Goal: Task Accomplishment & Management: Complete application form

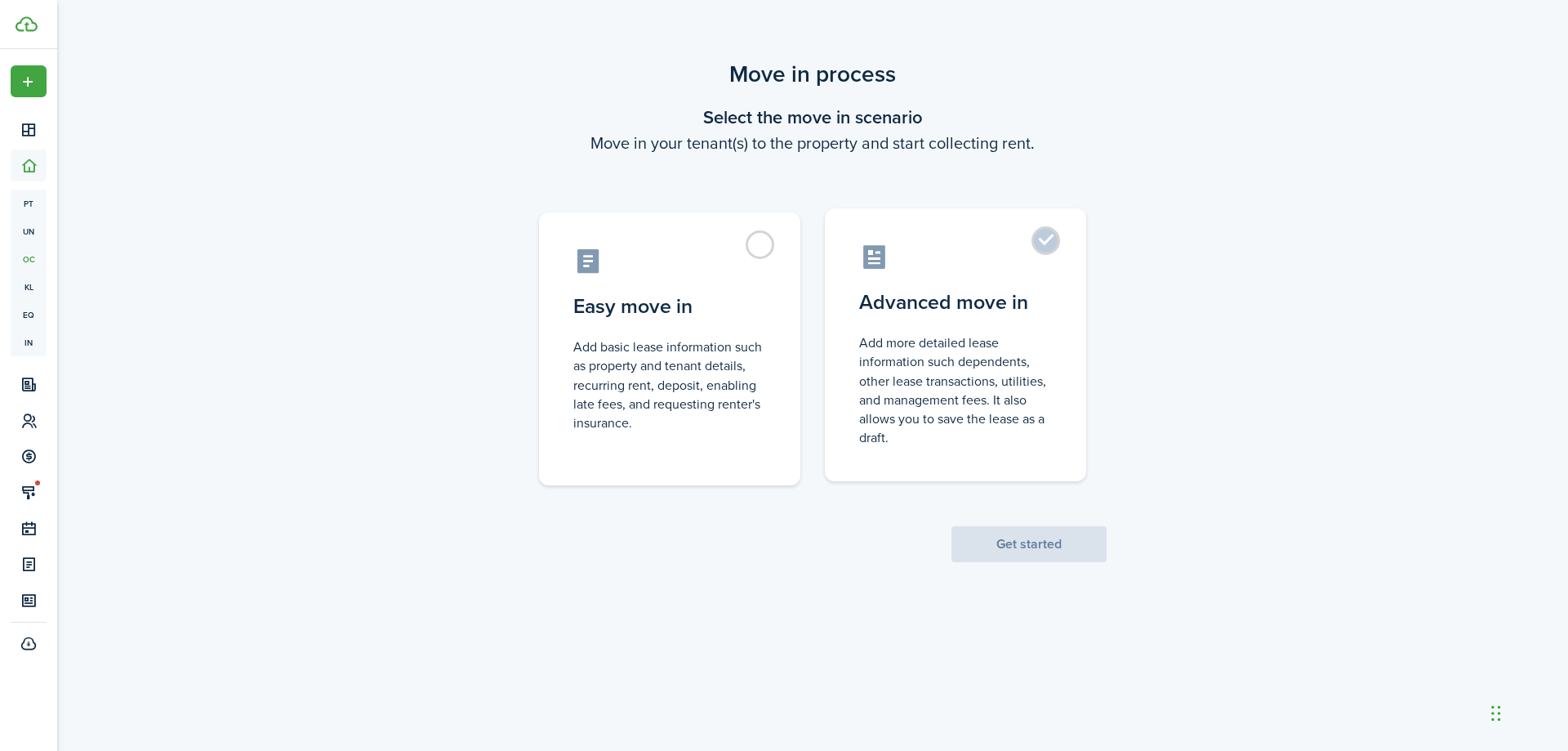
click at [1046, 241] on label "Advanced move in Add more detailed lease information such dependents, other lea…" at bounding box center [956, 344] width 261 height 272
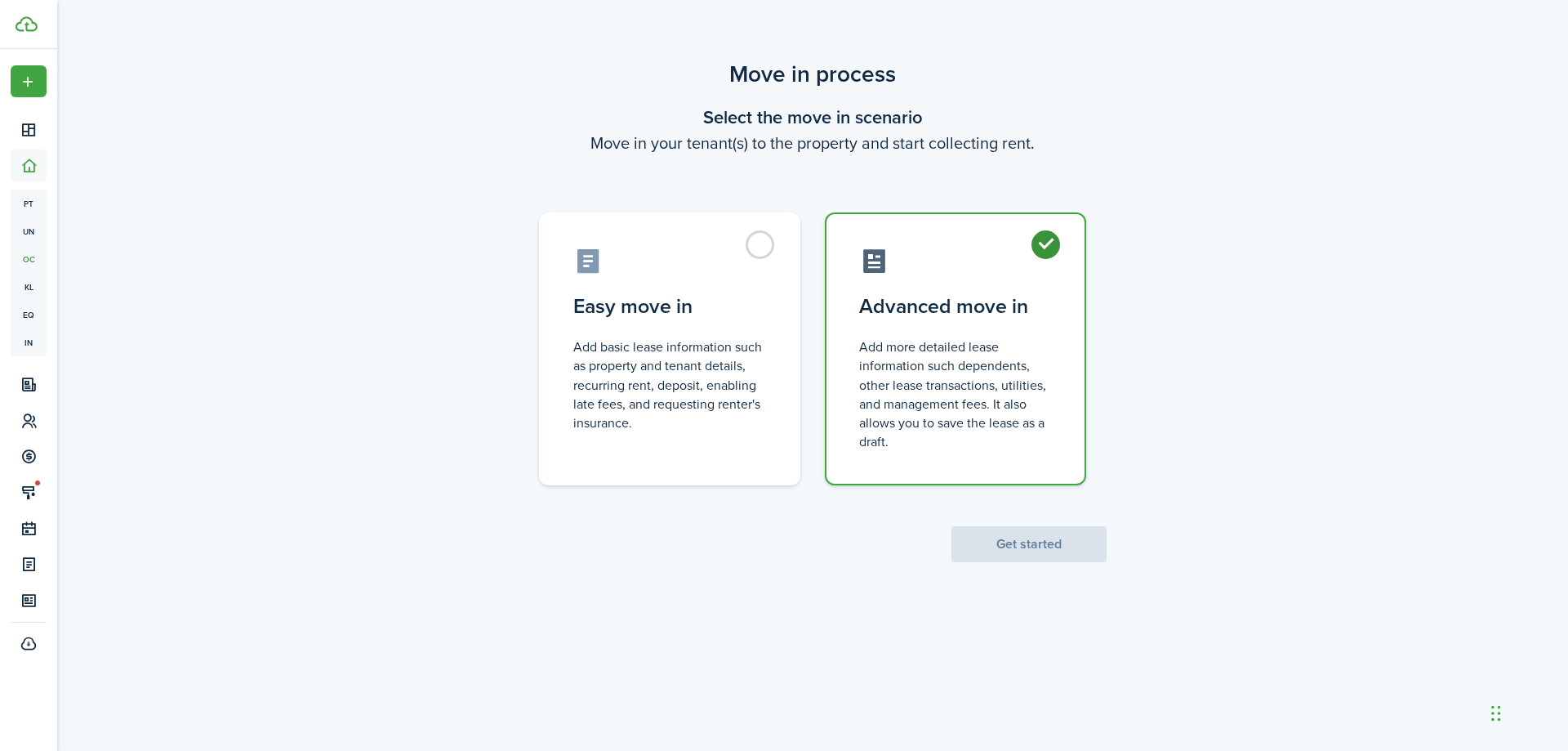
radio input "true"
click at [1025, 549] on button "Get started" at bounding box center [1029, 544] width 156 height 36
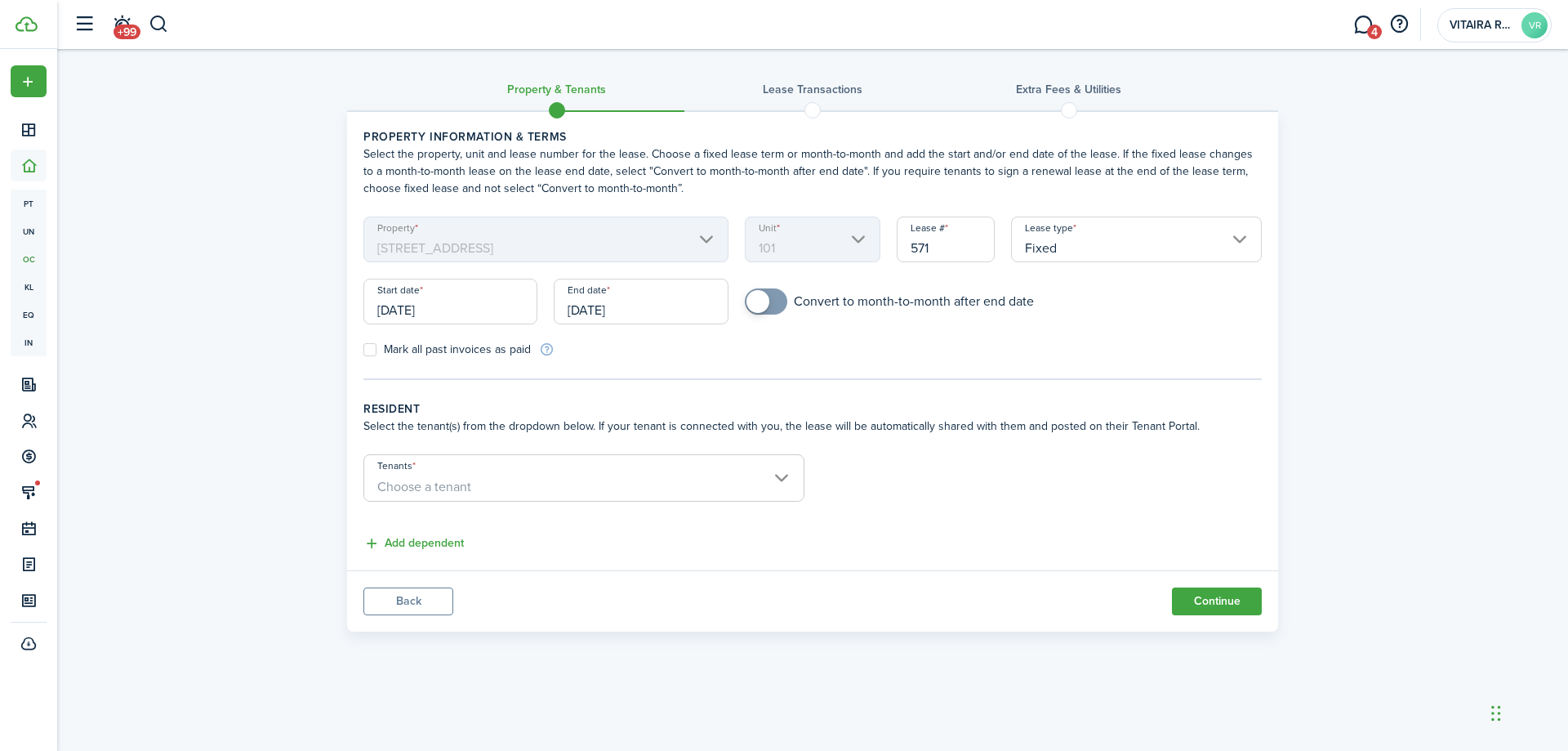
click at [1239, 238] on input "Fixed" at bounding box center [1136, 239] width 251 height 46
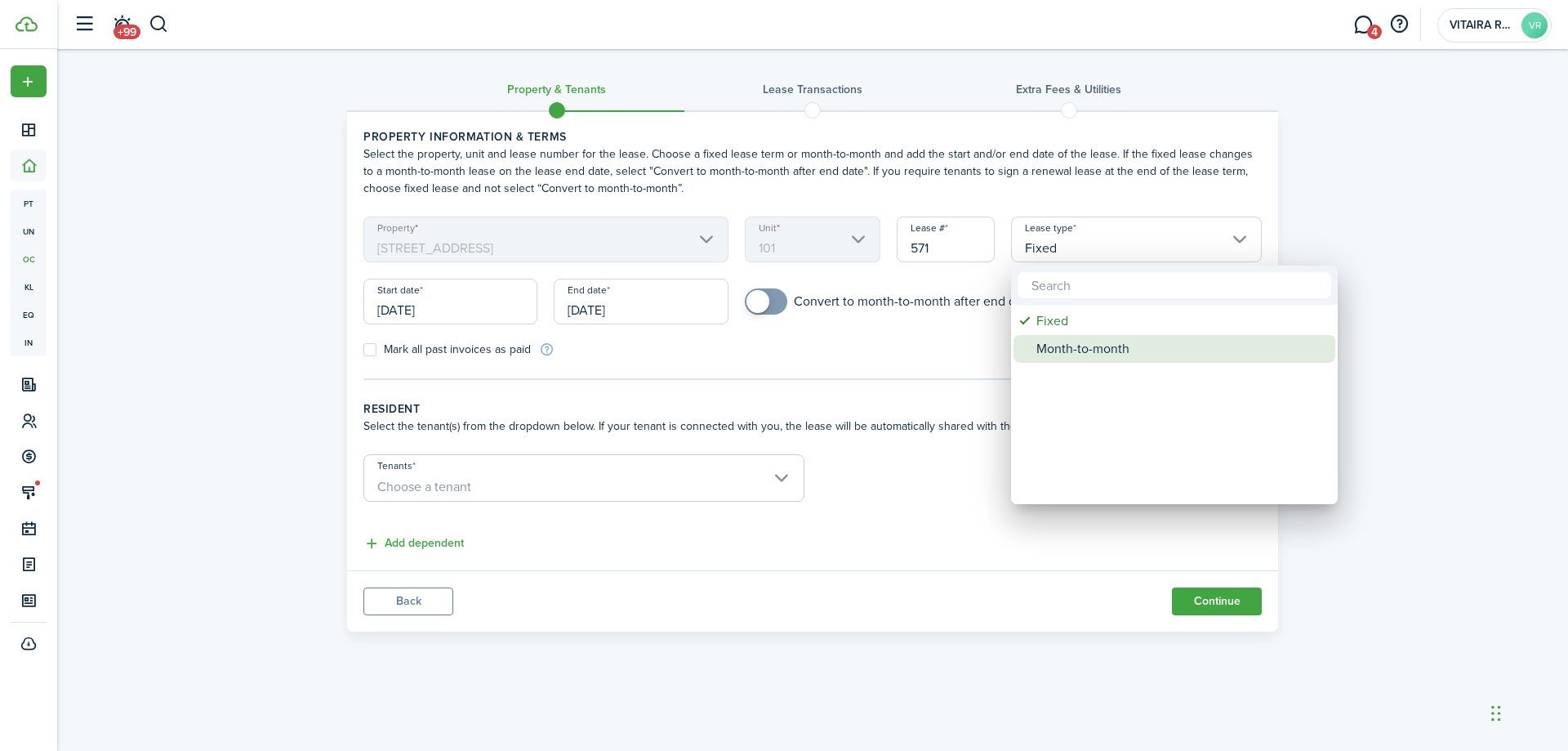
click at [1122, 351] on div "Month-to-month" at bounding box center [1181, 349] width 289 height 28
type input "Month-to-month"
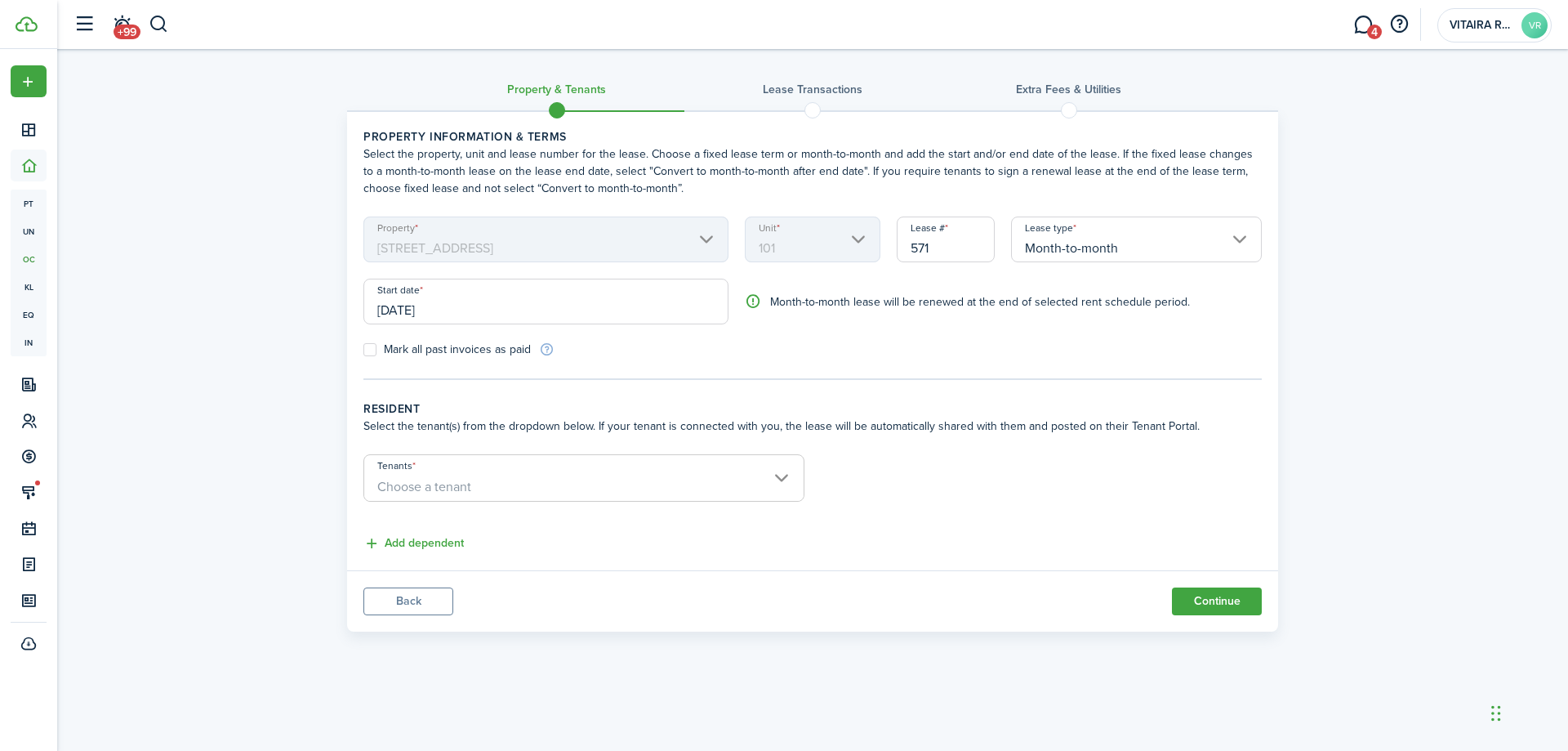
click at [457, 307] on input "[DATE]" at bounding box center [546, 302] width 365 height 46
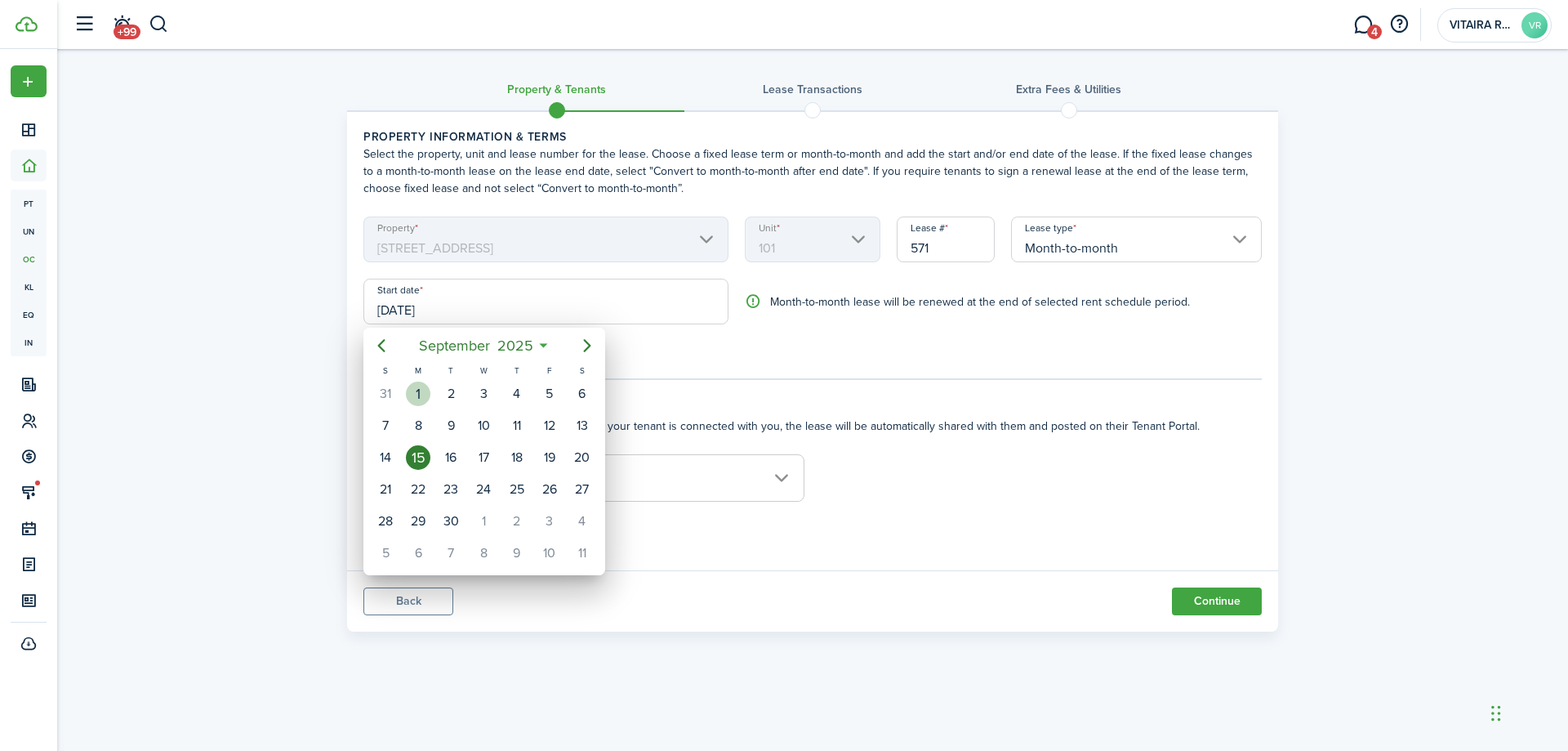
click at [420, 391] on div "1" at bounding box center [418, 394] width 25 height 25
type input "[DATE]"
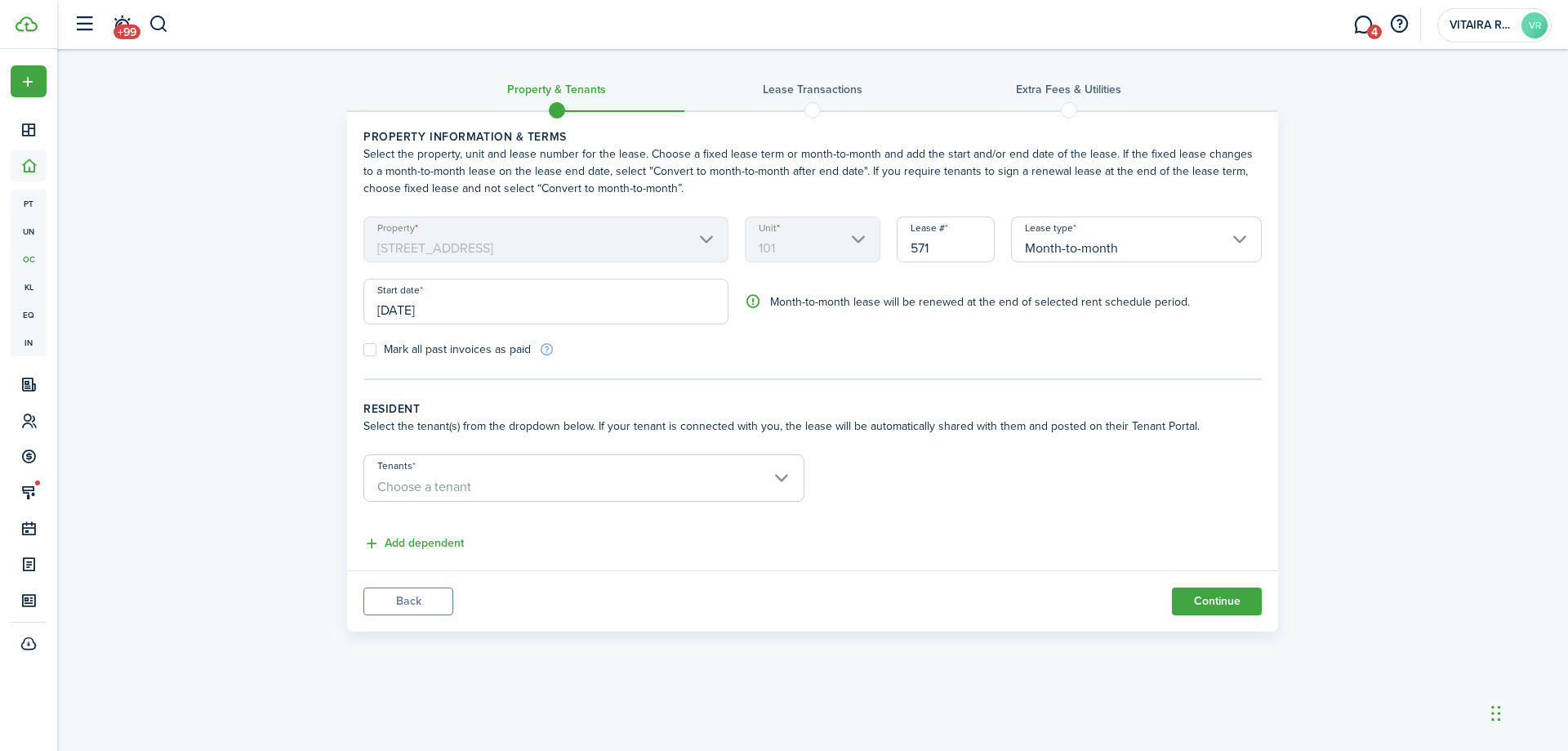
click at [435, 484] on span "Choose a tenant" at bounding box center [424, 486] width 94 height 18
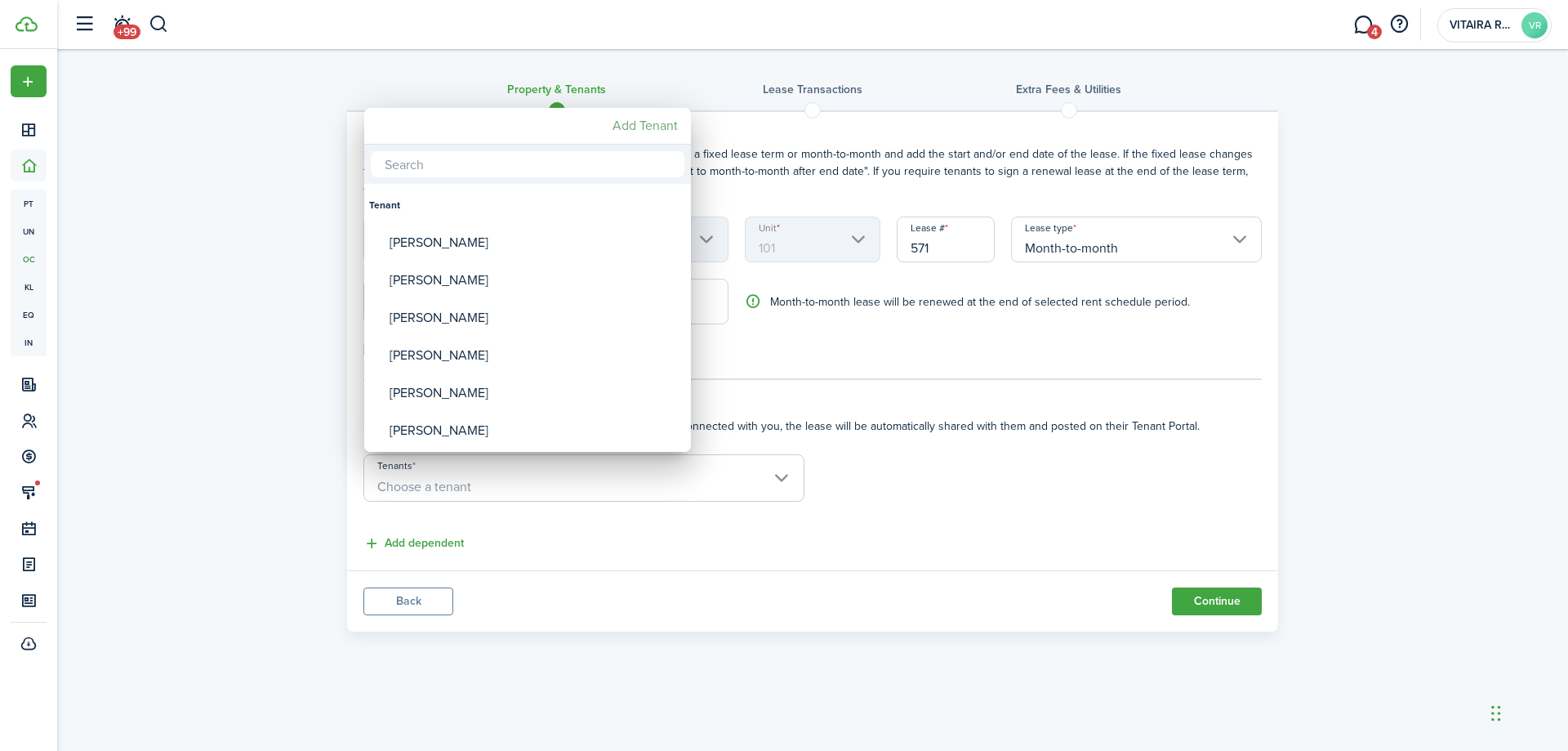
click at [641, 123] on mbsc-button "Add Tenant" at bounding box center [645, 126] width 78 height 29
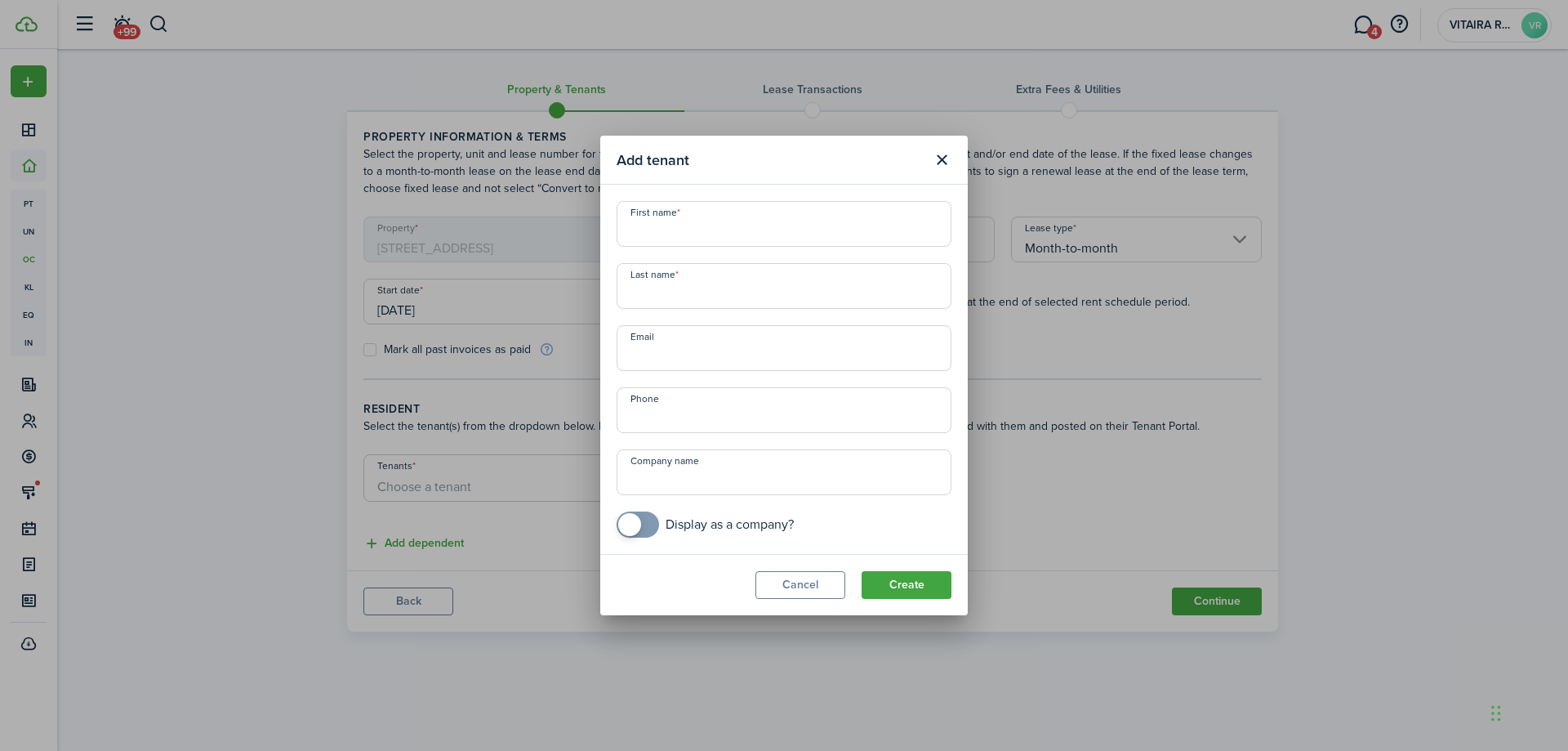
click at [656, 225] on input "First name" at bounding box center [784, 224] width 335 height 46
type input "Ugonna"
click at [645, 293] on input "Last name" at bounding box center [784, 286] width 335 height 46
type input "Iwuagwu"
click at [665, 345] on input "Email" at bounding box center [784, 348] width 335 height 46
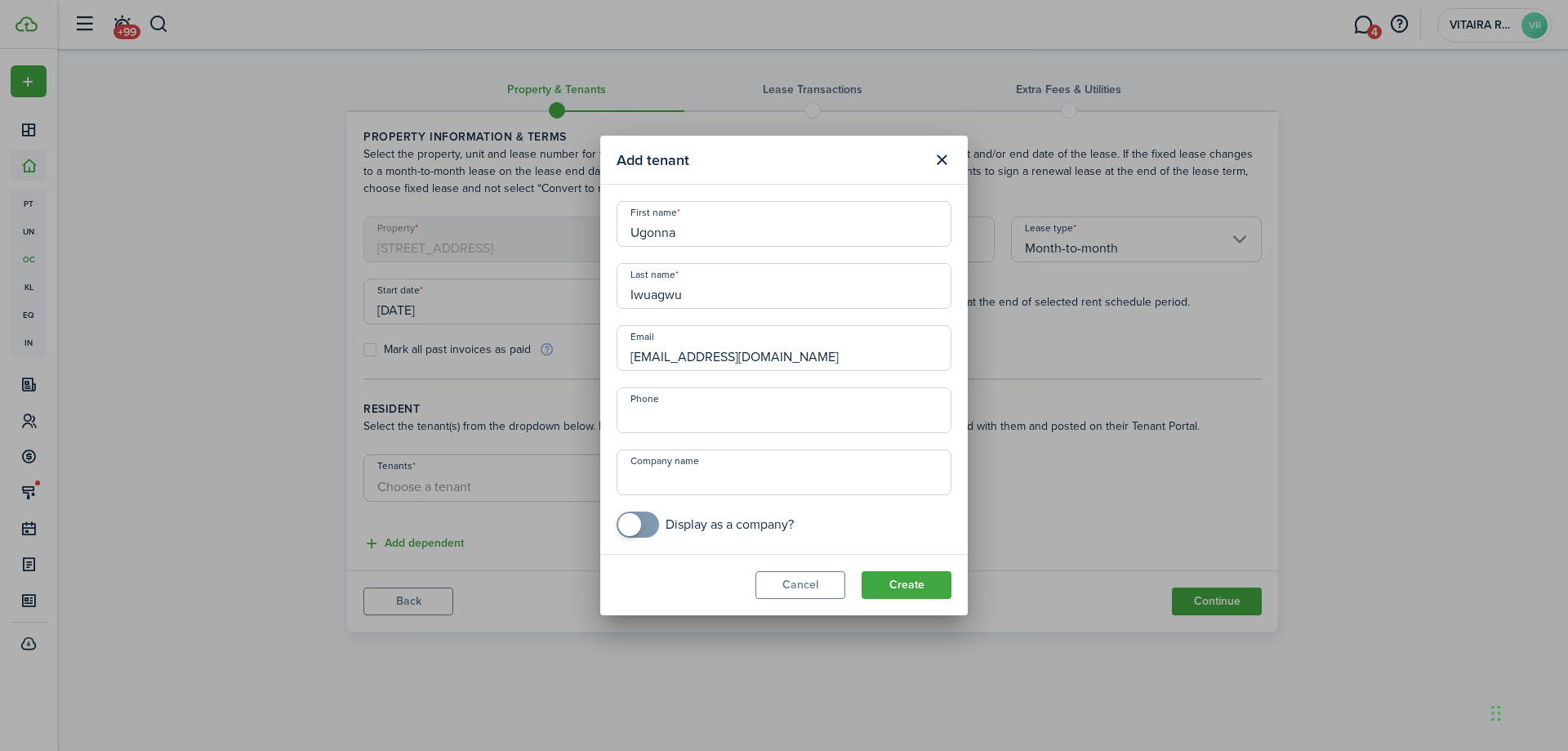
type input "[EMAIL_ADDRESS][DOMAIN_NAME]"
click at [905, 582] on button "Create" at bounding box center [906, 584] width 90 height 28
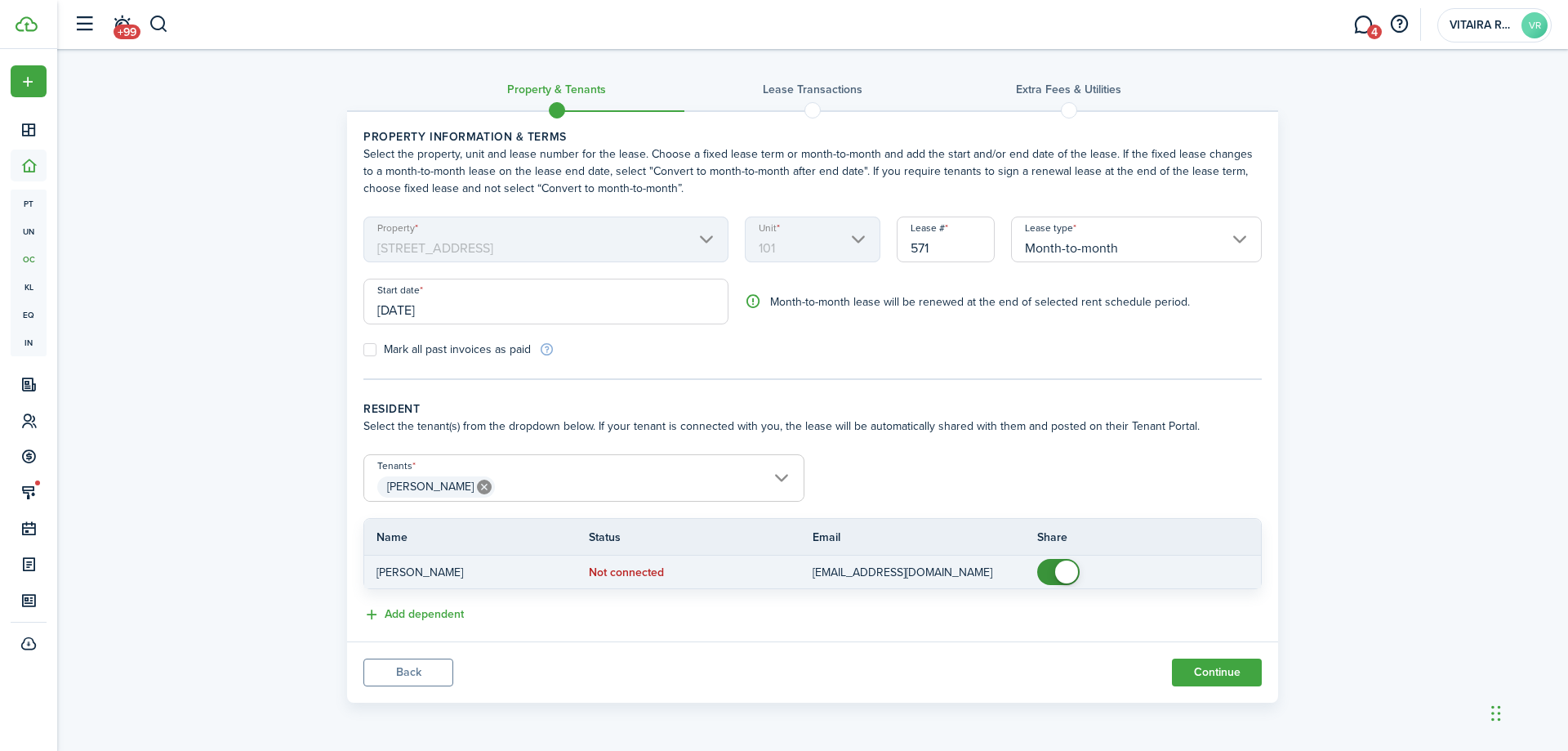
checkbox input "false"
click at [1051, 571] on span at bounding box center [1059, 572] width 17 height 26
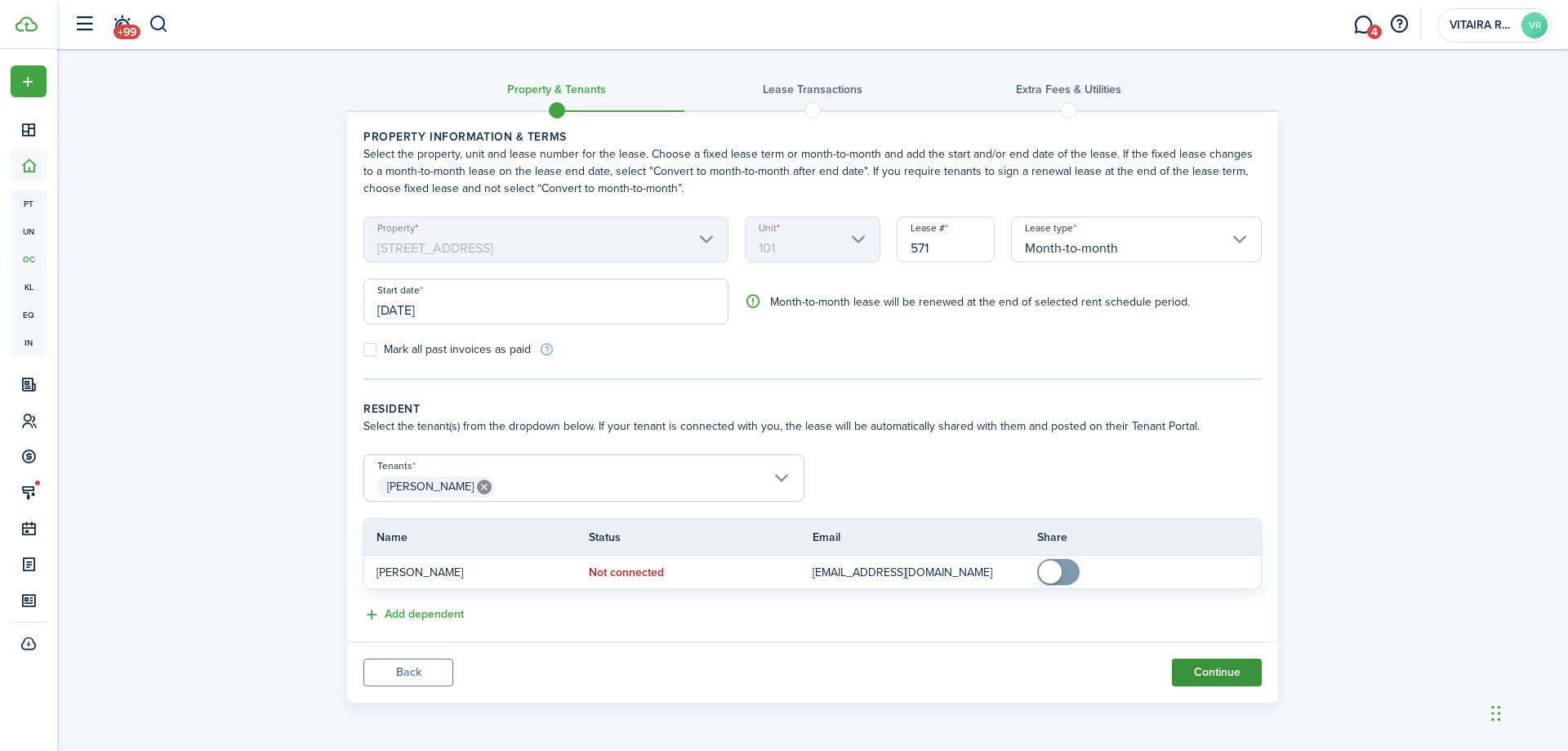
click at [1210, 677] on button "Continue" at bounding box center [1217, 672] width 90 height 28
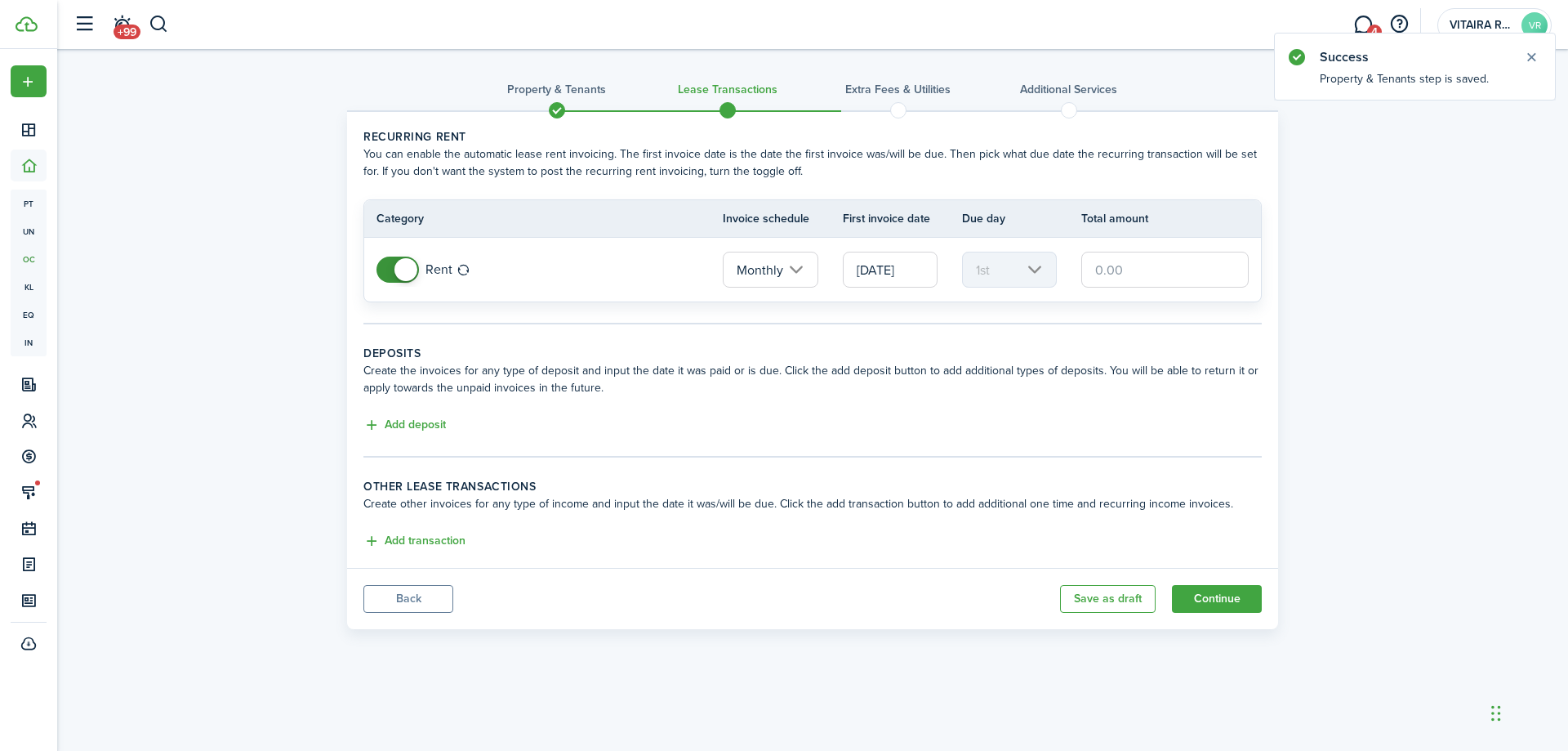
click at [1136, 268] on input "text" at bounding box center [1165, 269] width 167 height 36
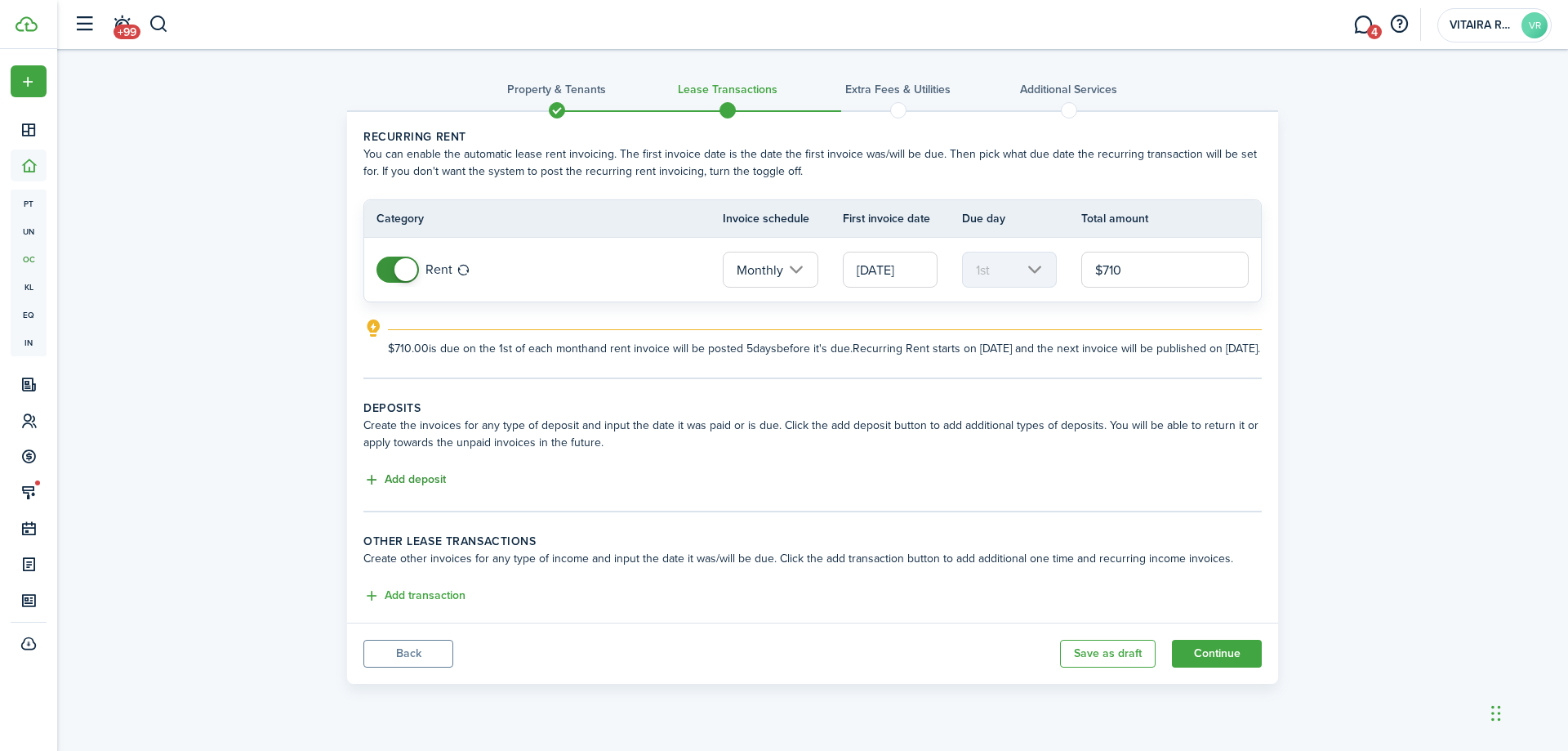
type input "$710.00"
click at [429, 490] on button "Add deposit" at bounding box center [405, 479] width 83 height 18
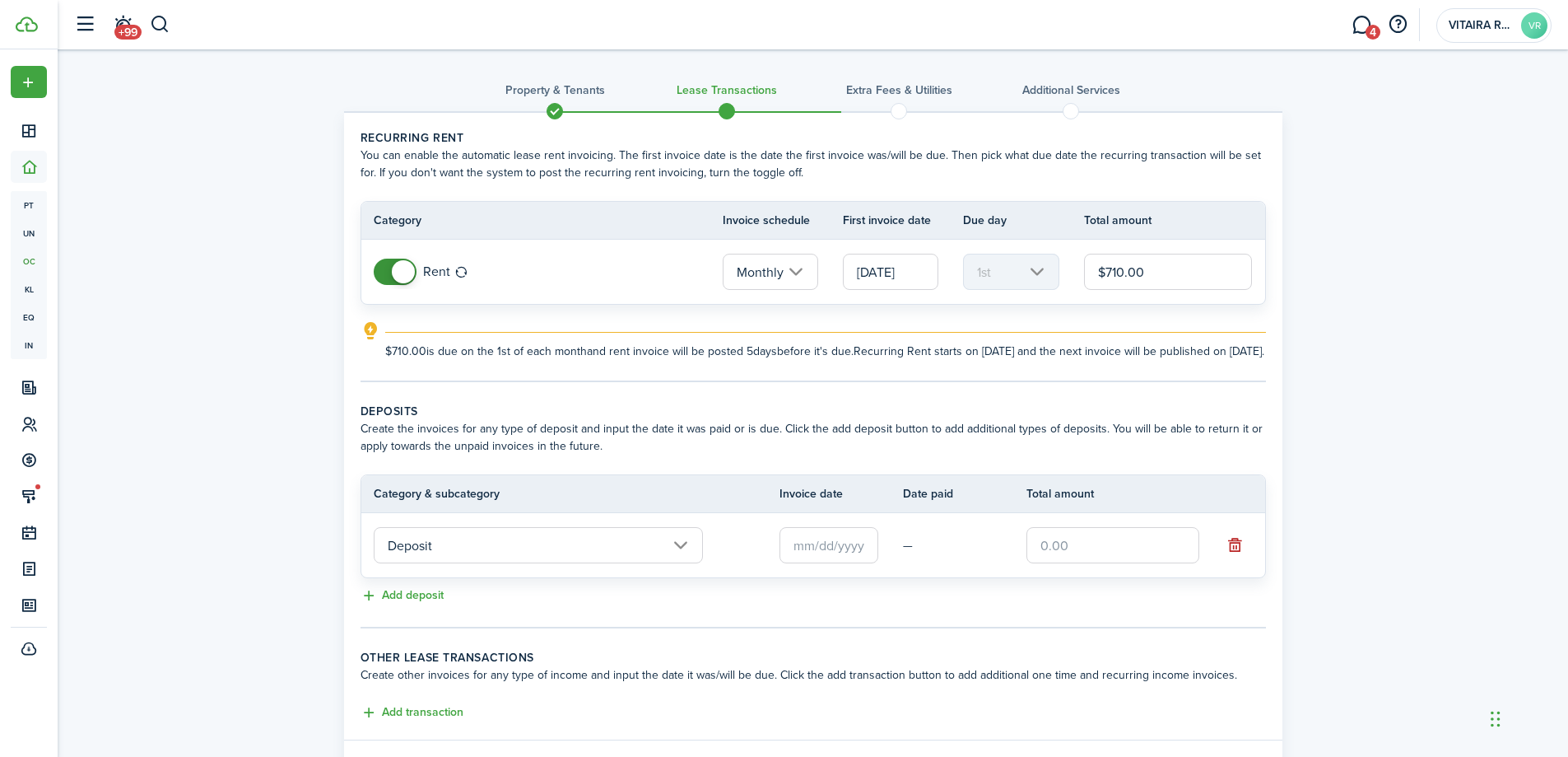
click at [675, 562] on input "Deposit" at bounding box center [538, 545] width 329 height 36
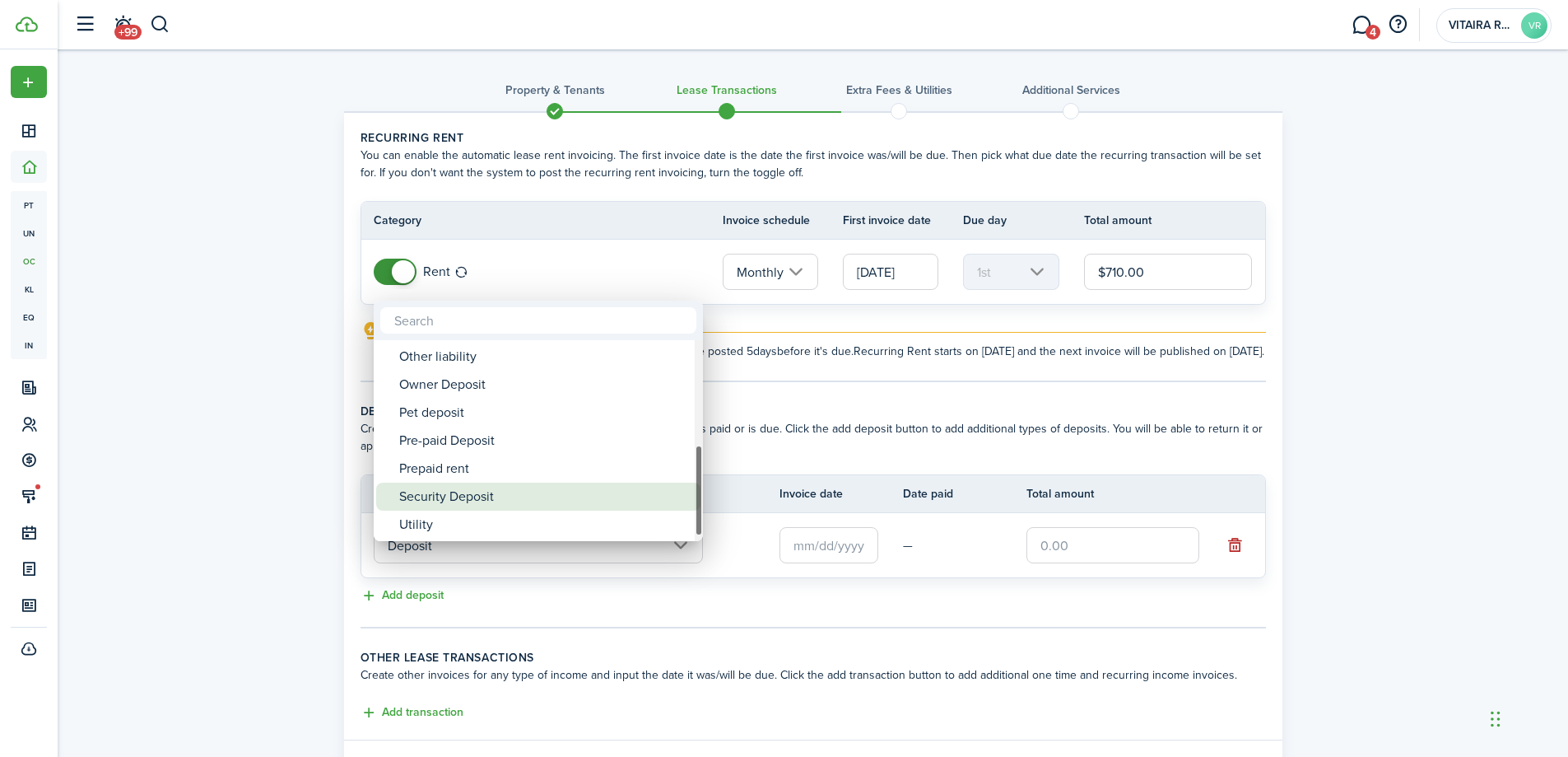
click at [465, 497] on div "Security Deposit" at bounding box center [545, 496] width 291 height 28
type input "Deposit / Security Deposit"
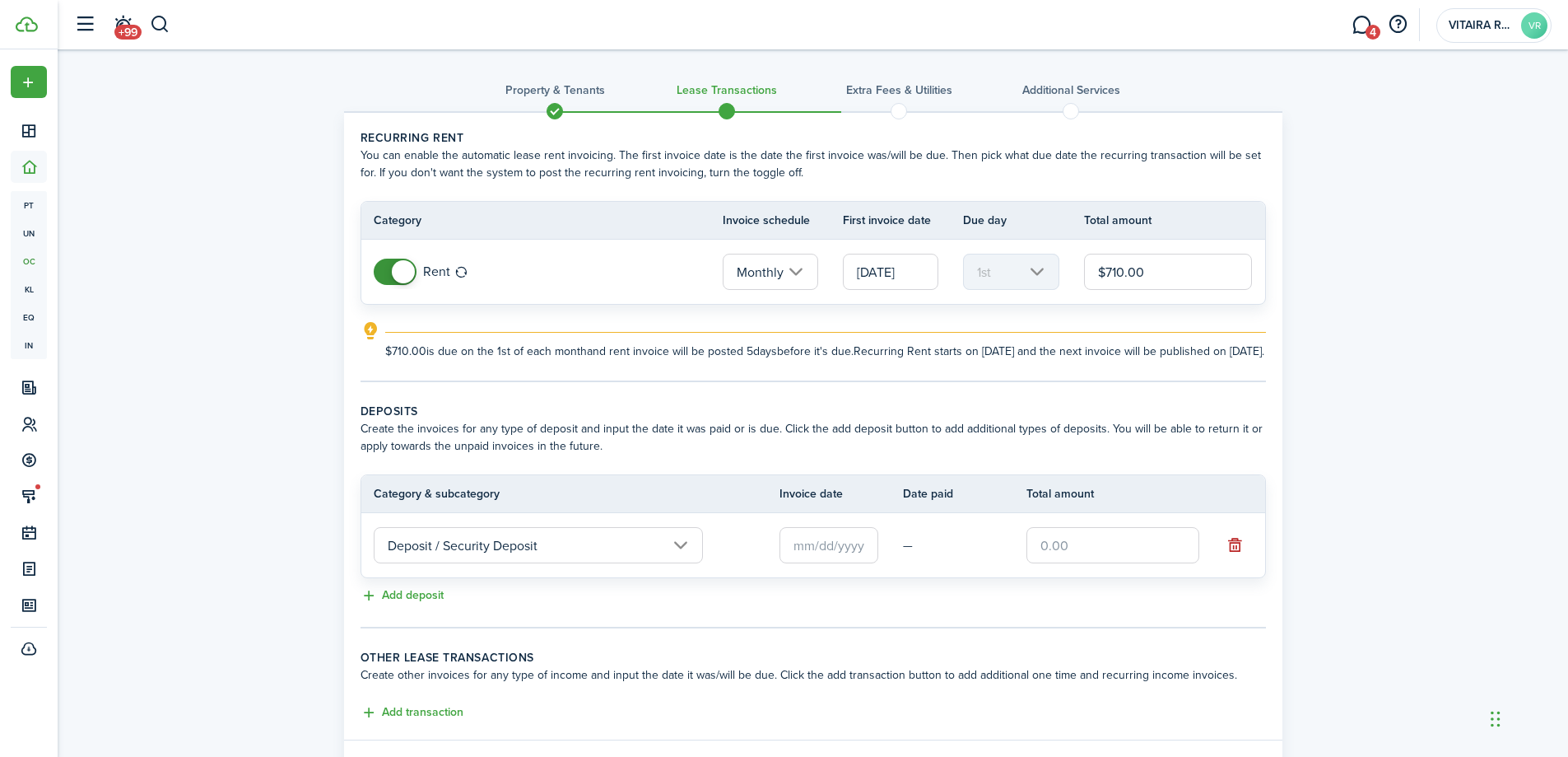
click at [806, 559] on input "text" at bounding box center [829, 545] width 99 height 36
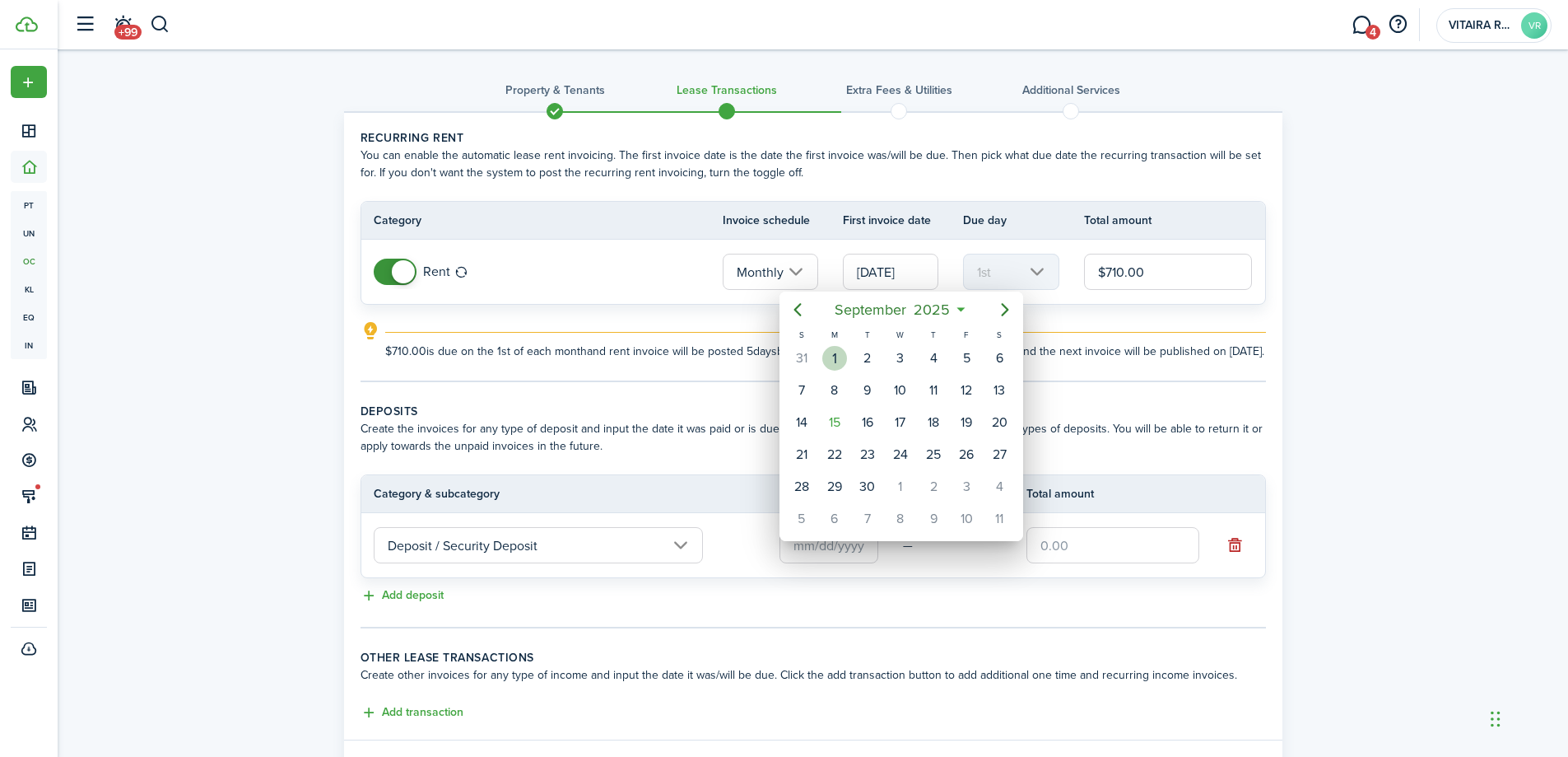
click at [839, 353] on div "1" at bounding box center [835, 358] width 25 height 25
type input "[DATE]"
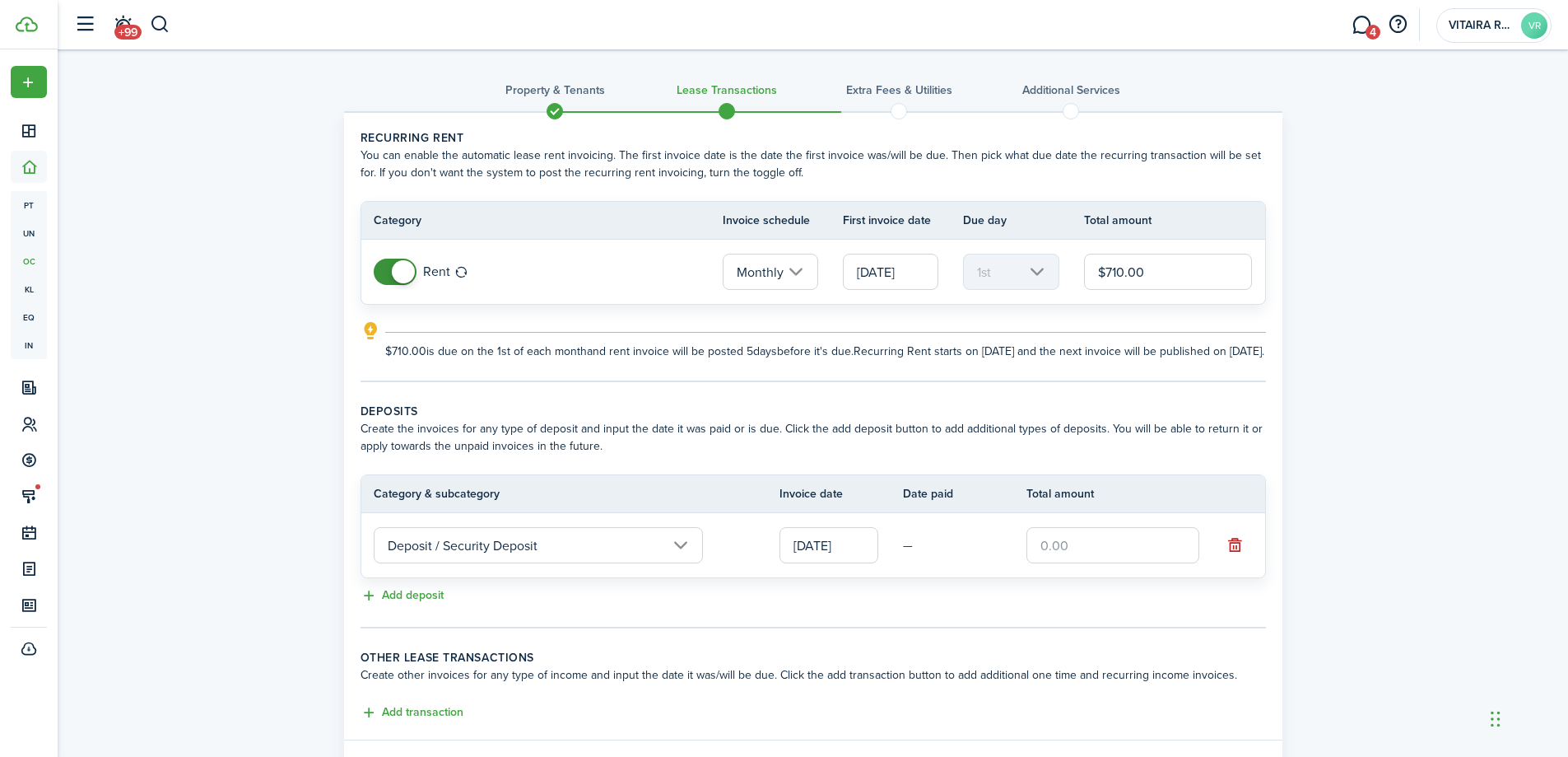
click at [1091, 562] on input "text" at bounding box center [1113, 545] width 172 height 36
type input "$1,420.00"
click at [1072, 606] on div "Add deposit" at bounding box center [813, 596] width 905 height 19
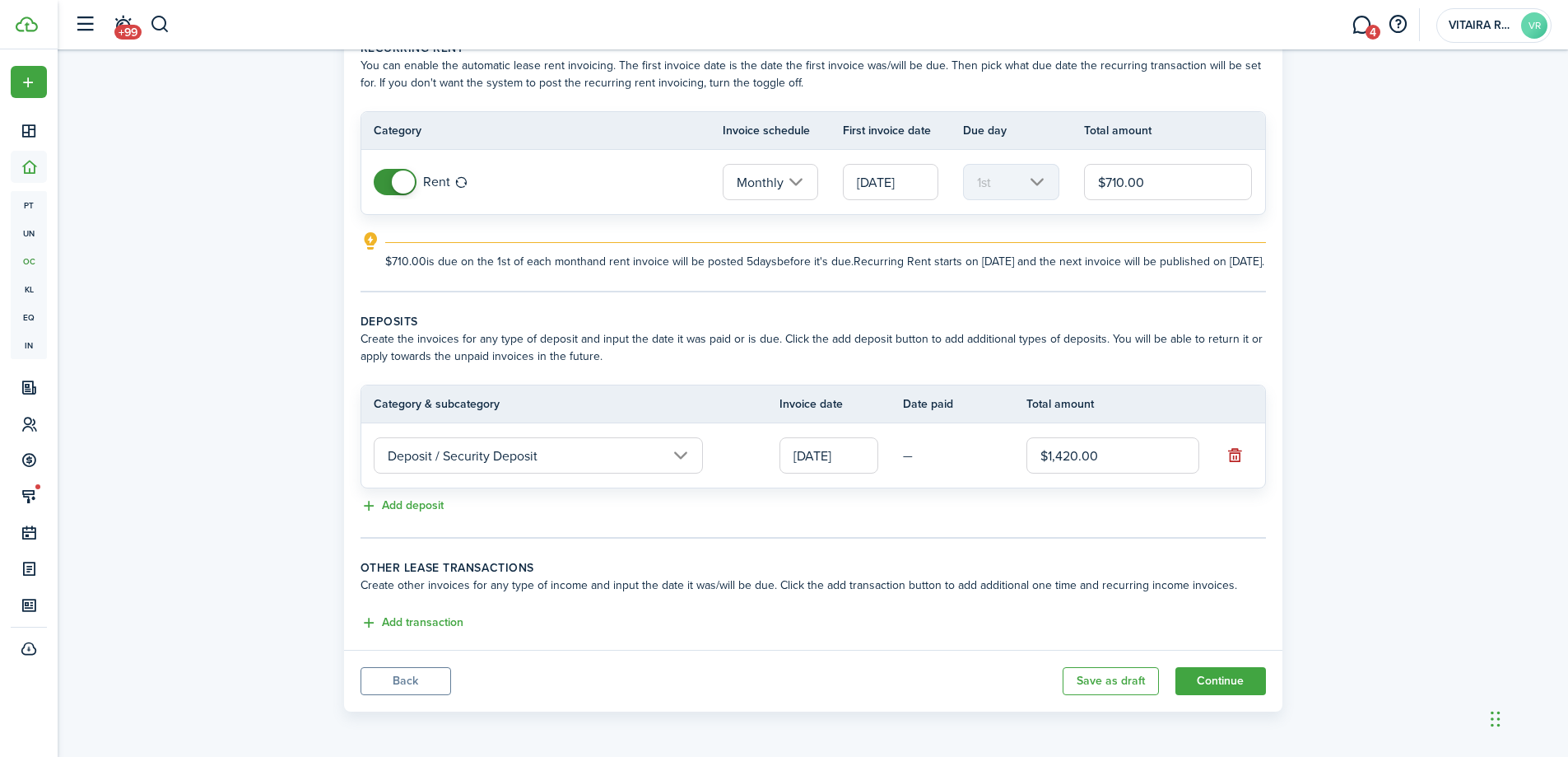
scroll to position [107, 0]
click at [1212, 678] on button "Continue" at bounding box center [1221, 681] width 91 height 28
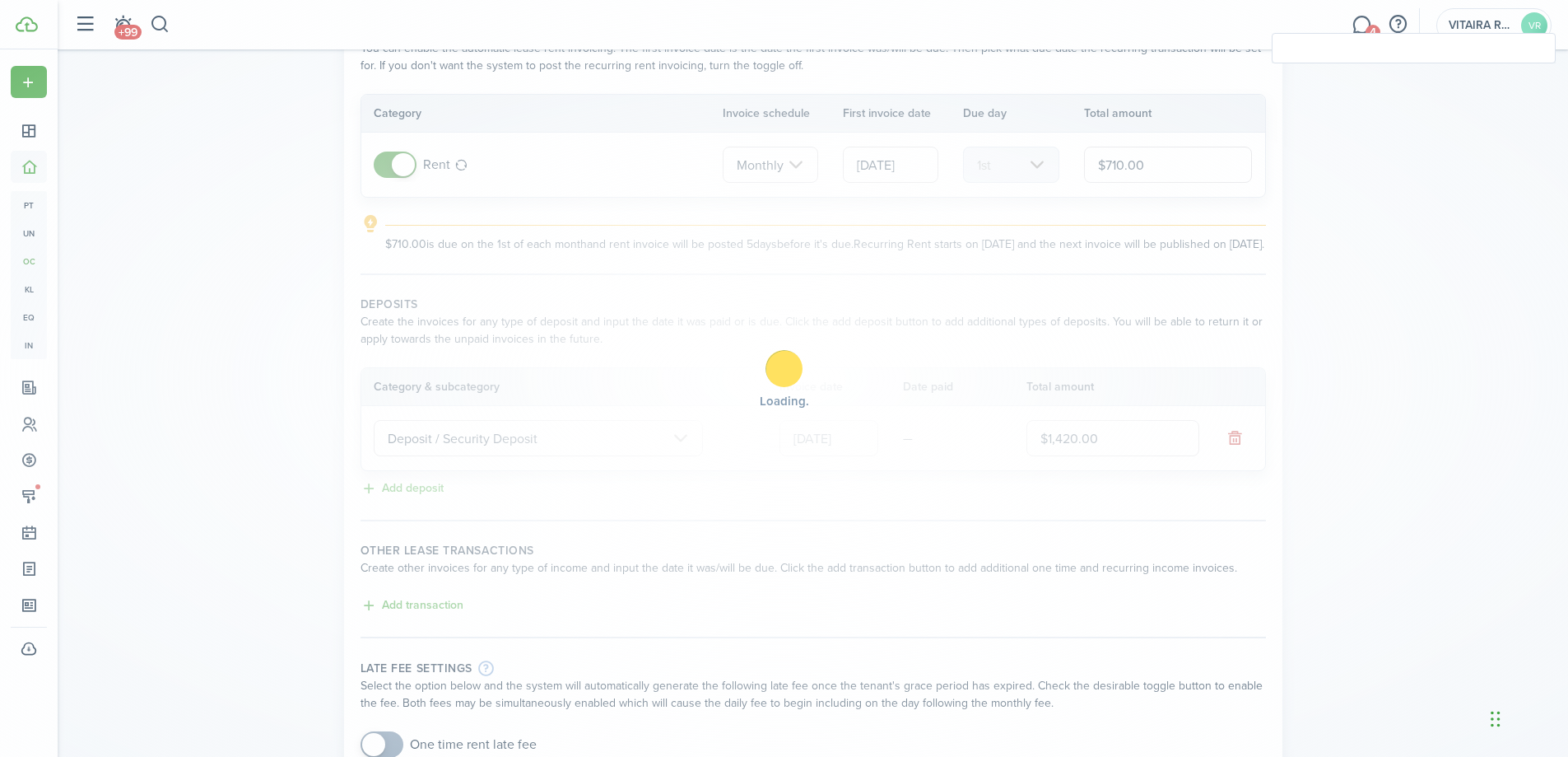
checkbox input "true"
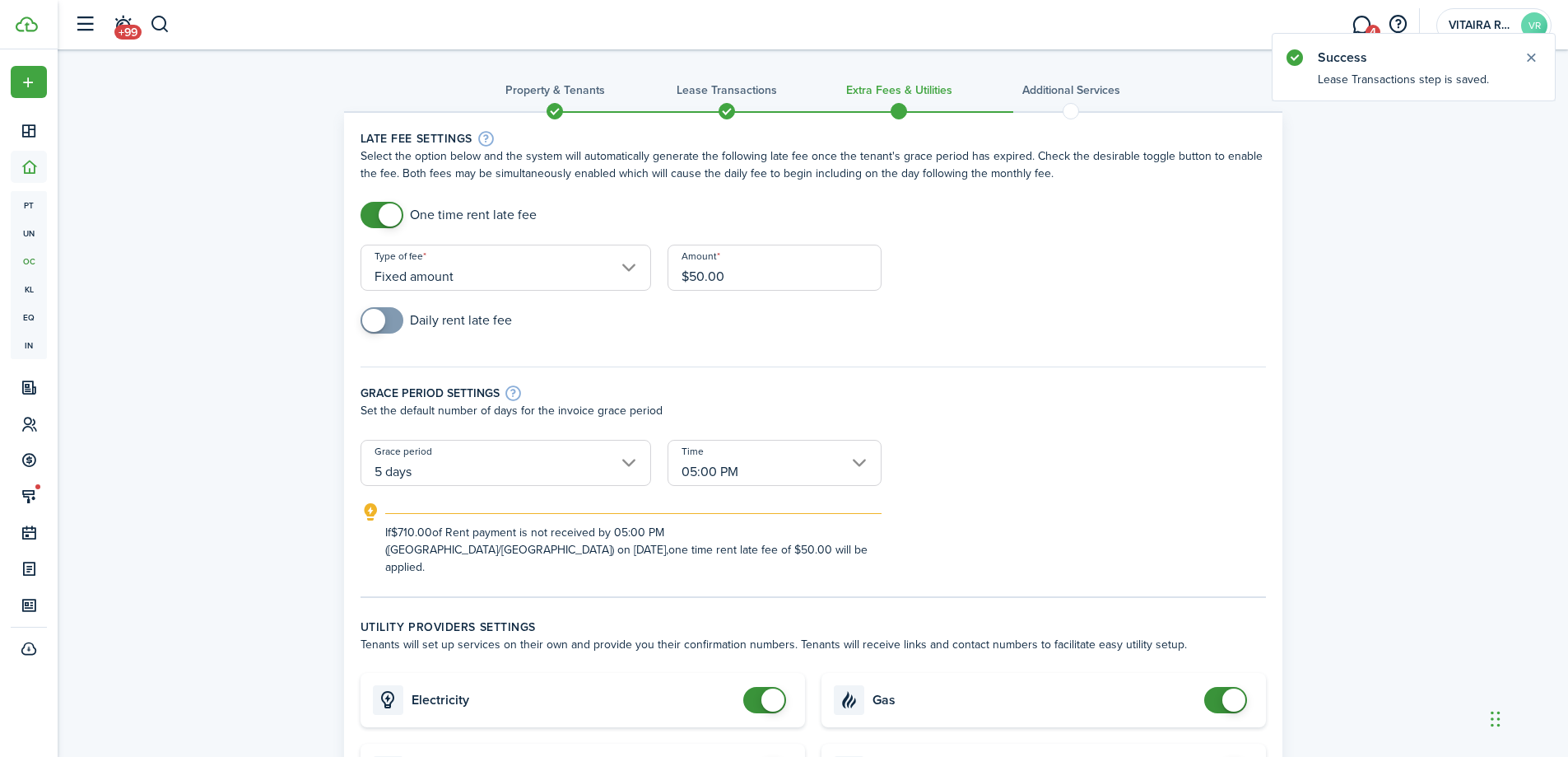
click at [740, 276] on input "$50.00" at bounding box center [774, 268] width 214 height 46
type input "$75.00"
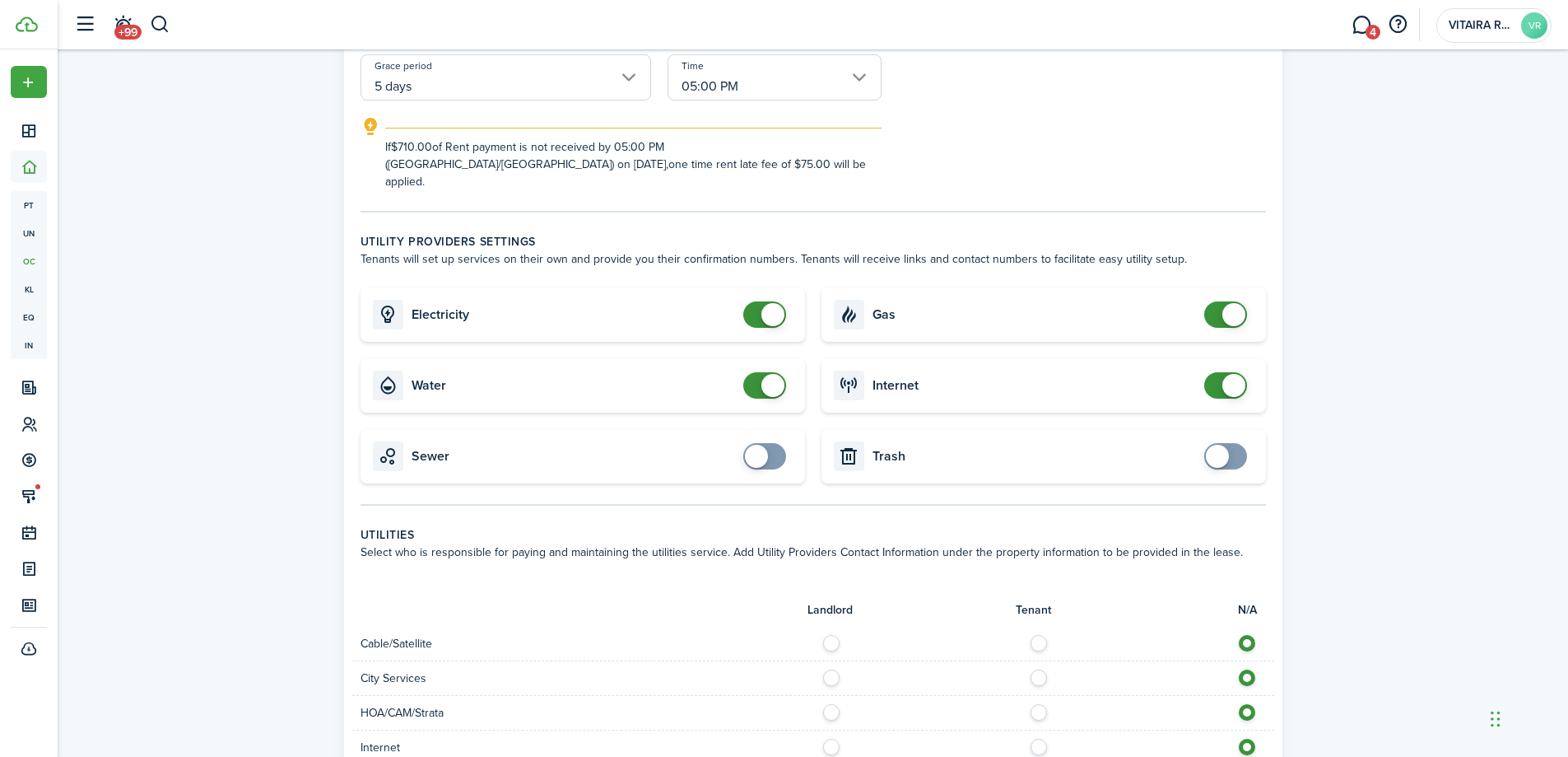
scroll to position [412, 0]
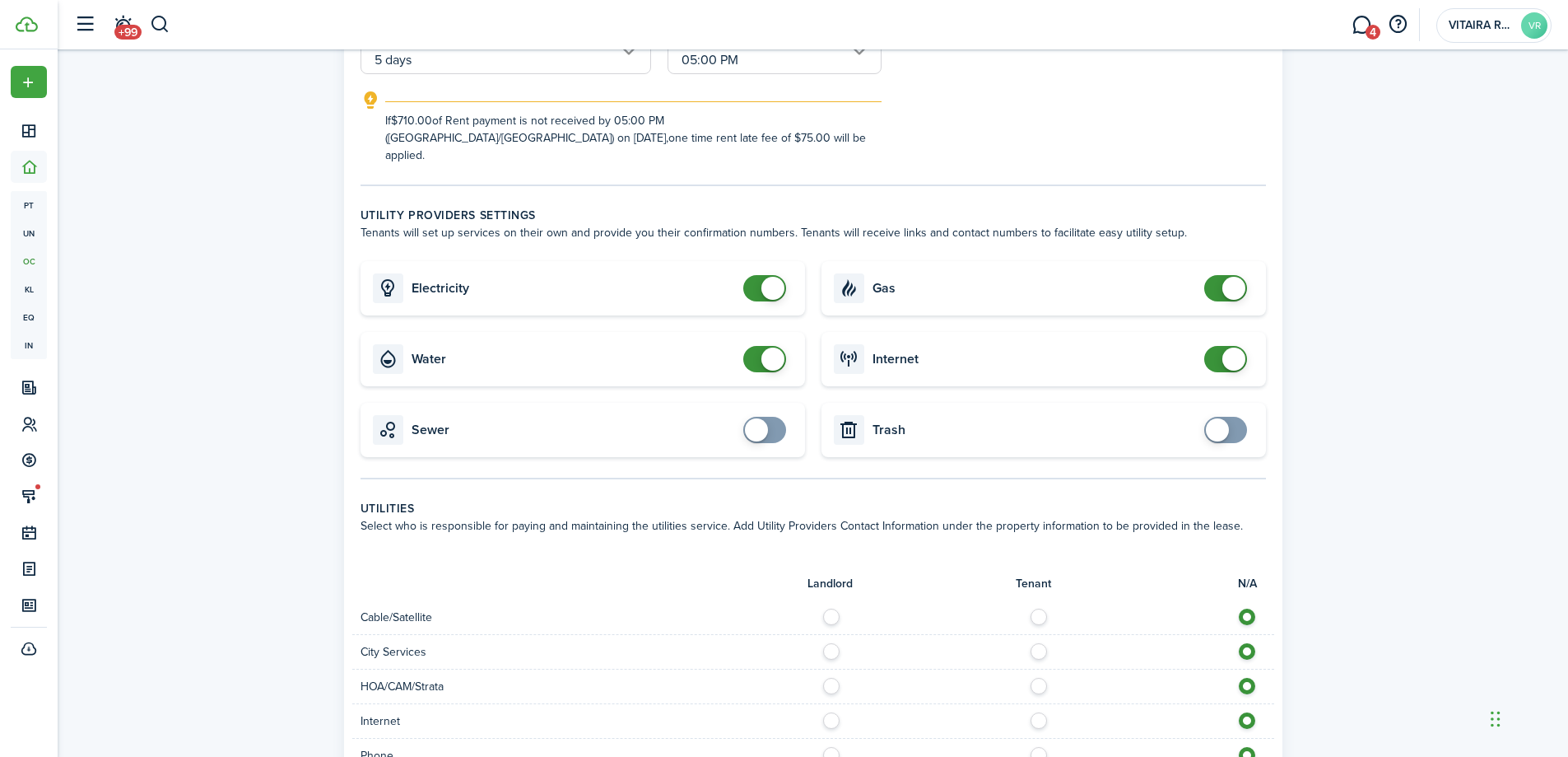
checkbox input "false"
click at [757, 346] on span at bounding box center [765, 359] width 17 height 26
click at [1039, 609] on label at bounding box center [1043, 612] width 29 height 8
radio input "true"
click at [1040, 643] on label at bounding box center [1043, 647] width 29 height 8
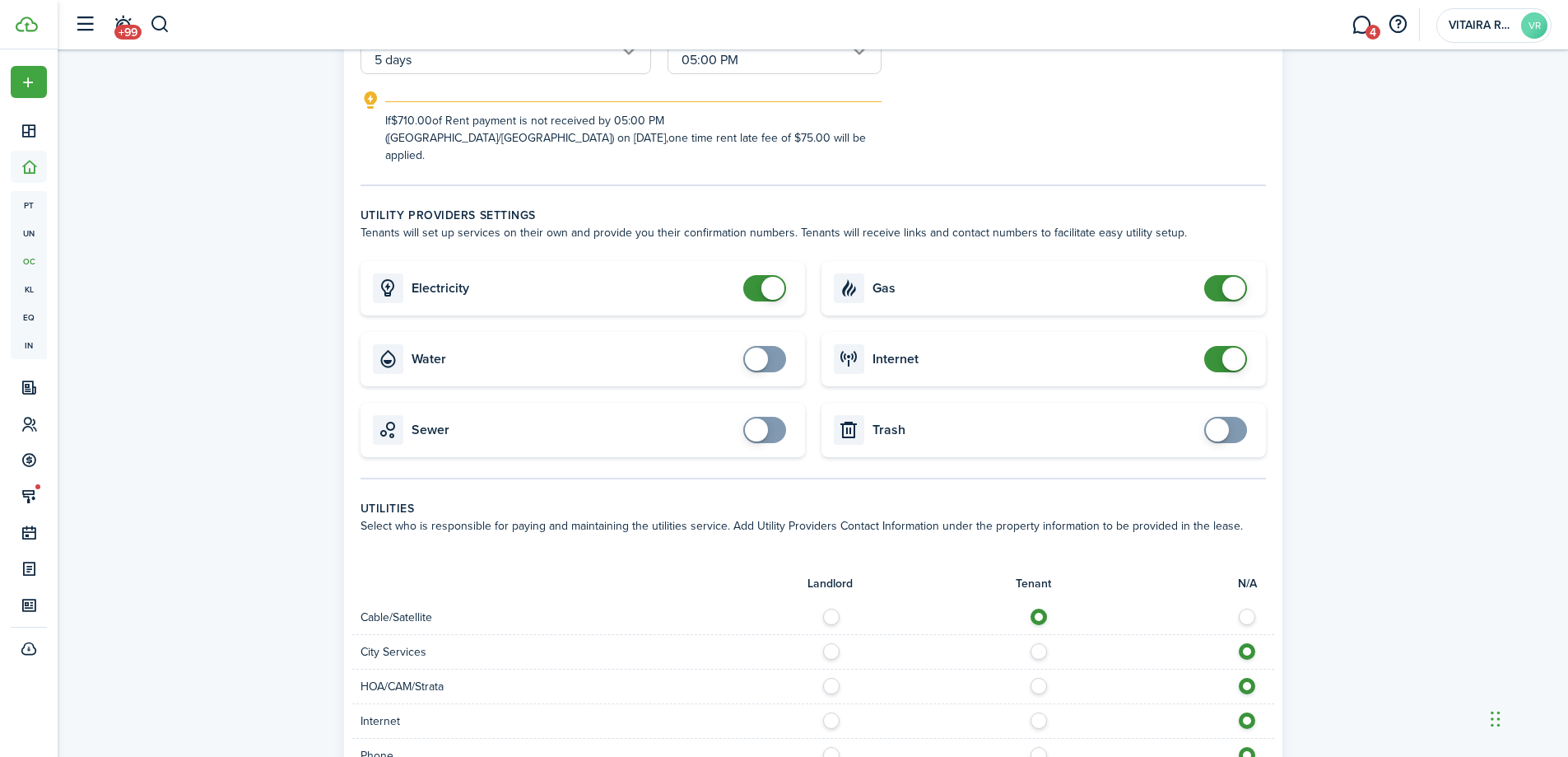
radio input "true"
click at [1037, 678] on label at bounding box center [1043, 682] width 29 height 8
radio input "true"
click at [1043, 712] on label at bounding box center [1043, 716] width 29 height 8
radio input "true"
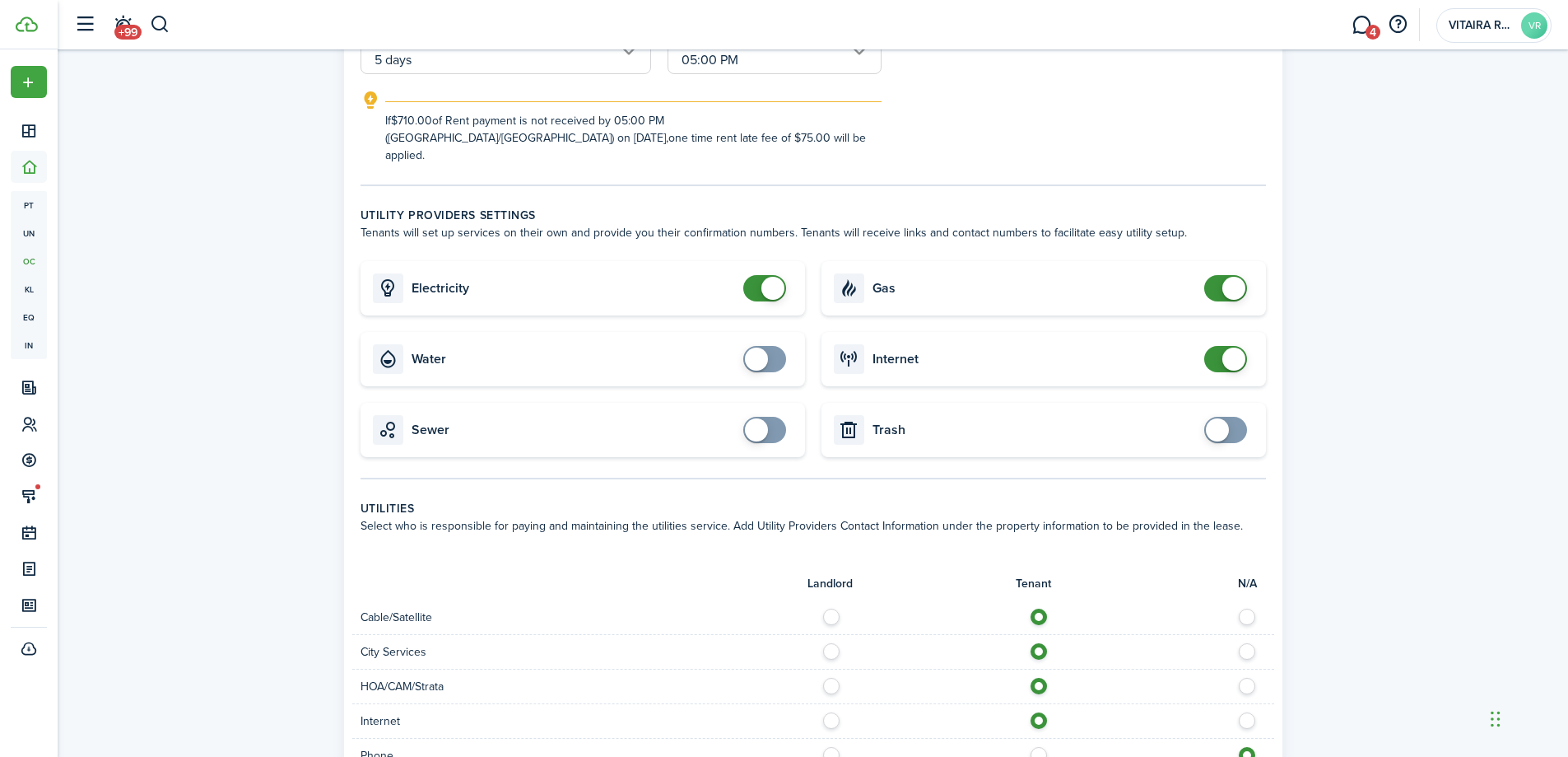
click at [1039, 747] on label at bounding box center [1043, 751] width 29 height 8
radio input "true"
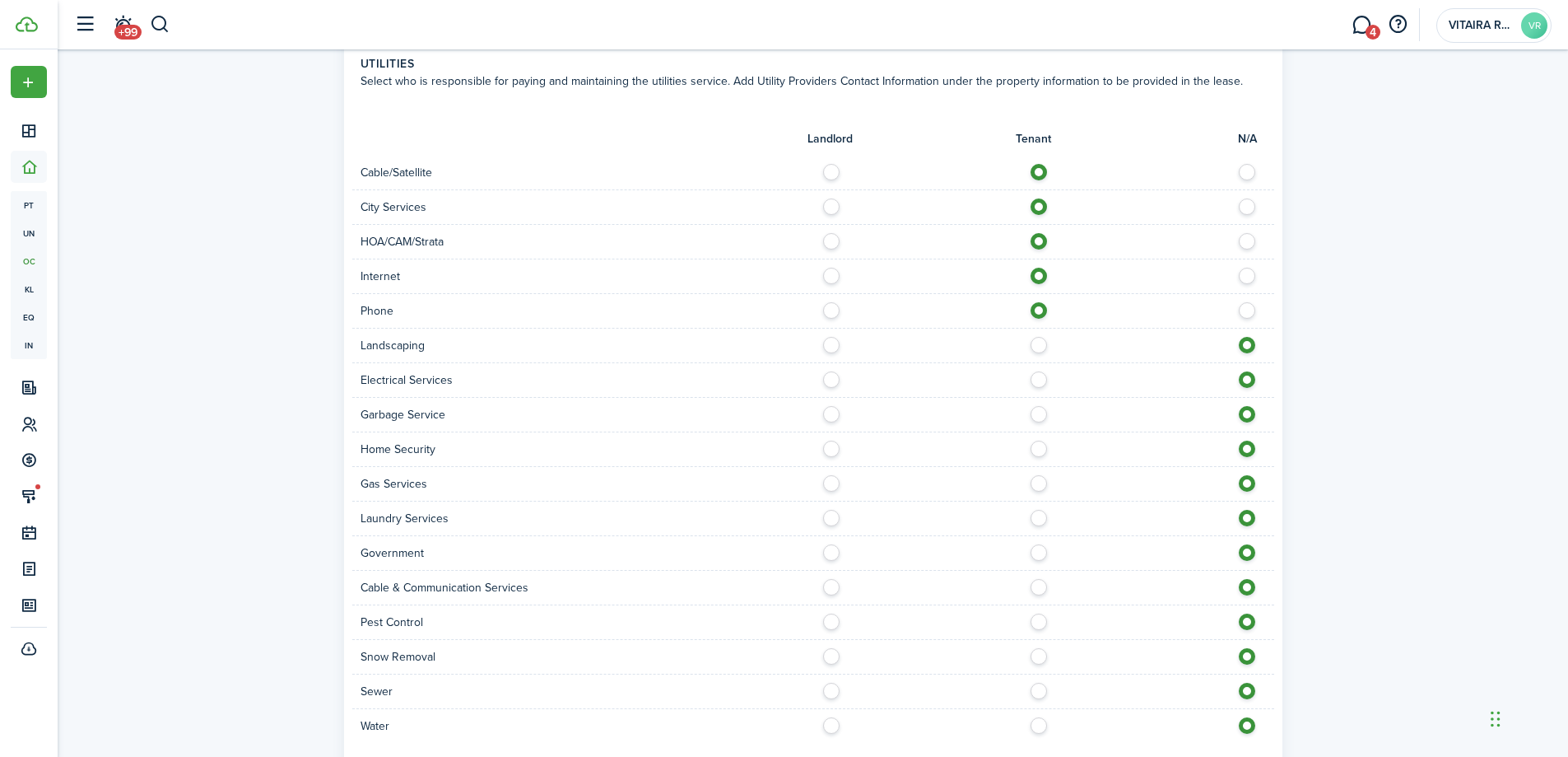
scroll to position [905, 0]
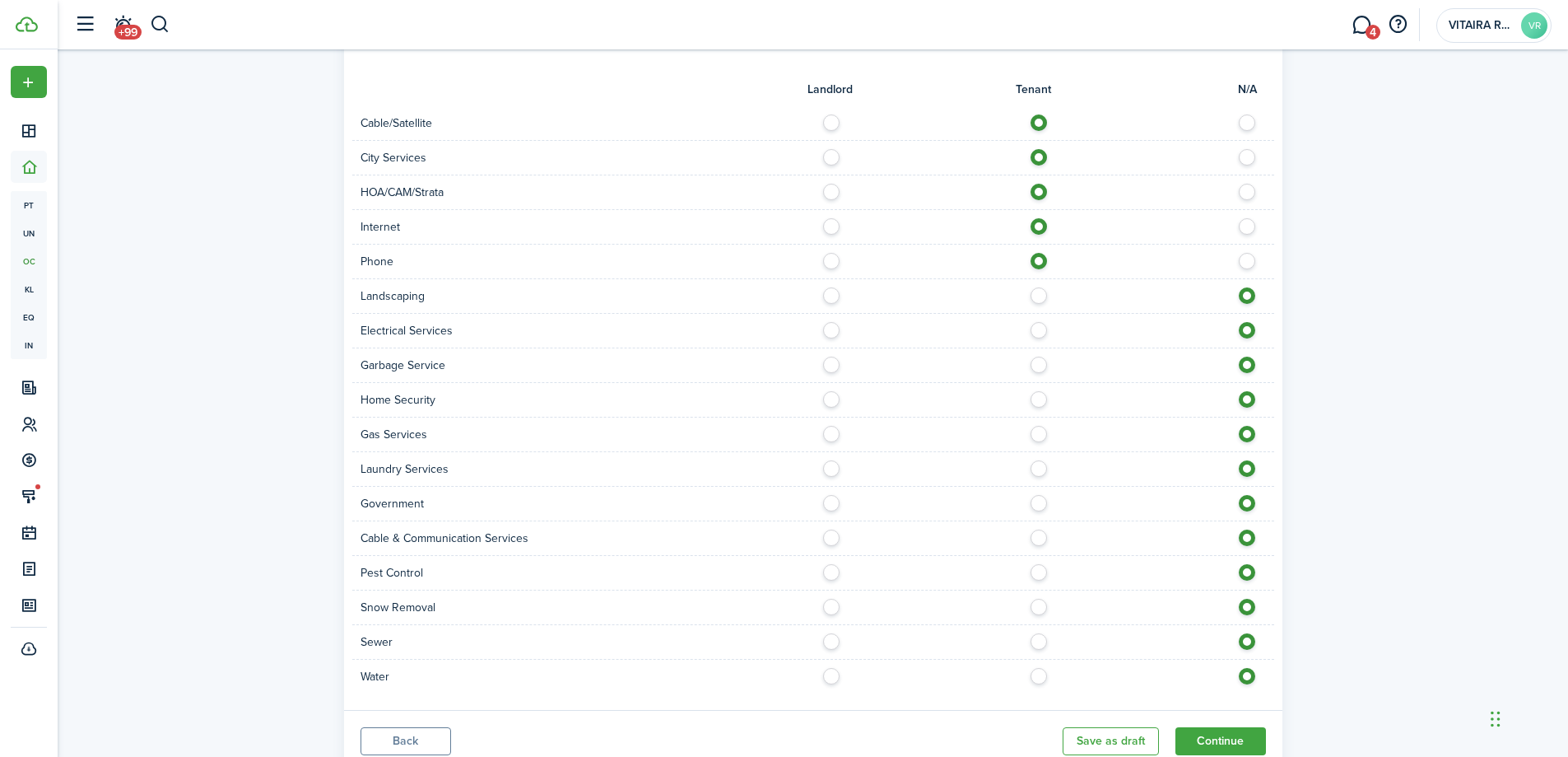
click at [1038, 634] on label at bounding box center [1043, 637] width 29 height 8
radio input "true"
click at [1043, 668] on label at bounding box center [1043, 672] width 29 height 8
radio input "true"
click at [1041, 598] on label at bounding box center [1043, 602] width 29 height 8
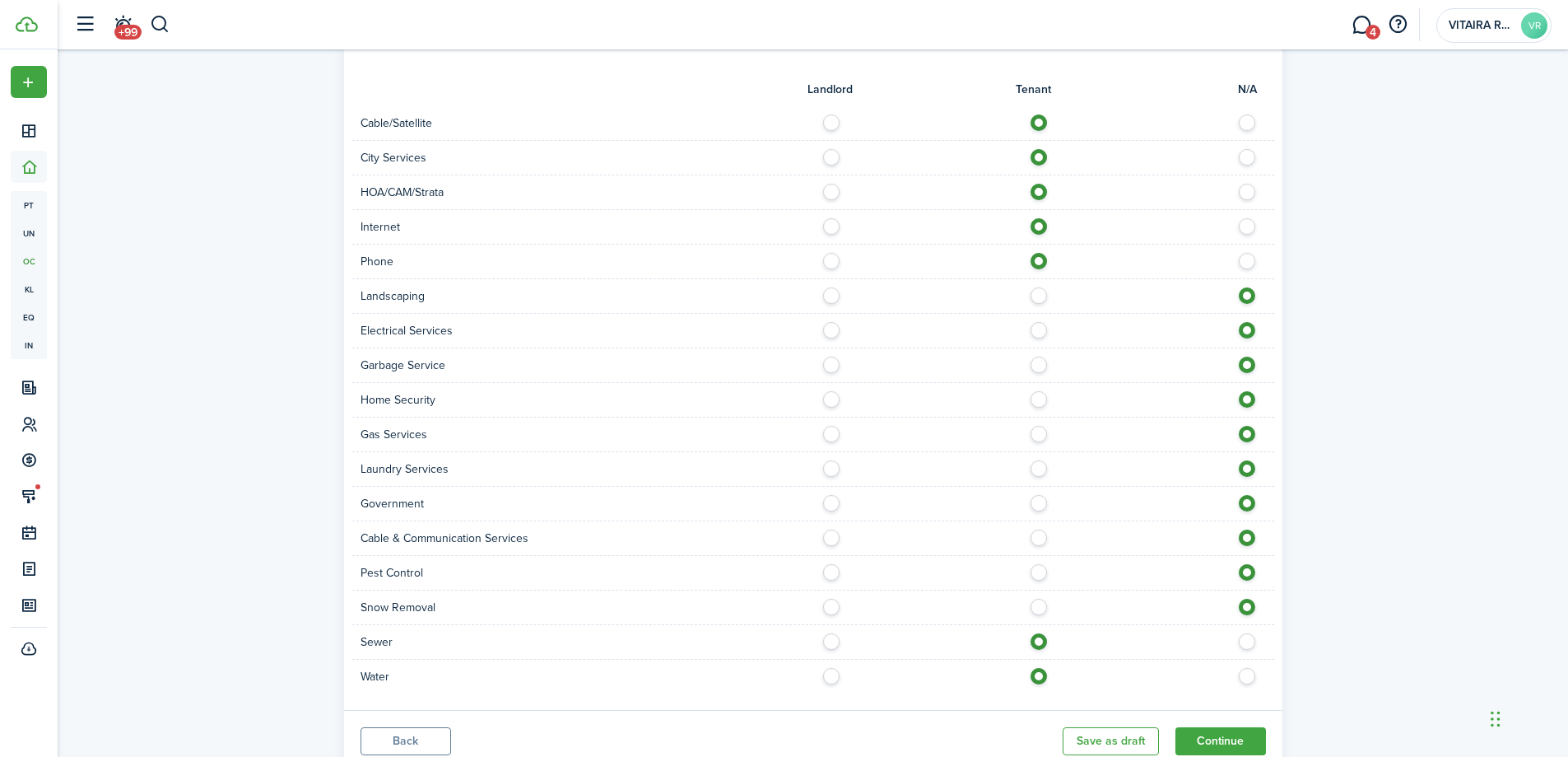
radio input "true"
click at [832, 564] on label at bounding box center [835, 568] width 29 height 8
radio input "true"
click at [1038, 530] on label at bounding box center [1043, 533] width 29 height 8
radio input "true"
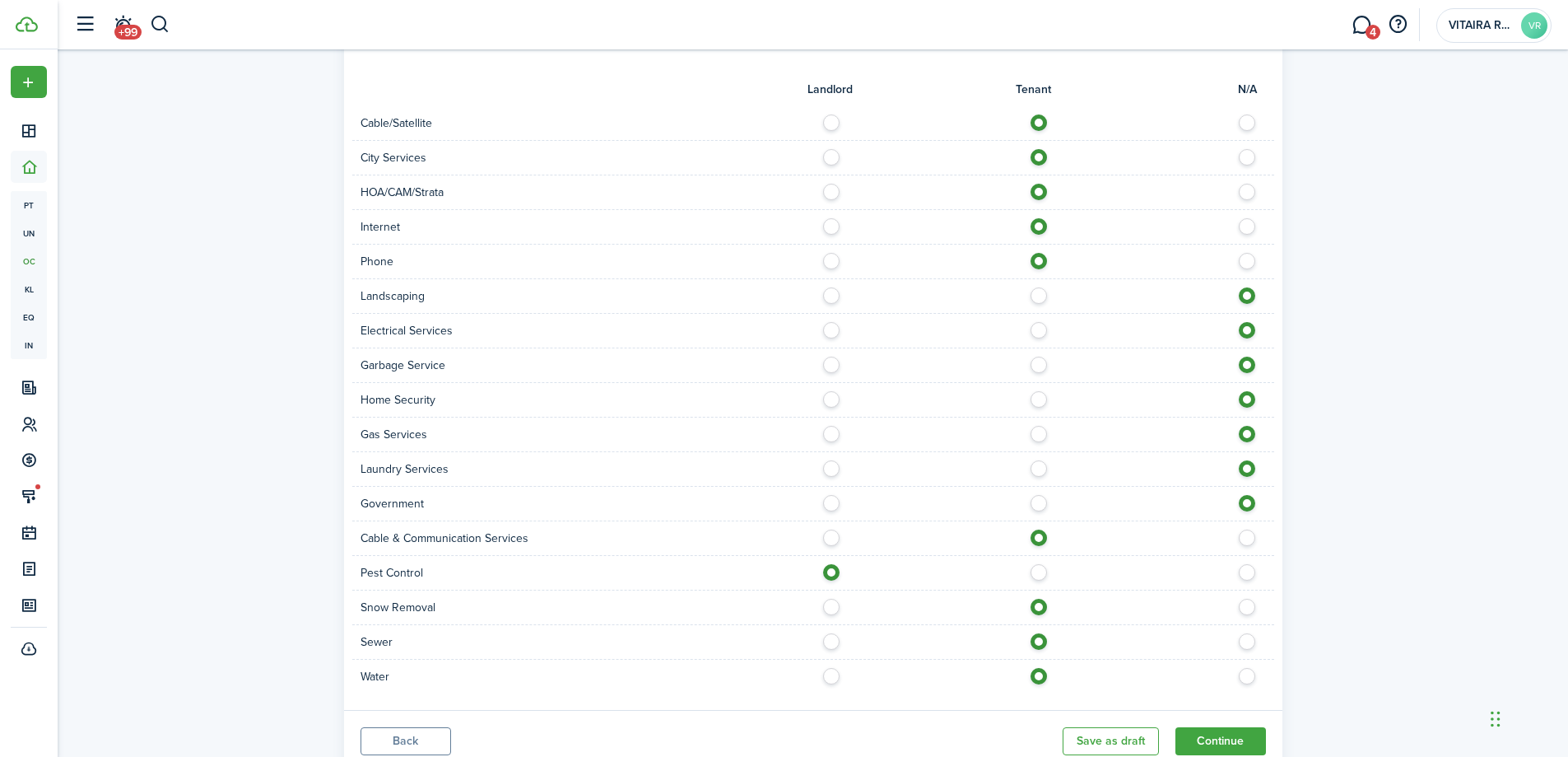
drag, startPoint x: 1037, startPoint y: 484, endPoint x: 1019, endPoint y: 481, distance: 18.2
click at [1036, 494] on label at bounding box center [1043, 498] width 29 height 8
radio input "true"
click at [830, 460] on label at bounding box center [835, 464] width 29 height 8
radio input "true"
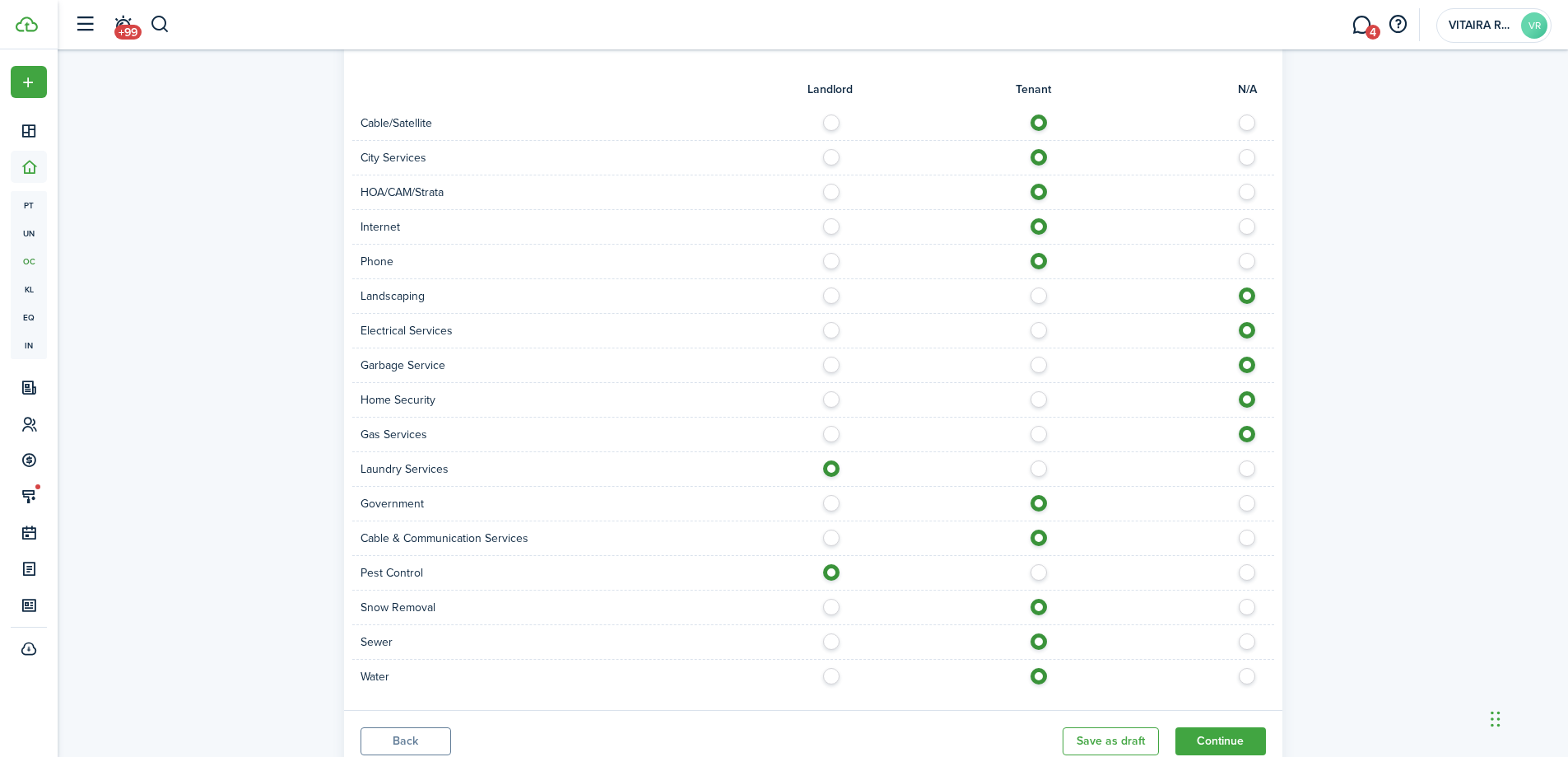
click at [1037, 426] on label at bounding box center [1043, 430] width 29 height 8
radio input "true"
click at [1037, 391] on label at bounding box center [1043, 395] width 29 height 8
radio input "true"
click at [827, 356] on label at bounding box center [835, 360] width 29 height 8
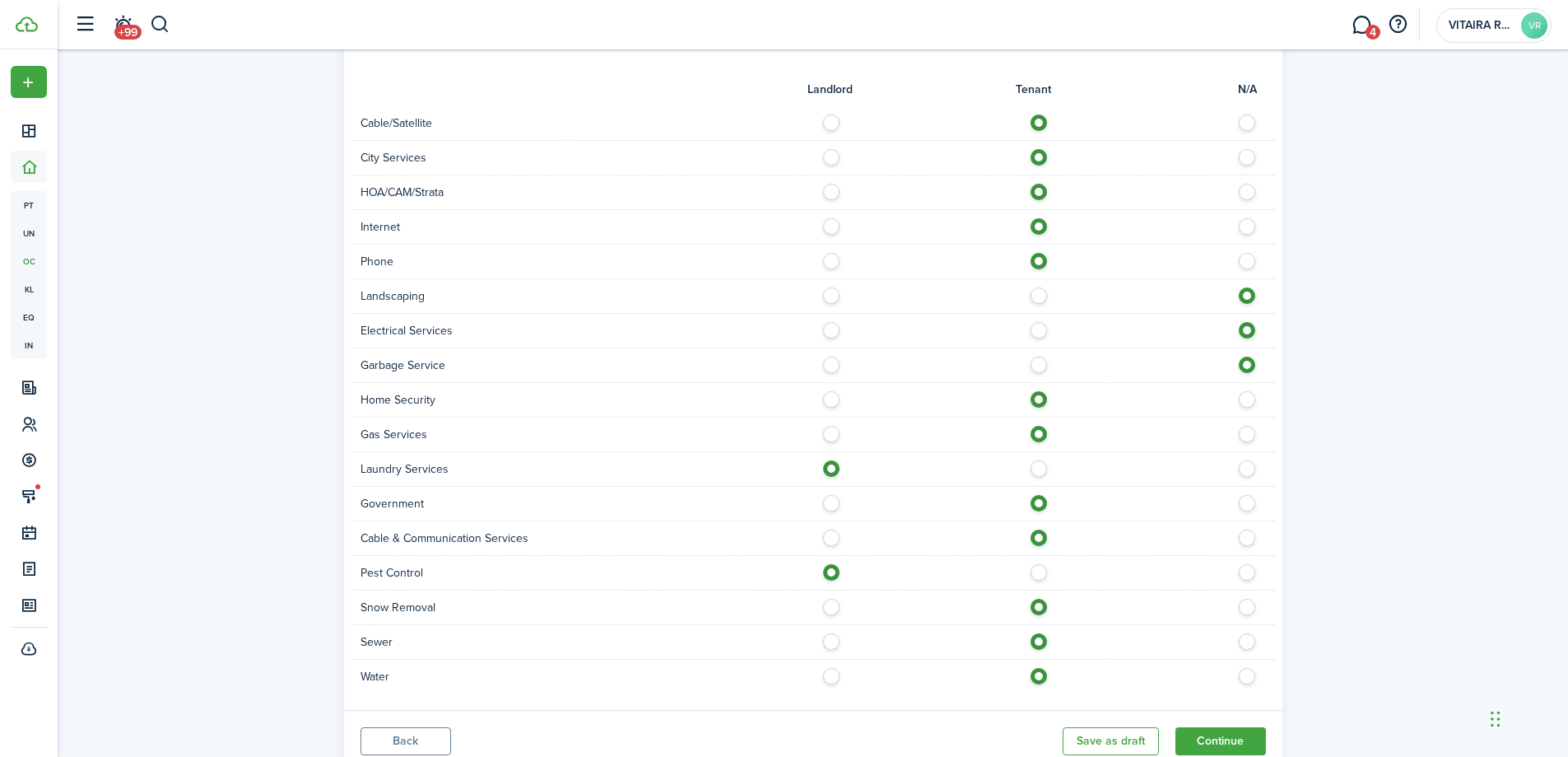
radio input "true"
click at [1037, 322] on label at bounding box center [1043, 326] width 29 height 8
radio input "true"
click at [832, 288] on label at bounding box center [835, 291] width 29 height 8
radio input "true"
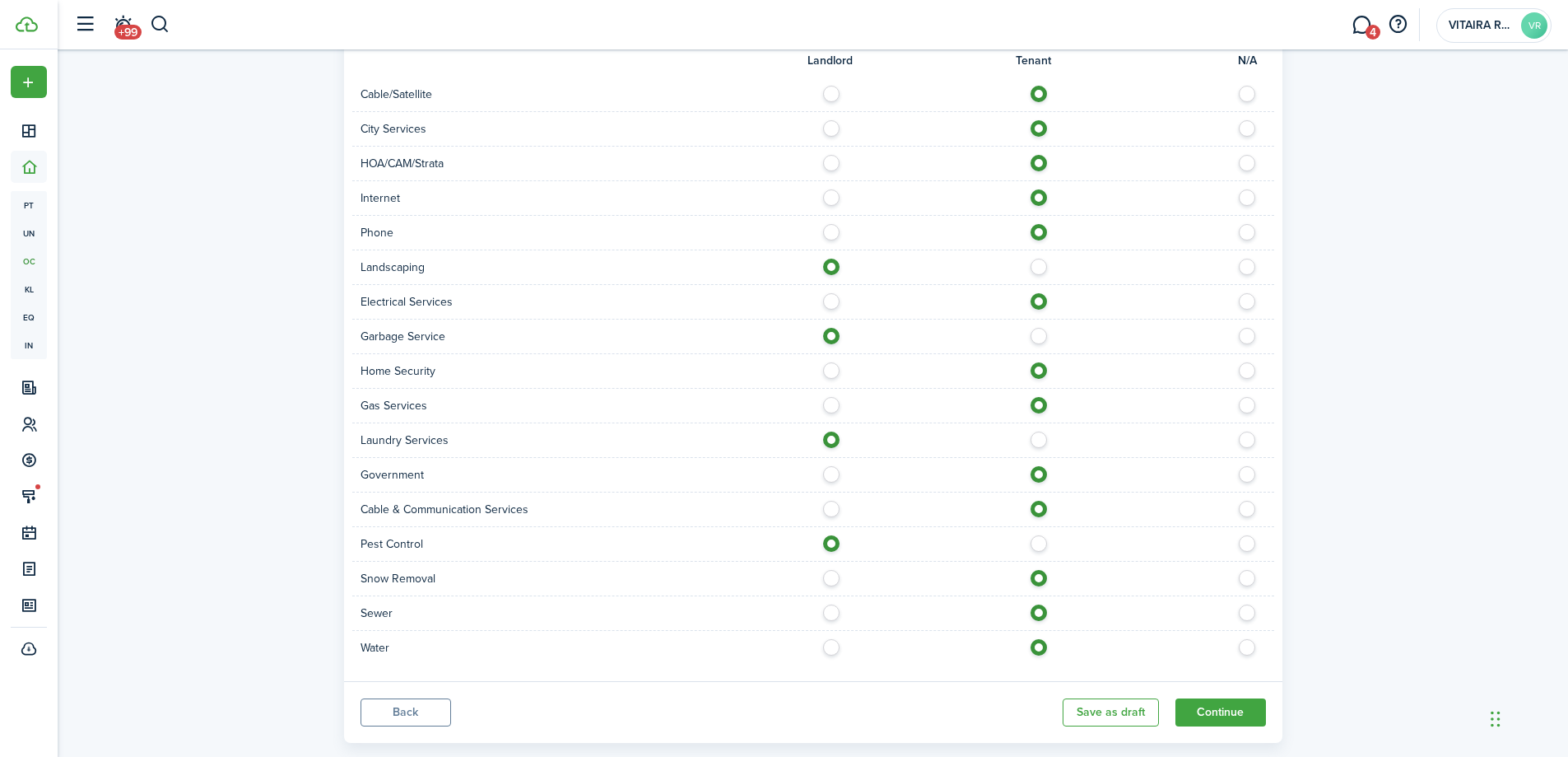
scroll to position [949, 0]
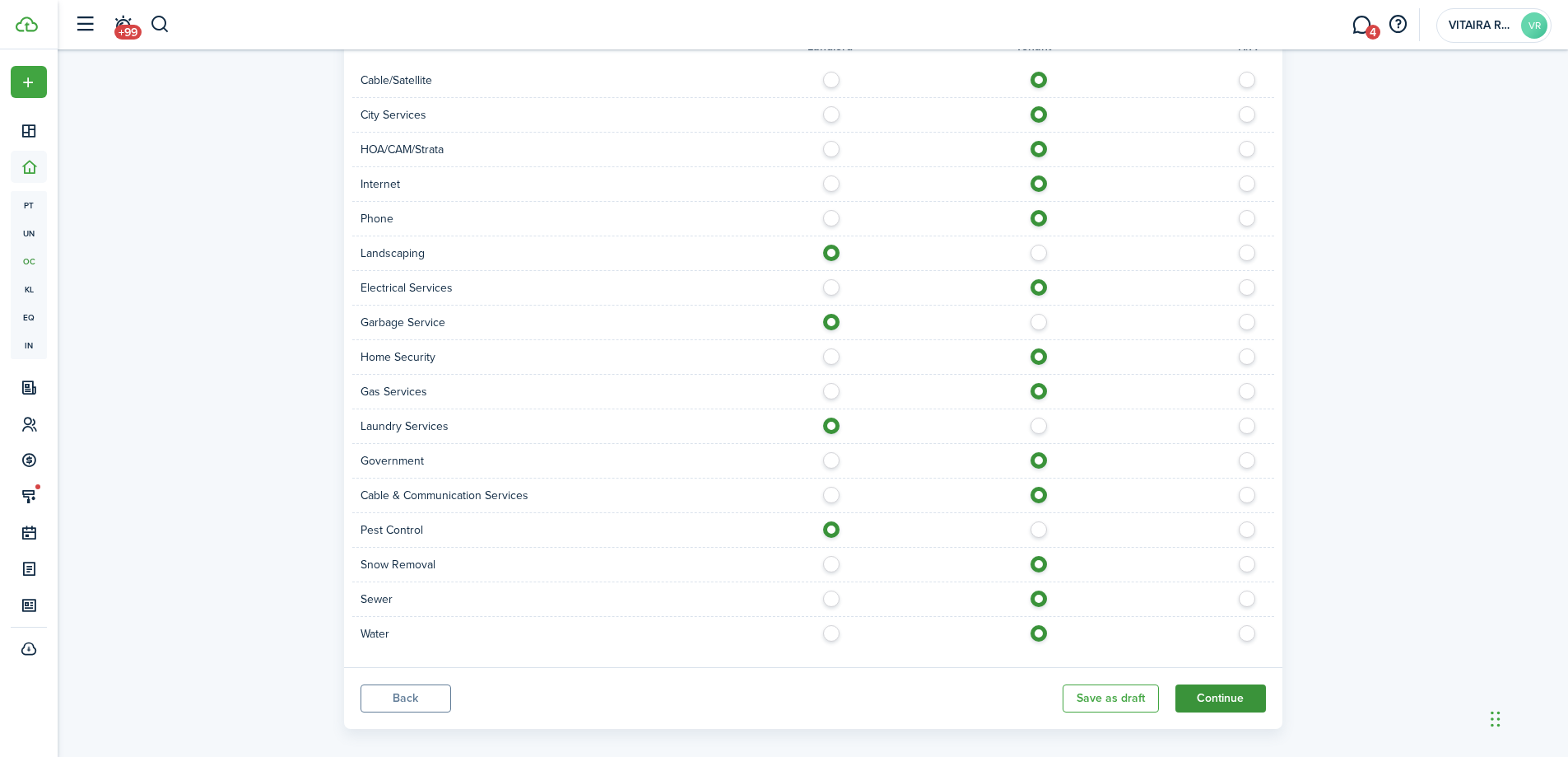
click at [1212, 685] on button "Continue" at bounding box center [1221, 699] width 91 height 28
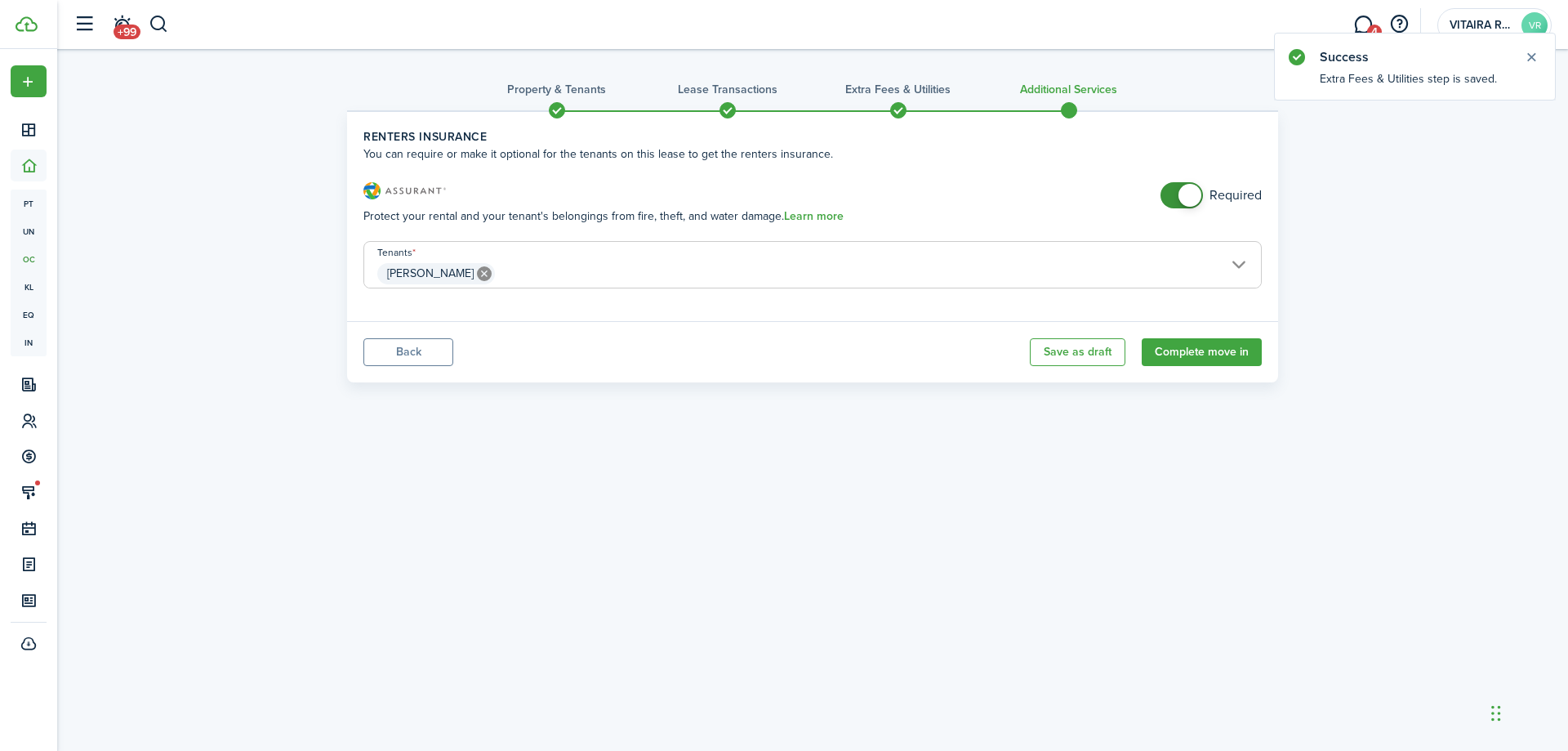
checkbox input "false"
click at [1174, 192] on span at bounding box center [1182, 195] width 17 height 26
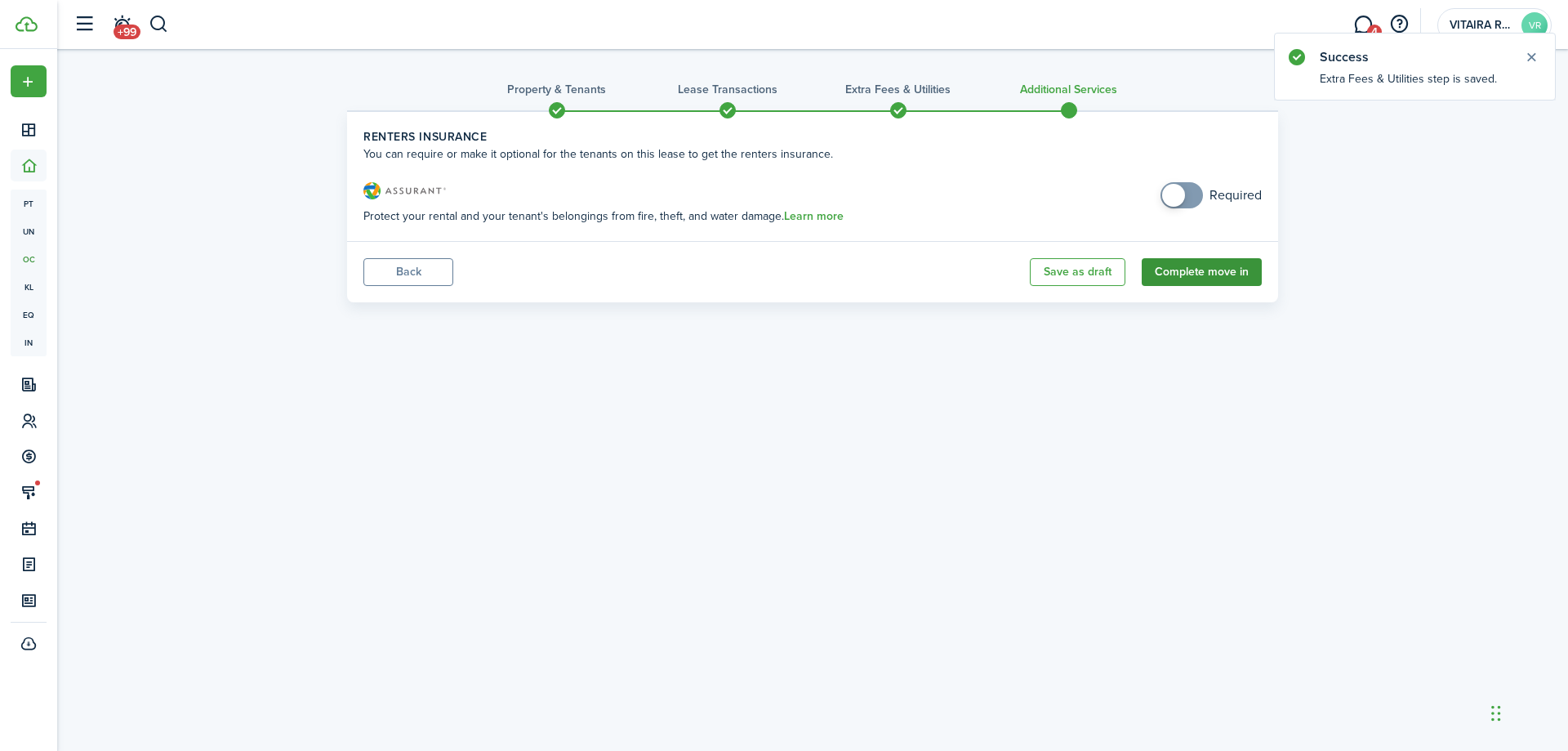
click at [1189, 272] on button "Complete move in" at bounding box center [1202, 272] width 120 height 28
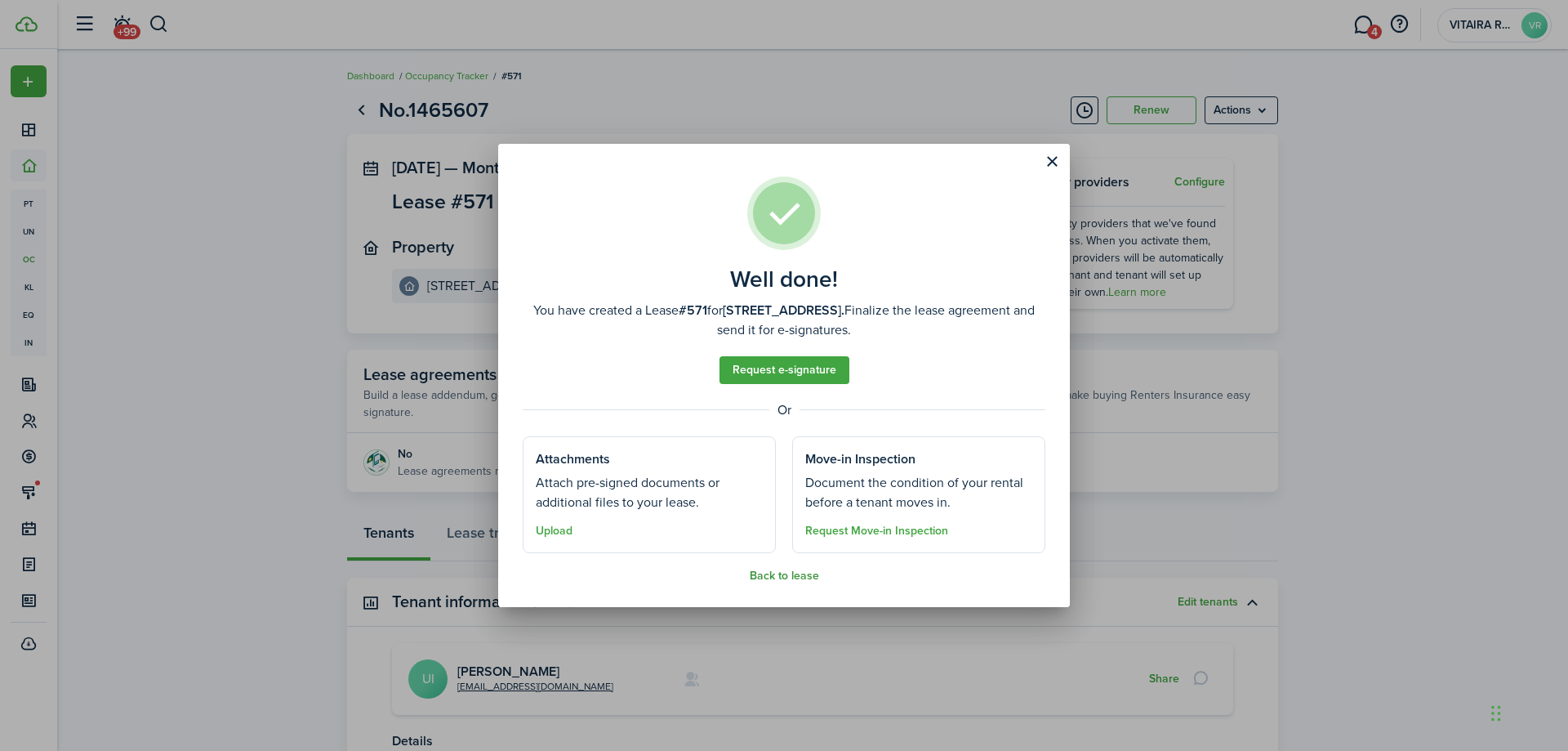
click at [801, 576] on button "Back to lease" at bounding box center [784, 576] width 69 height 13
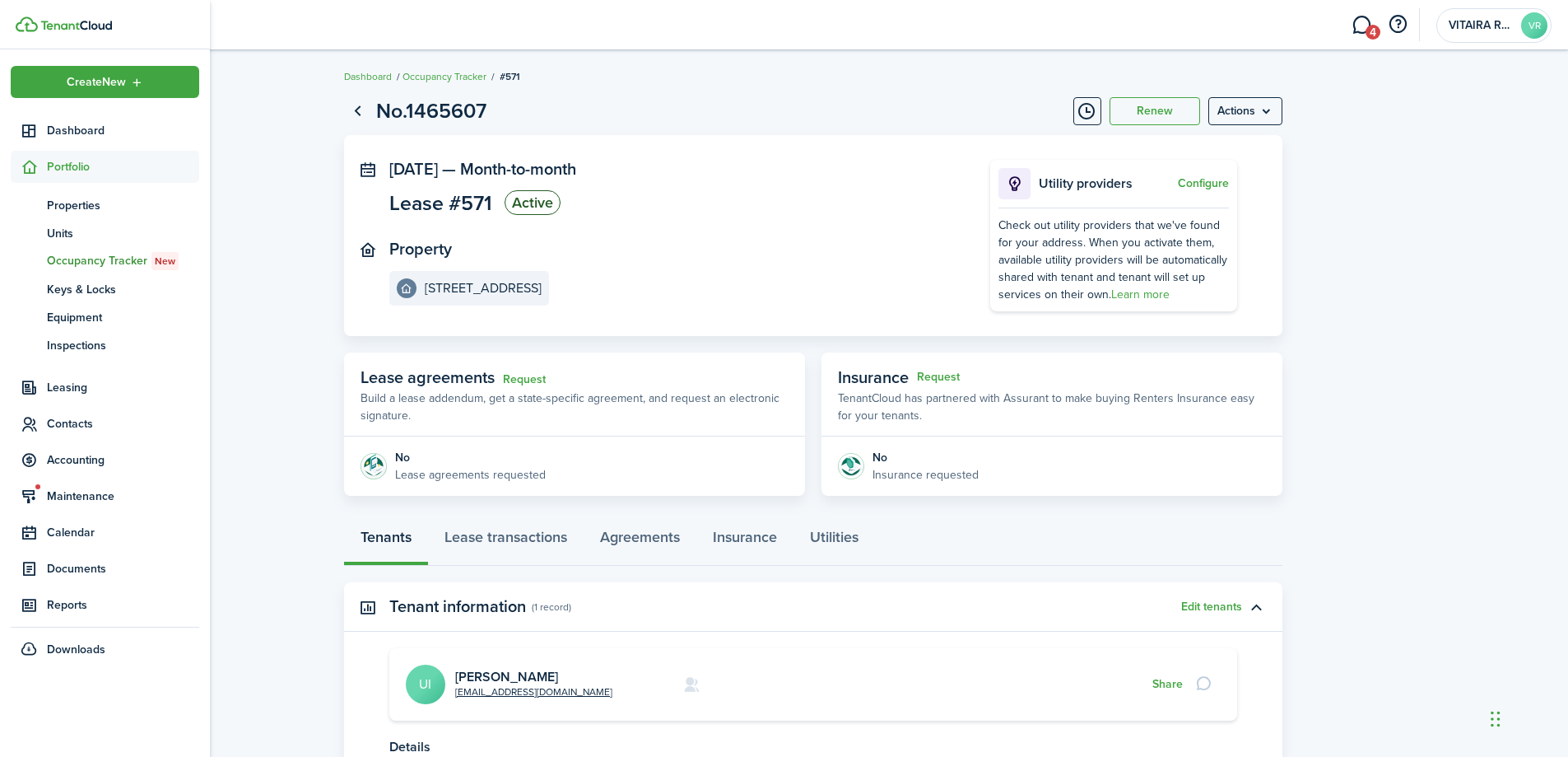
click at [52, 164] on span "Portfolio" at bounding box center [123, 166] width 152 height 18
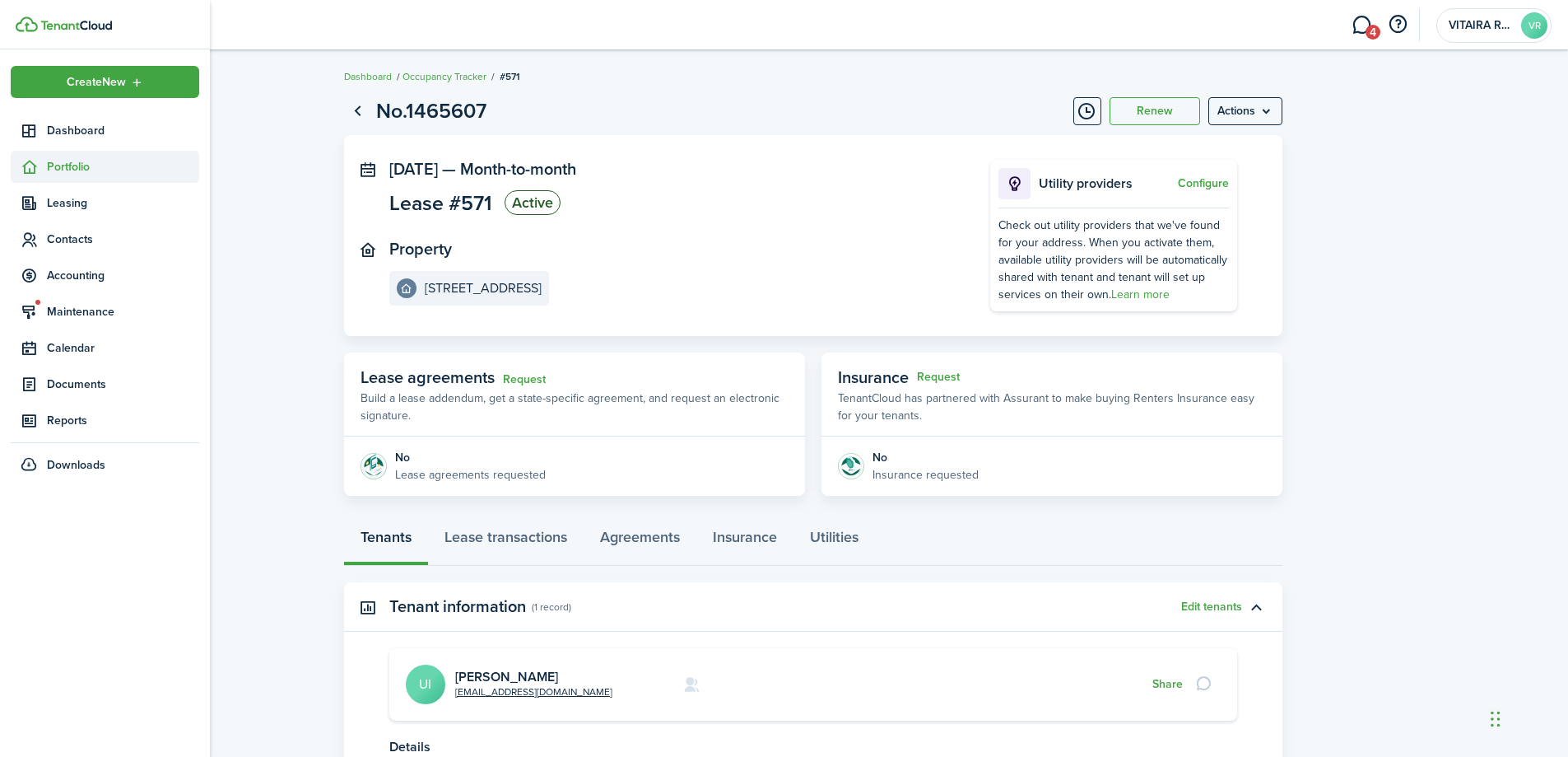
click at [70, 173] on span "Portfolio" at bounding box center [123, 166] width 152 height 18
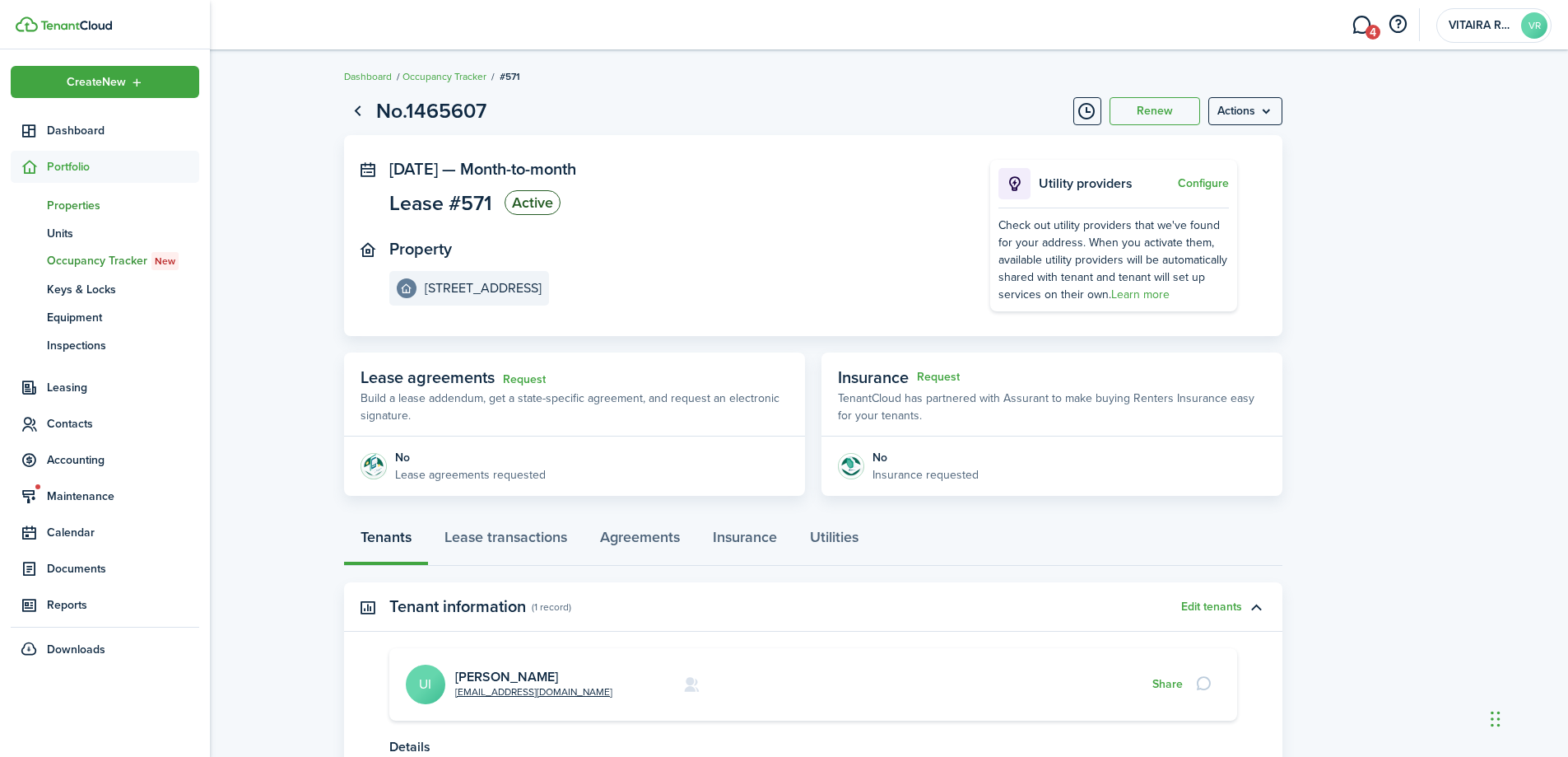
click at [75, 203] on span "Properties" at bounding box center [123, 205] width 152 height 18
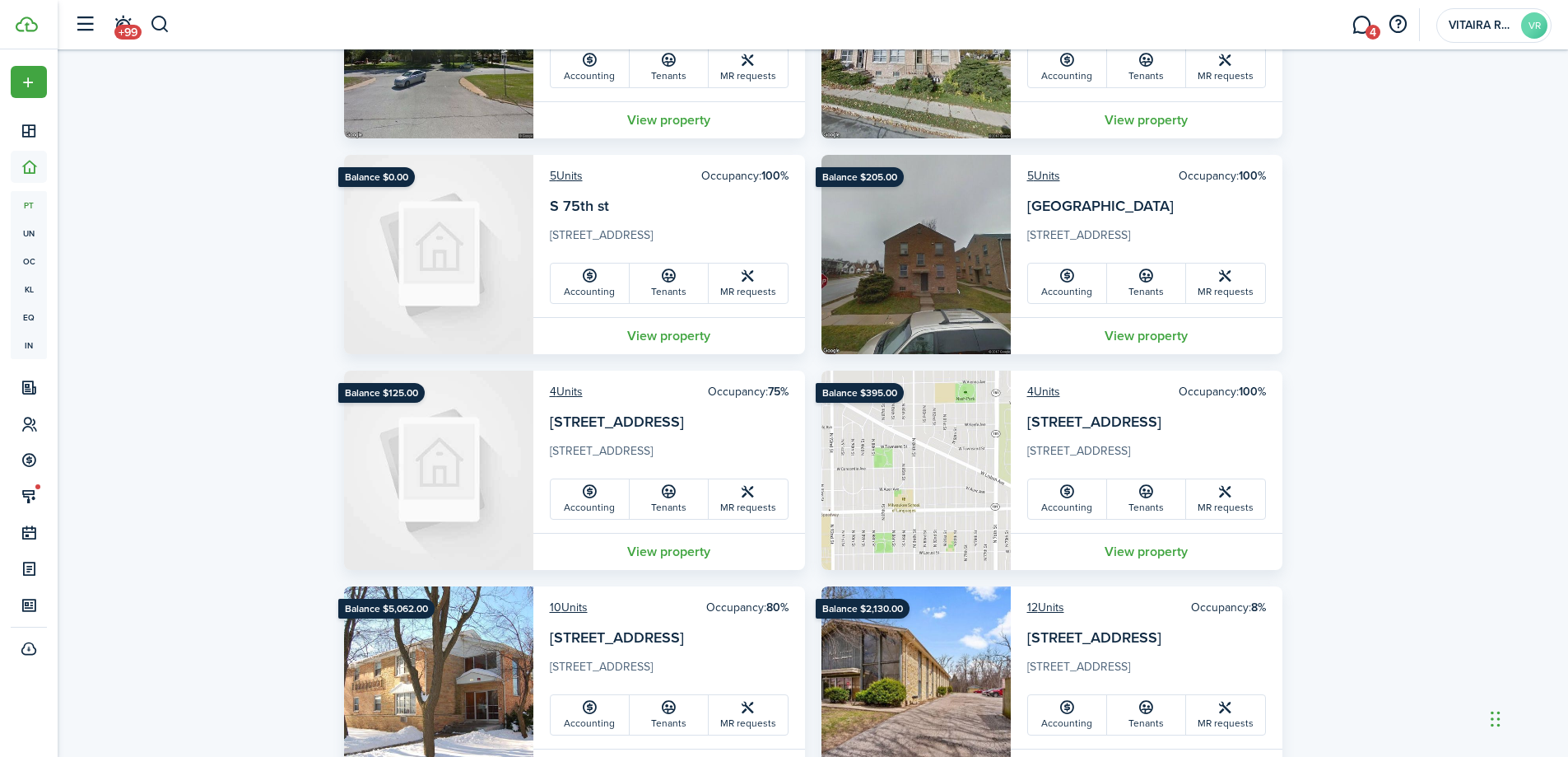
scroll to position [905, 0]
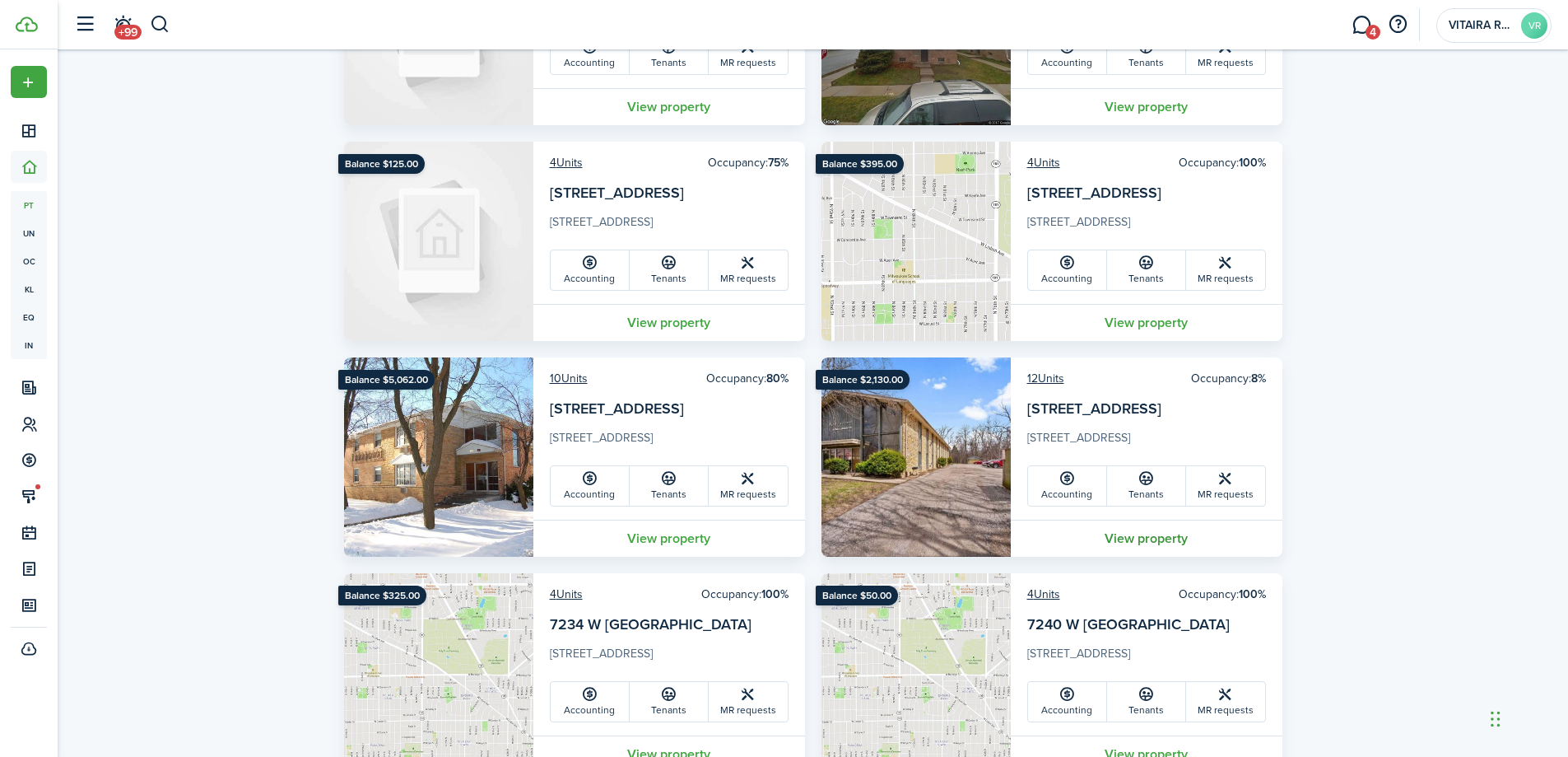
click at [1144, 534] on link "View property" at bounding box center [1146, 538] width 272 height 37
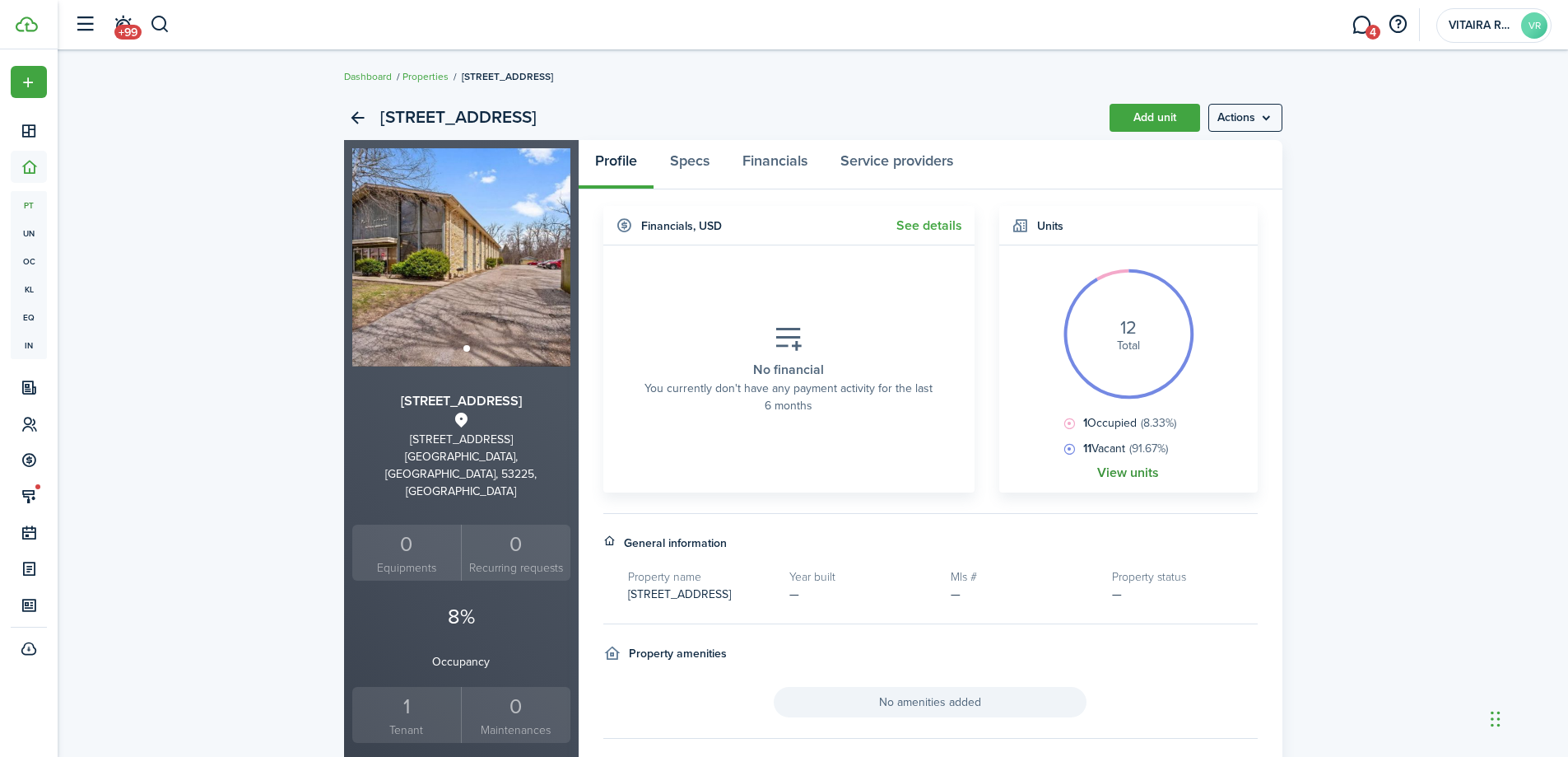
click at [1112, 474] on link "View units" at bounding box center [1128, 473] width 62 height 15
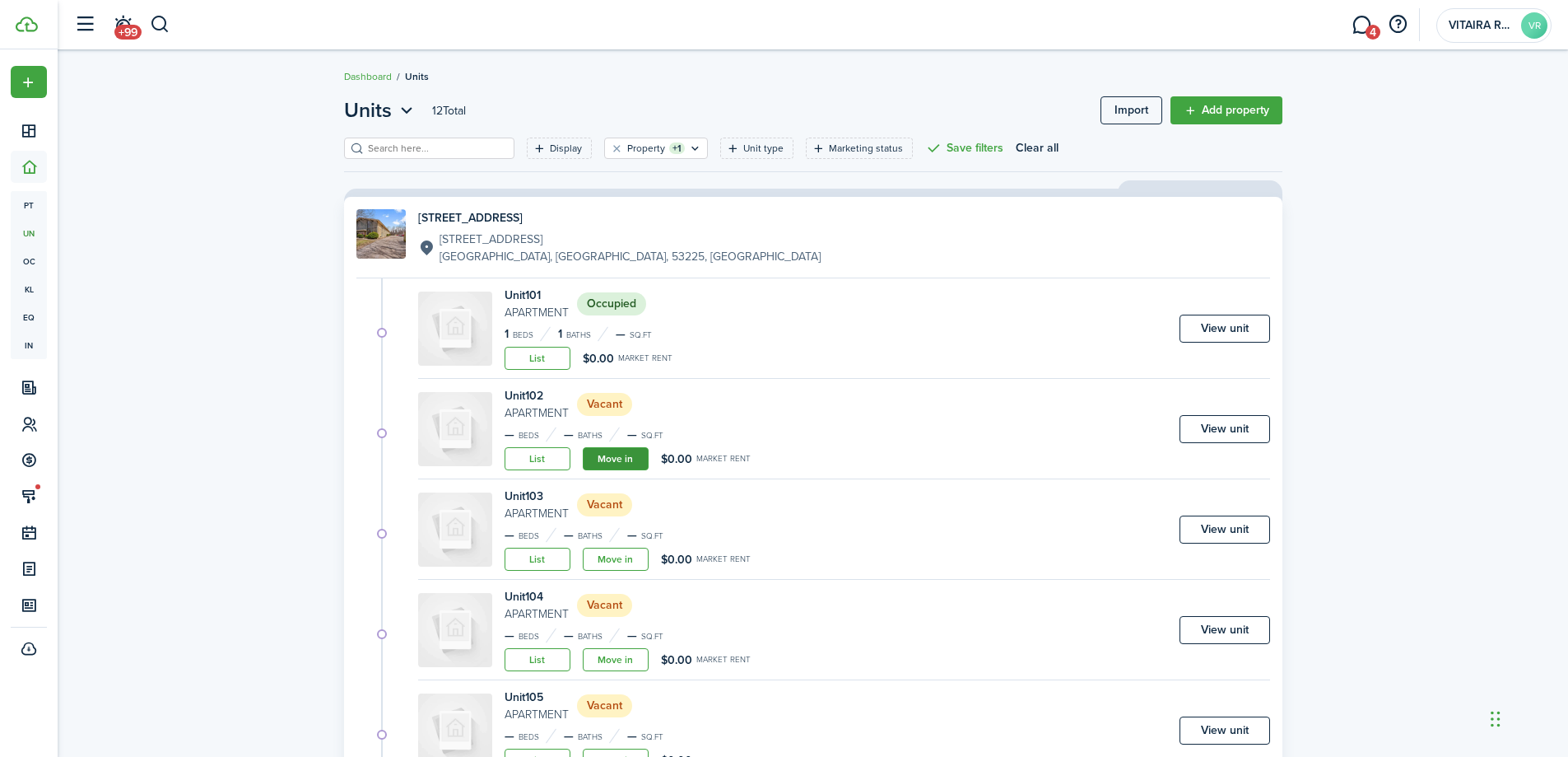
click at [629, 461] on link "Move in" at bounding box center [615, 458] width 66 height 23
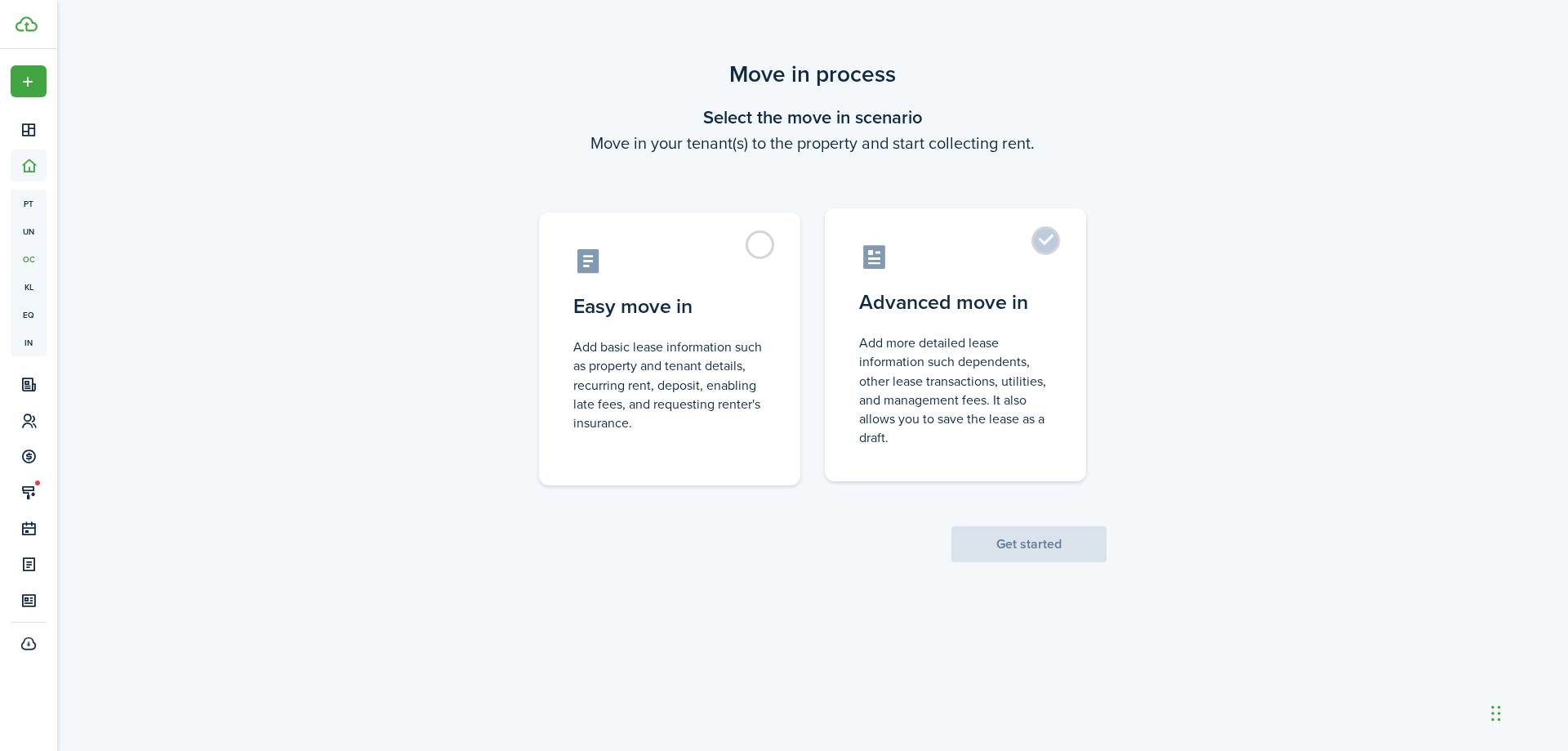
click at [1043, 240] on label "Advanced move in Add more detailed lease information such dependents, other lea…" at bounding box center [956, 344] width 261 height 272
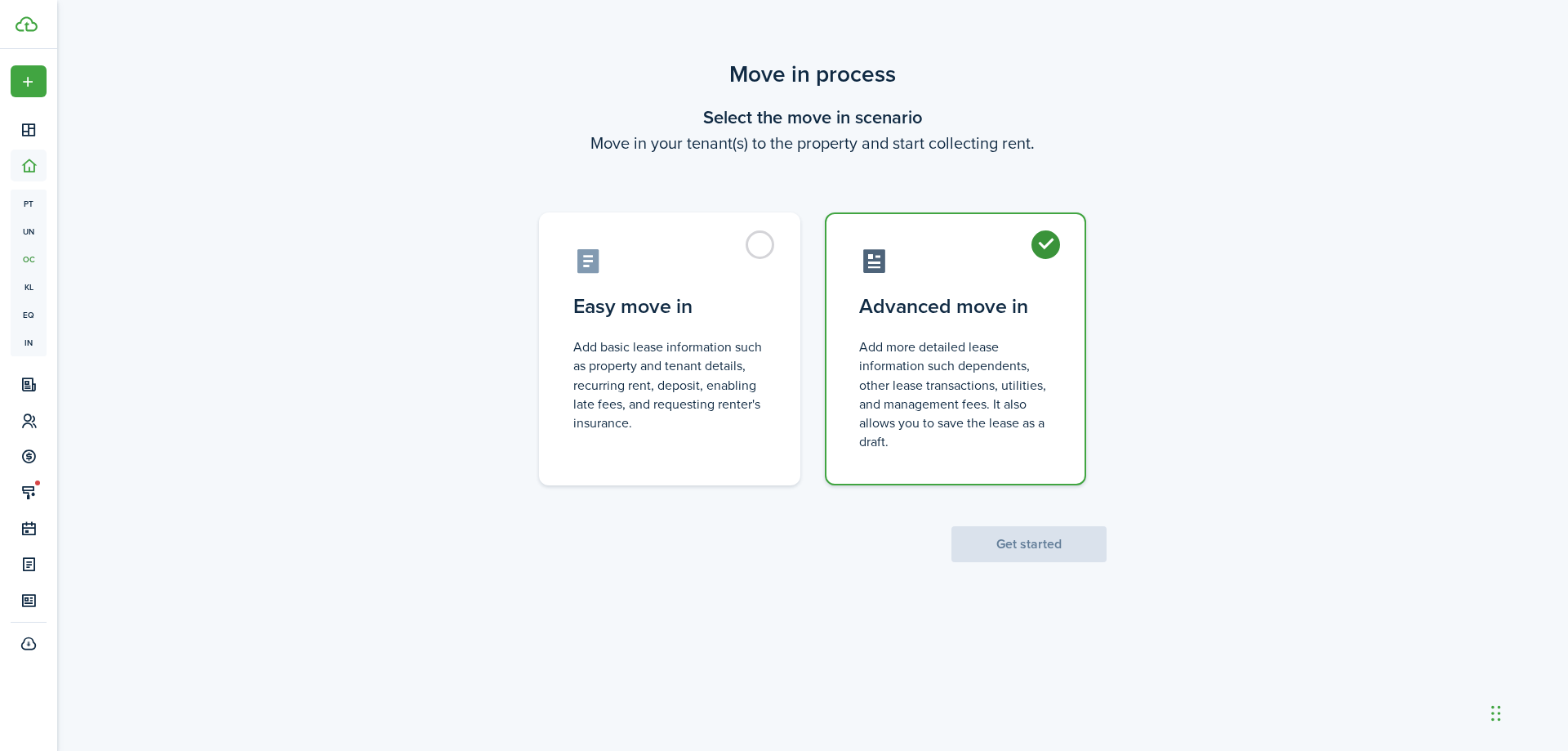
radio input "true"
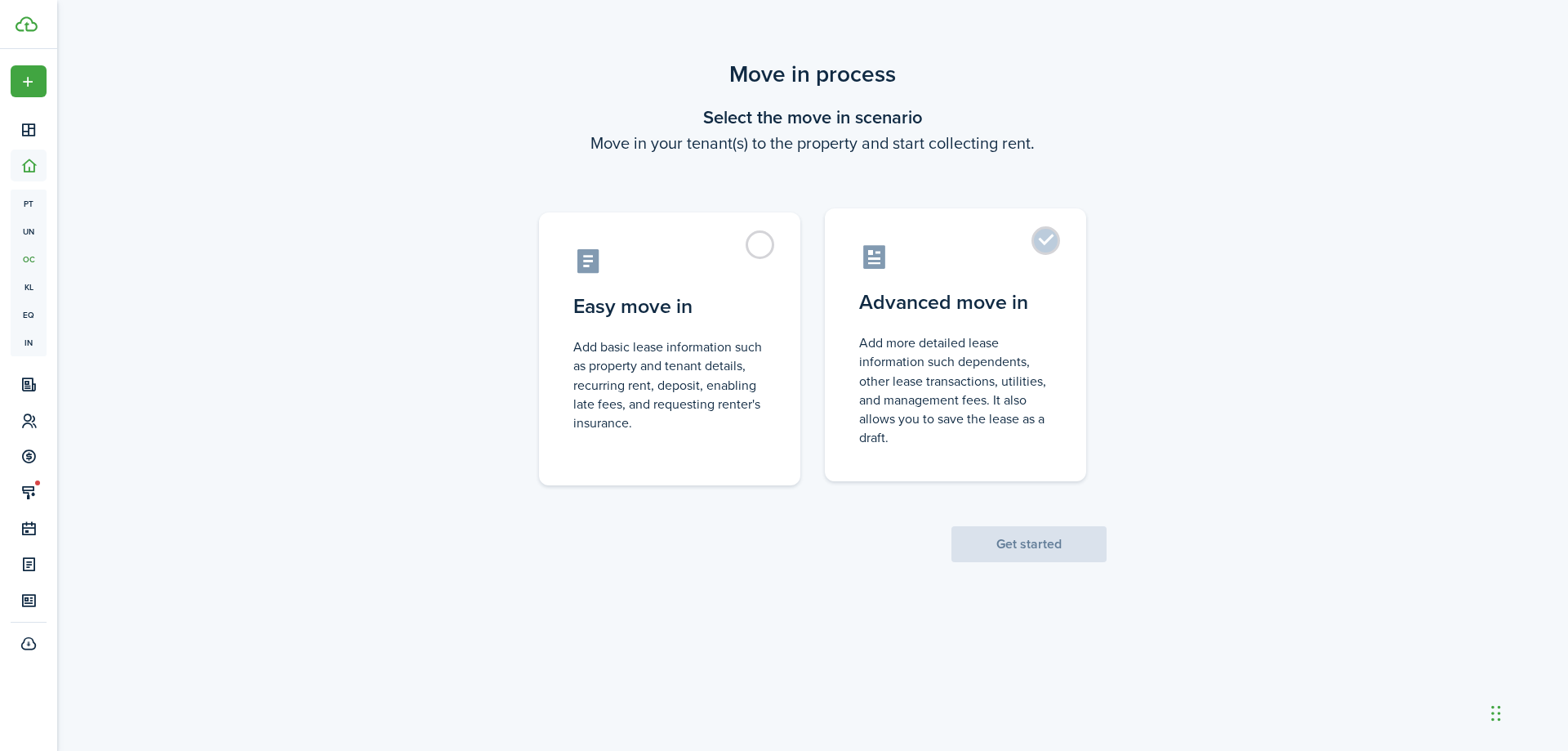
click at [1044, 241] on label "Advanced move in Add more detailed lease information such dependents, other lea…" at bounding box center [956, 344] width 261 height 272
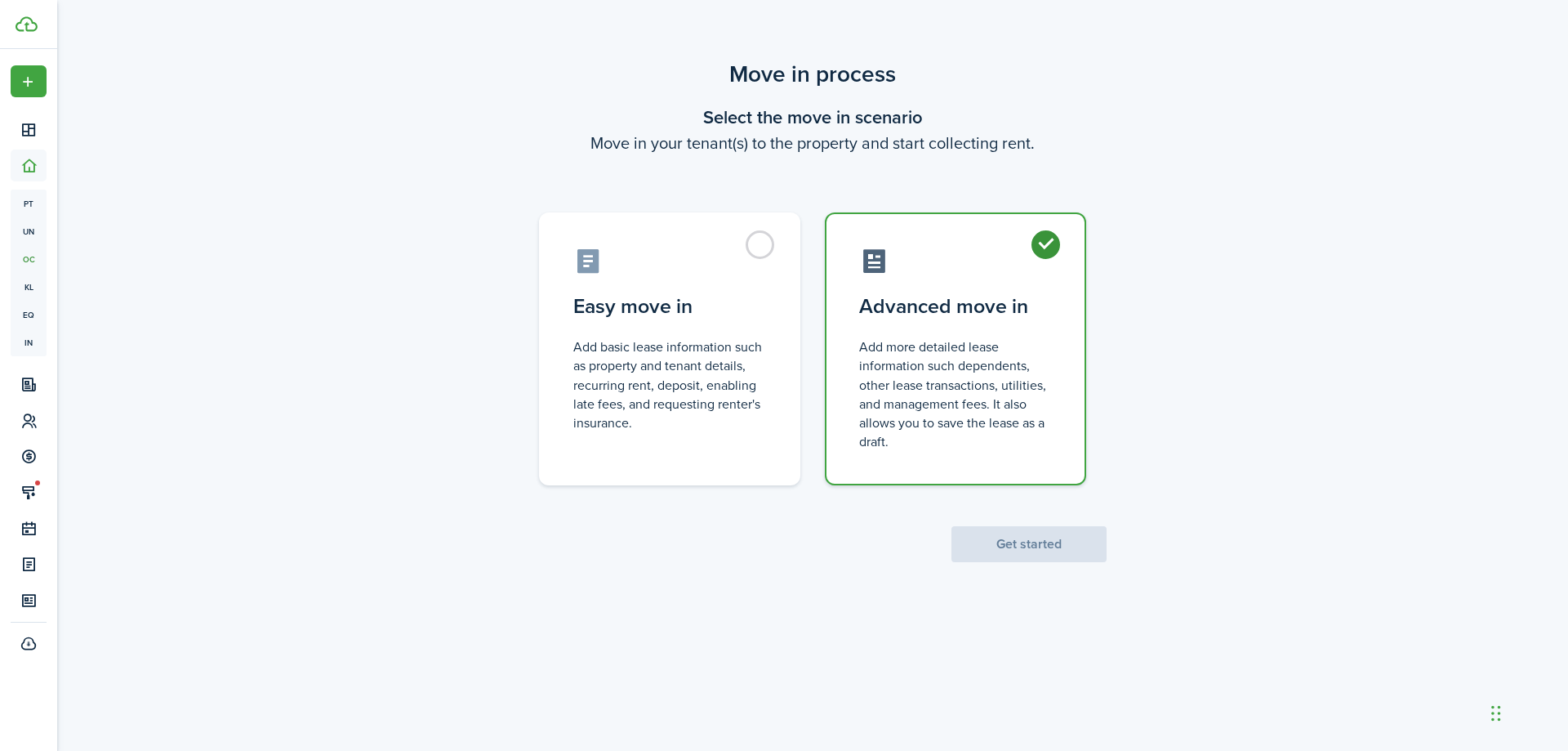
radio input "true"
click at [1022, 544] on button "Get started" at bounding box center [1029, 544] width 156 height 36
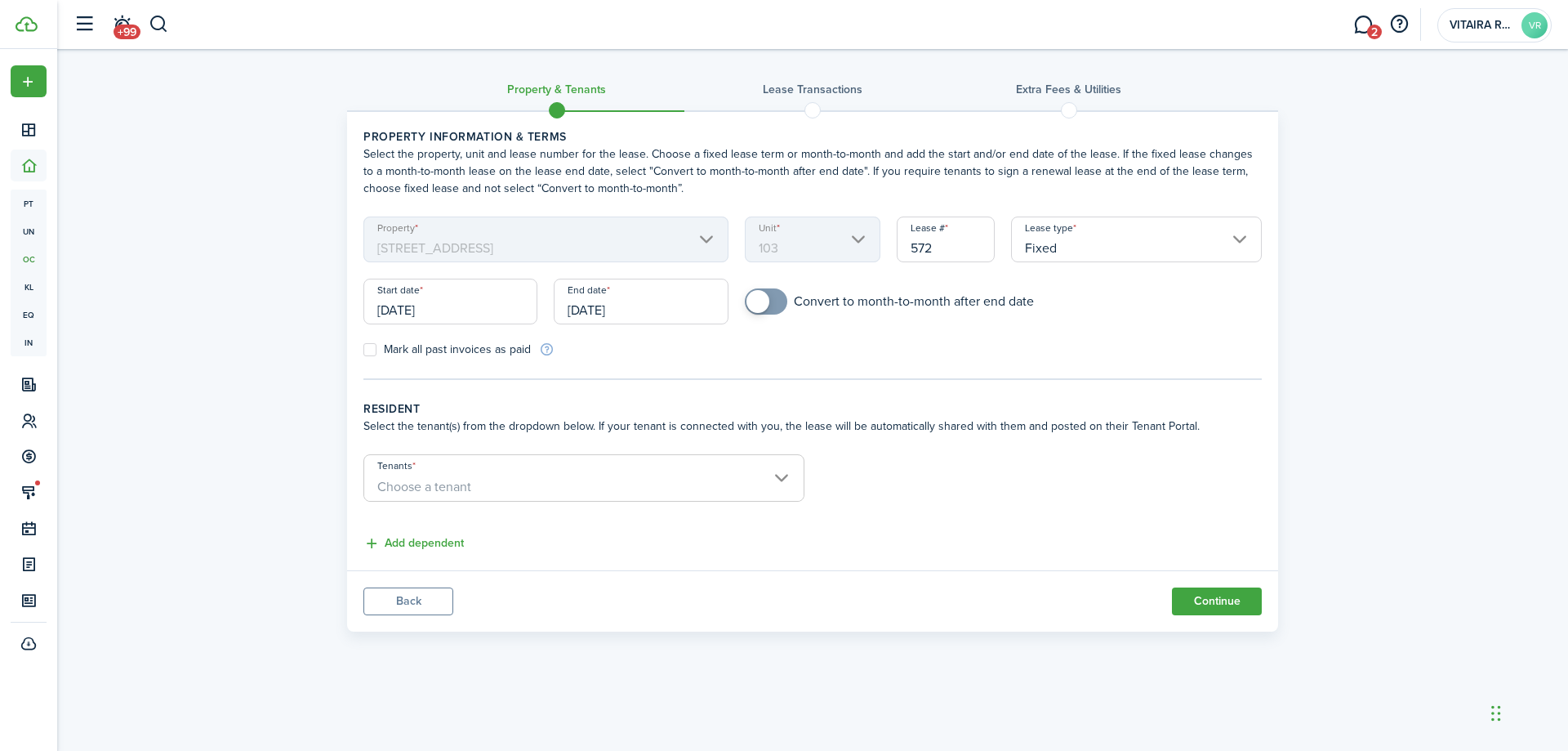
click at [1237, 243] on input "Fixed" at bounding box center [1136, 239] width 251 height 46
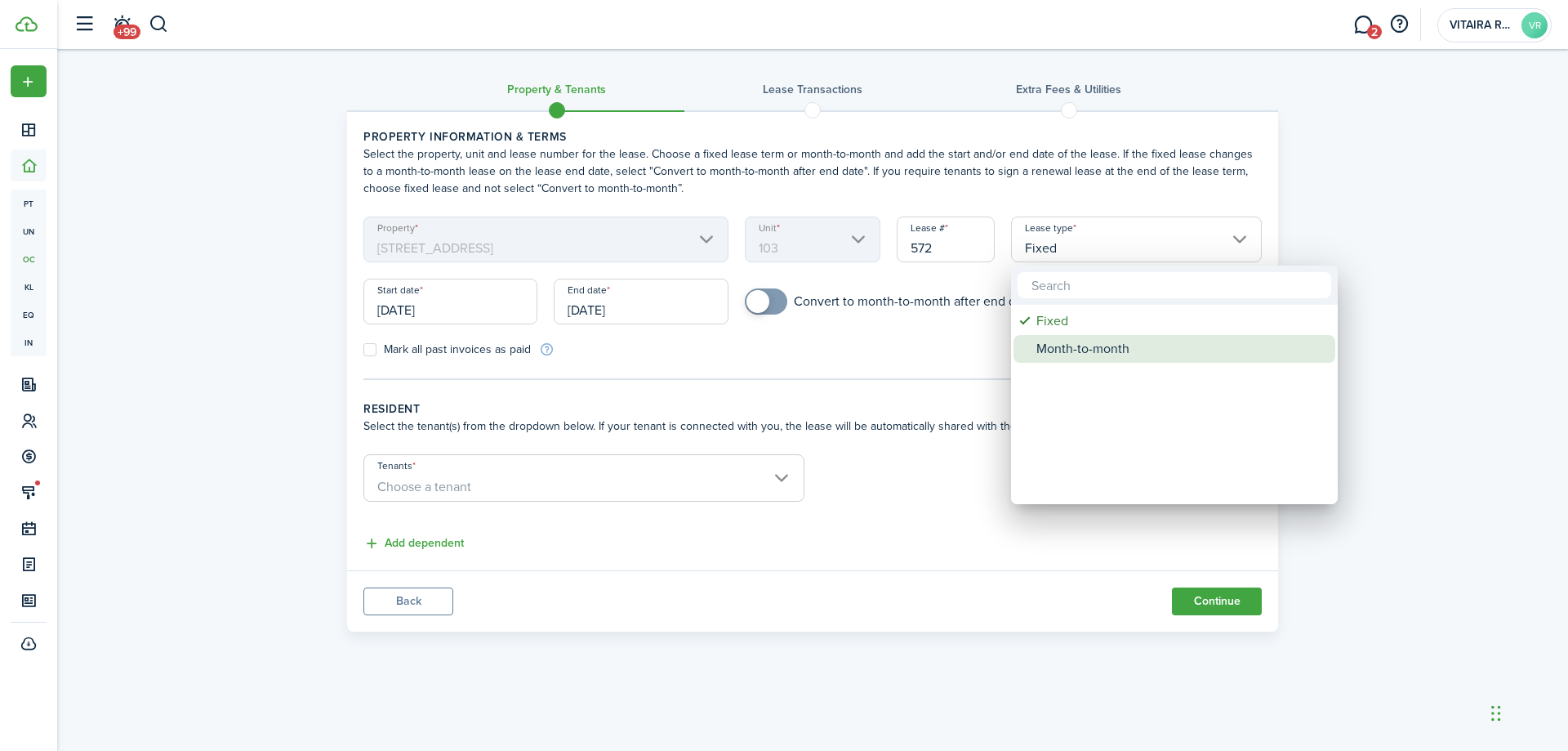
click at [1108, 358] on div "Month-to-month" at bounding box center [1181, 349] width 289 height 28
type input "Month-to-month"
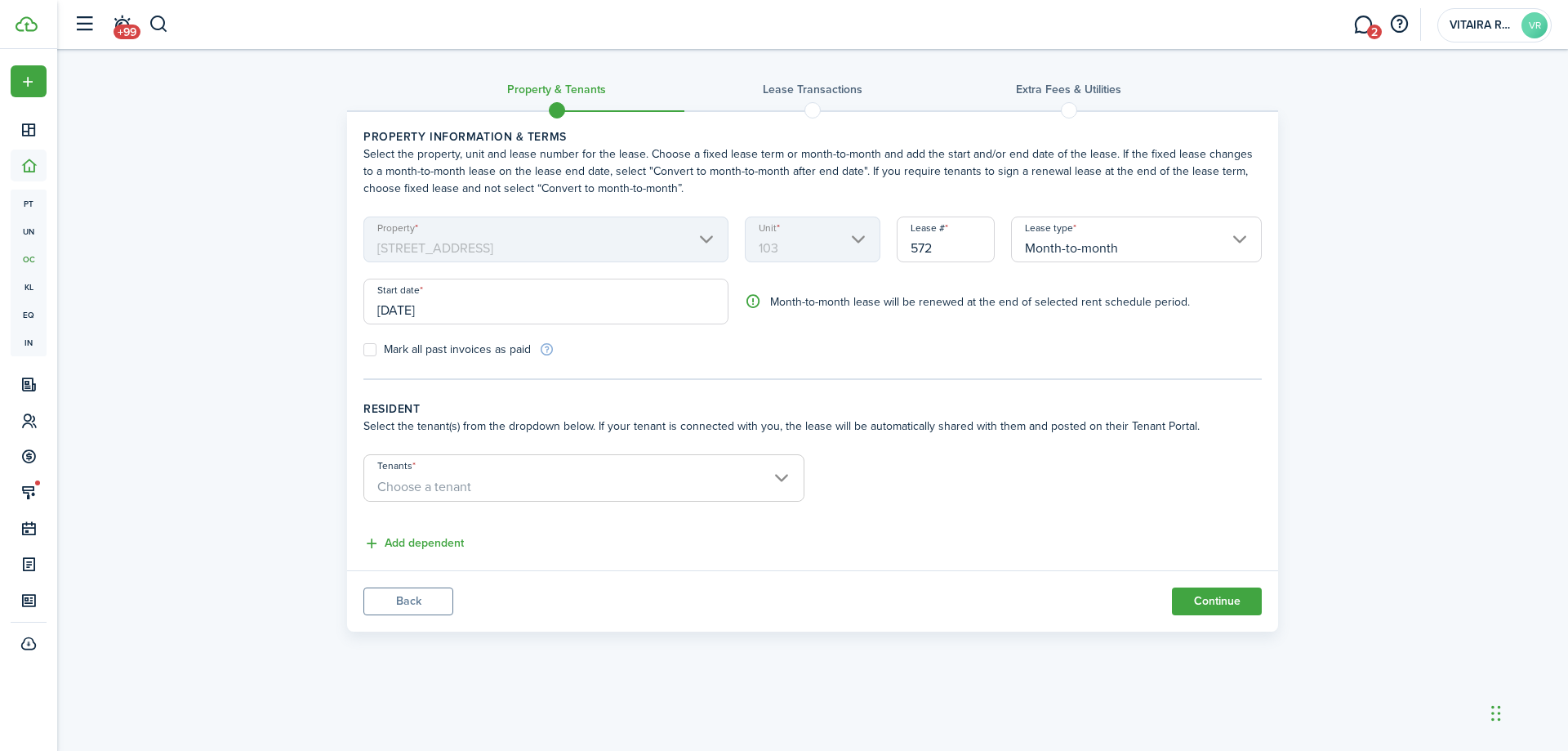
click at [779, 479] on span "Choose a tenant" at bounding box center [584, 487] width 440 height 28
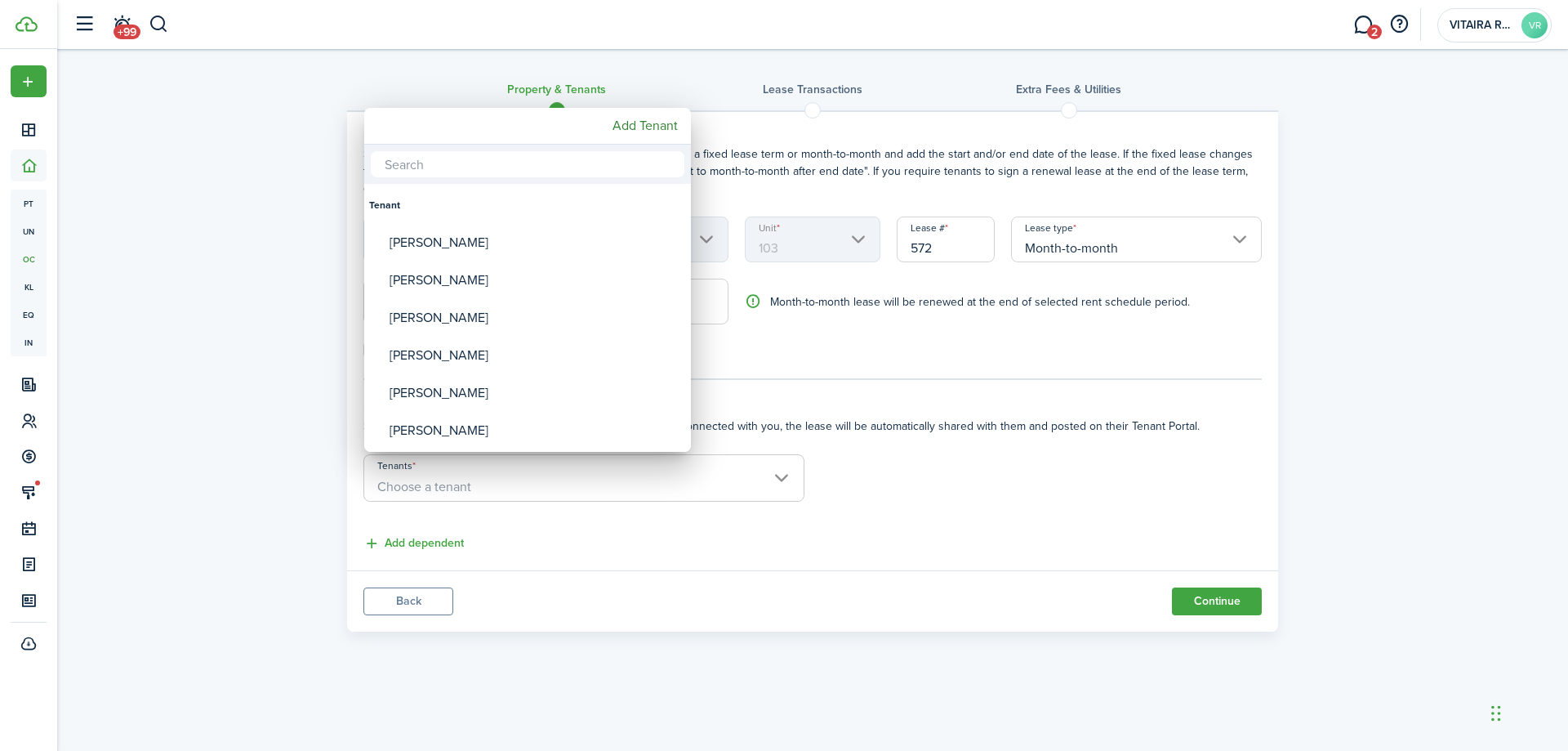
click at [410, 161] on input "text" at bounding box center [527, 164] width 314 height 26
click at [620, 124] on mbsc-button "Add Tenant" at bounding box center [645, 126] width 78 height 29
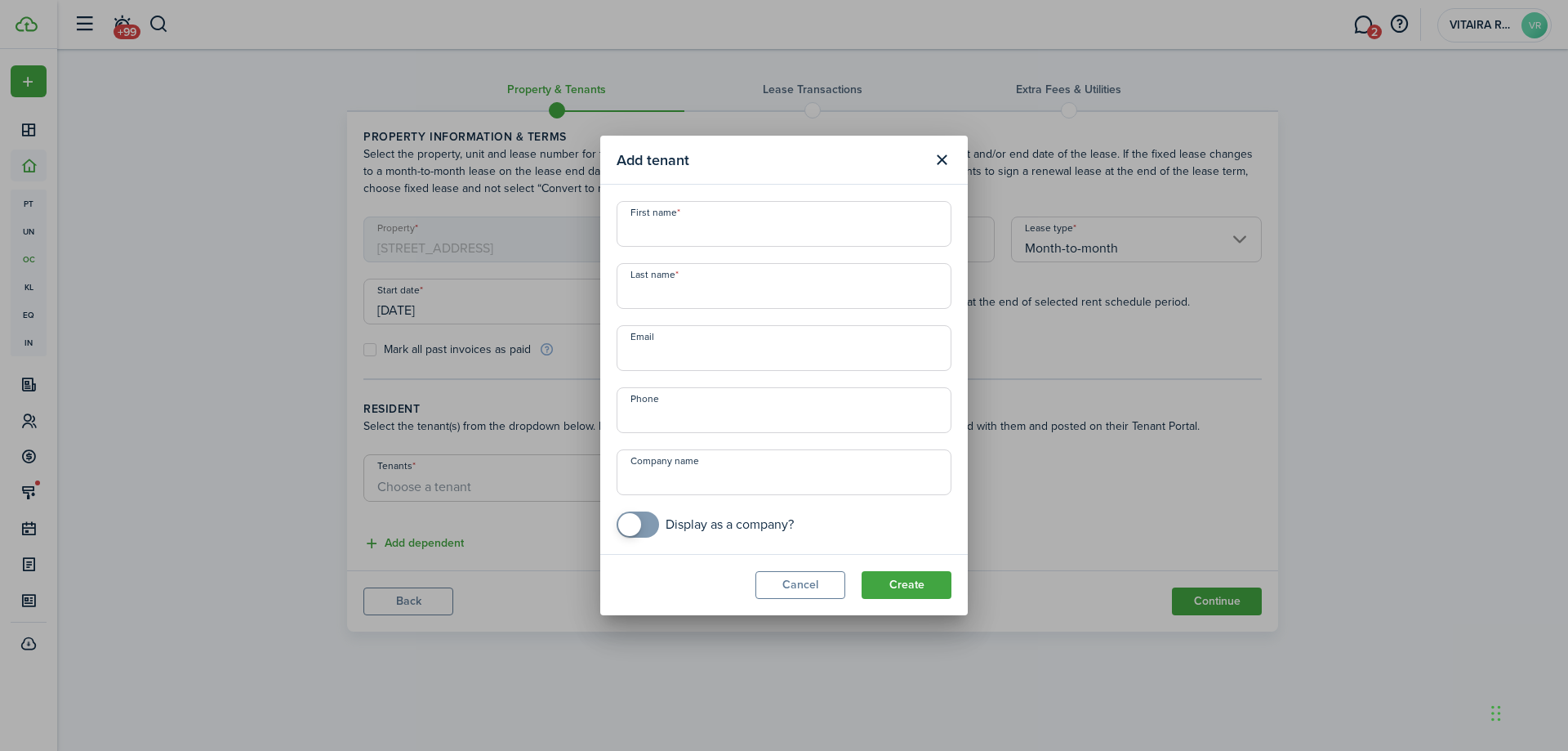
click at [640, 222] on input "First name" at bounding box center [784, 224] width 335 height 46
type input "Deborah"
click at [629, 291] on input "Last name" at bounding box center [784, 286] width 335 height 46
type input "Collins"
click at [665, 351] on input "Email" at bounding box center [784, 348] width 335 height 46
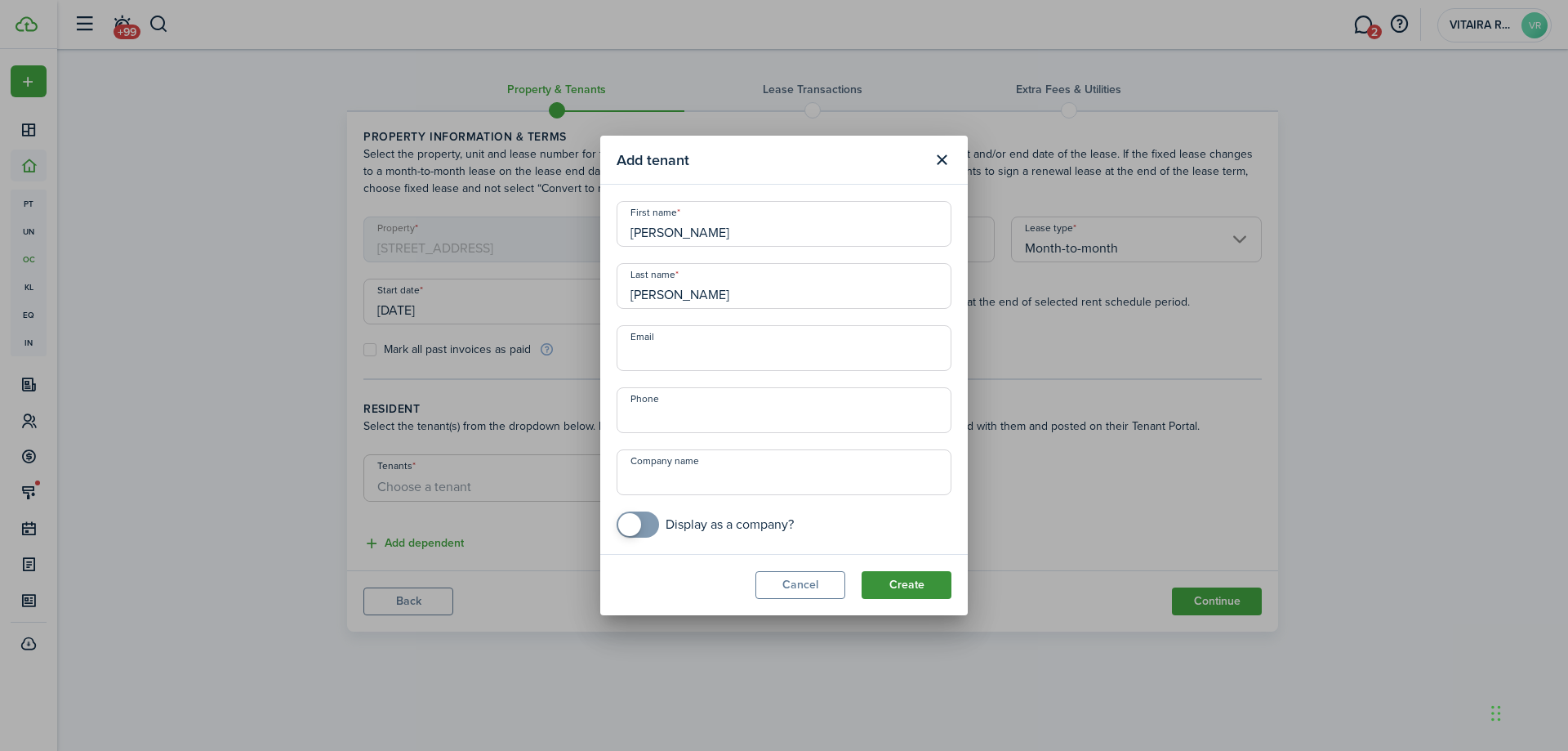
click at [905, 578] on button "Create" at bounding box center [906, 584] width 90 height 28
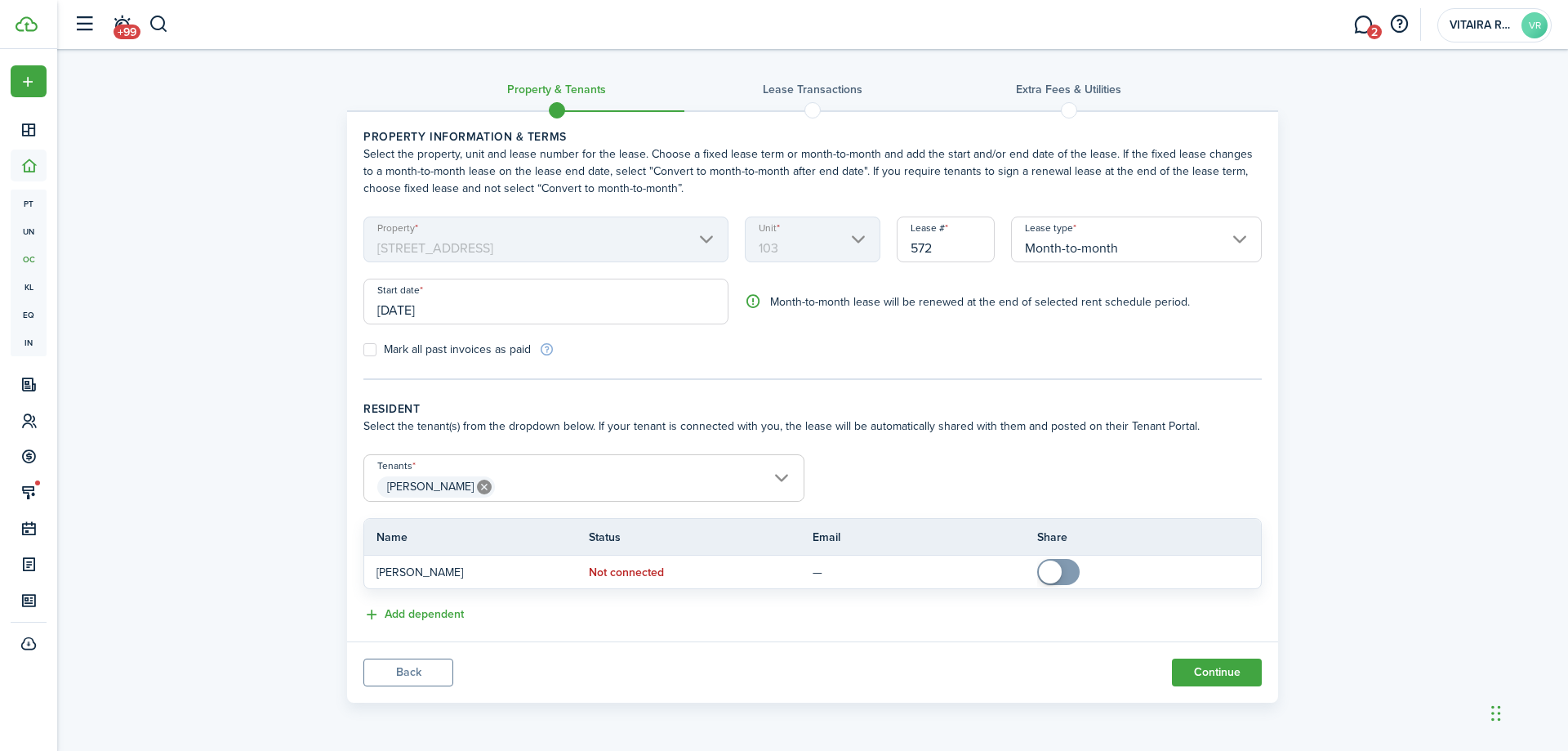
click at [680, 308] on input "[DATE]" at bounding box center [546, 302] width 365 height 46
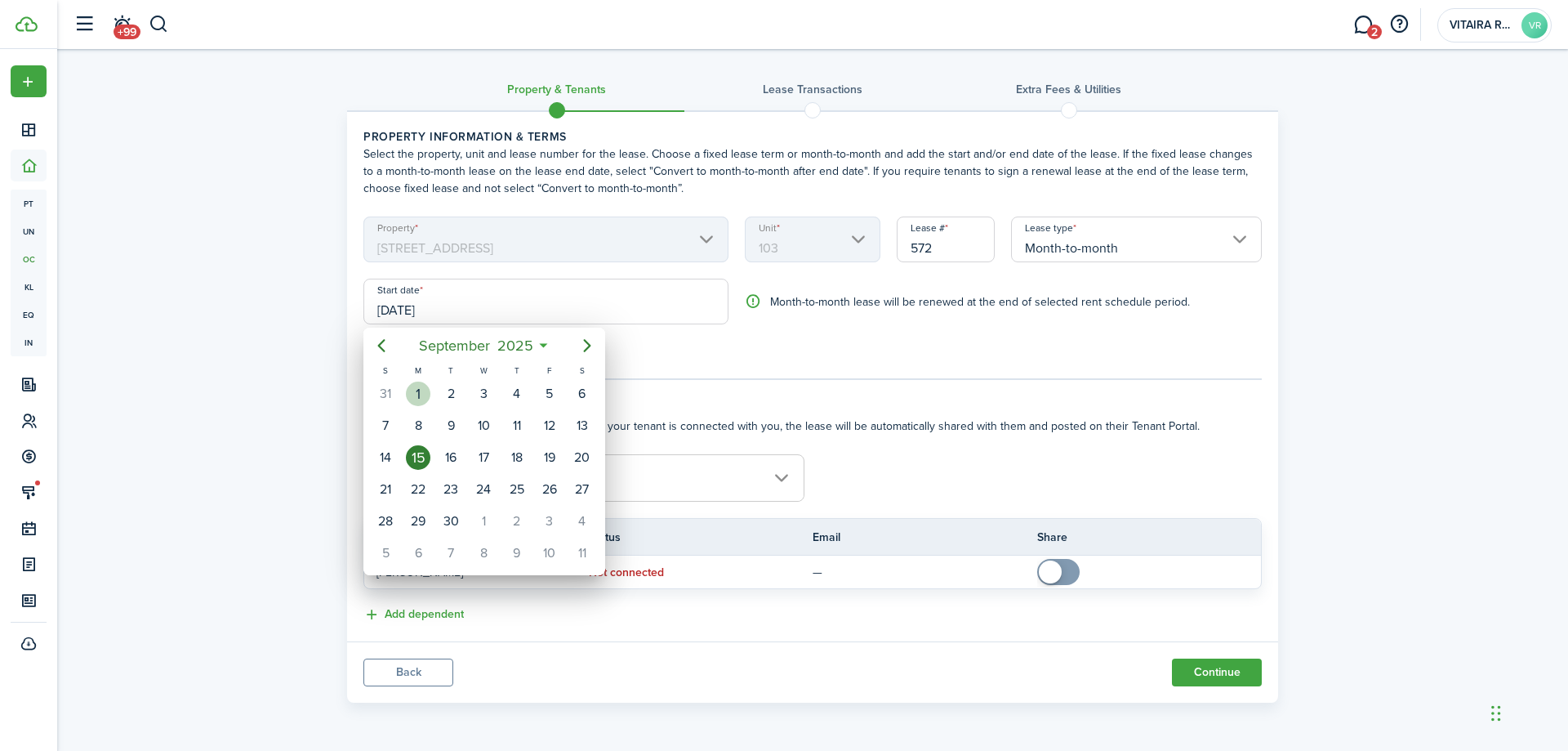
click at [418, 394] on div "1" at bounding box center [418, 394] width 25 height 25
type input "[DATE]"
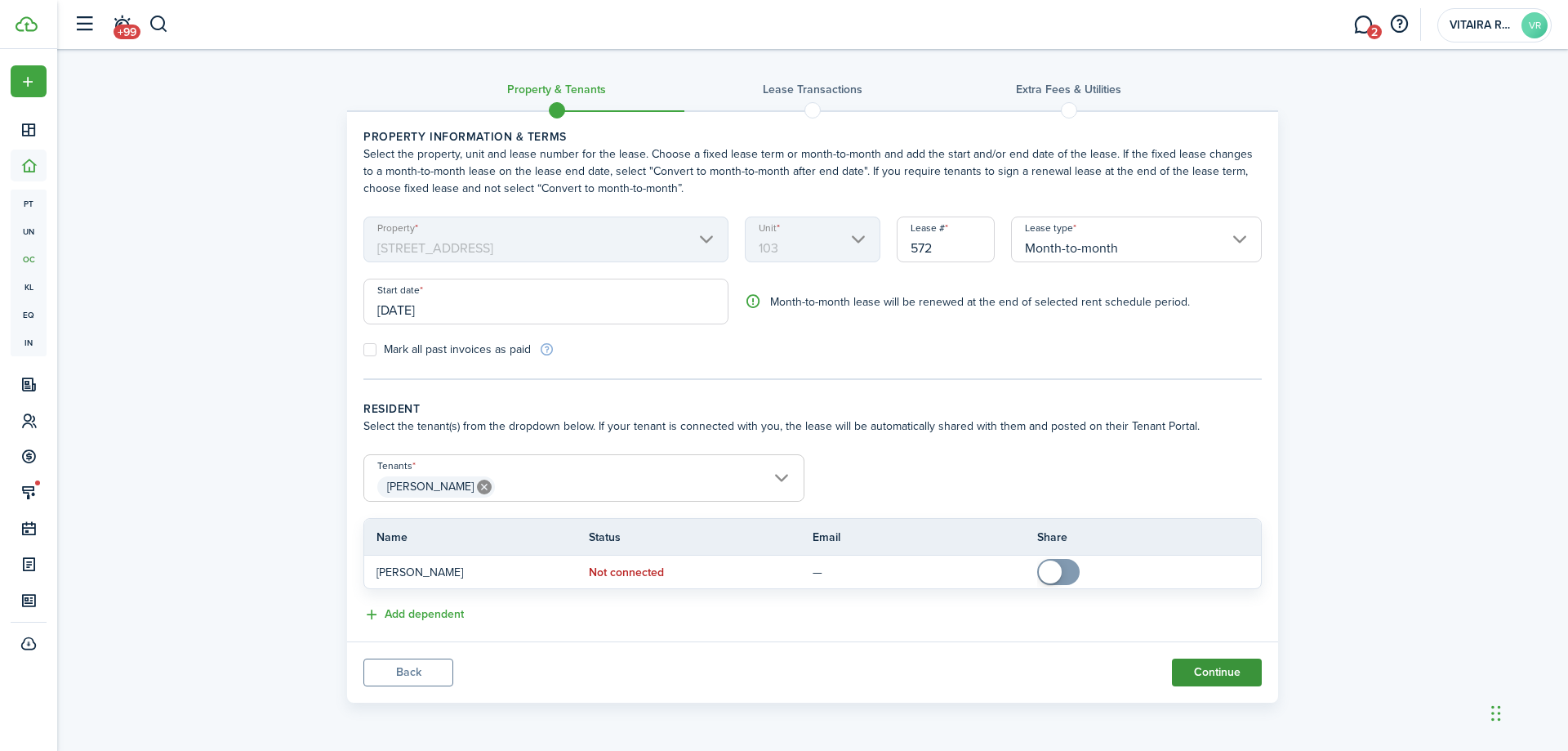
click at [1221, 676] on button "Continue" at bounding box center [1217, 672] width 90 height 28
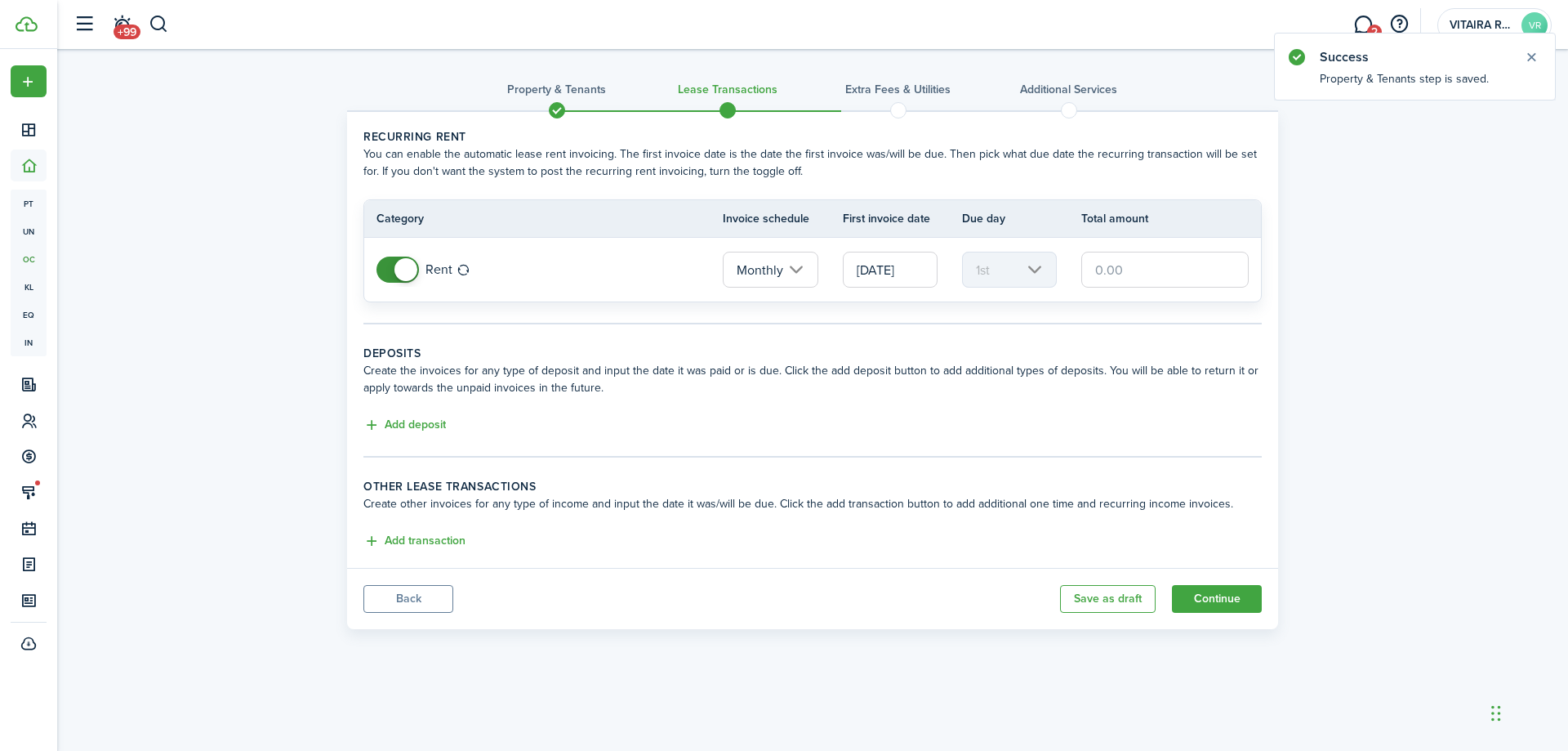
click at [1119, 271] on input "text" at bounding box center [1165, 269] width 167 height 36
click at [1130, 270] on input "text" at bounding box center [1165, 269] width 167 height 36
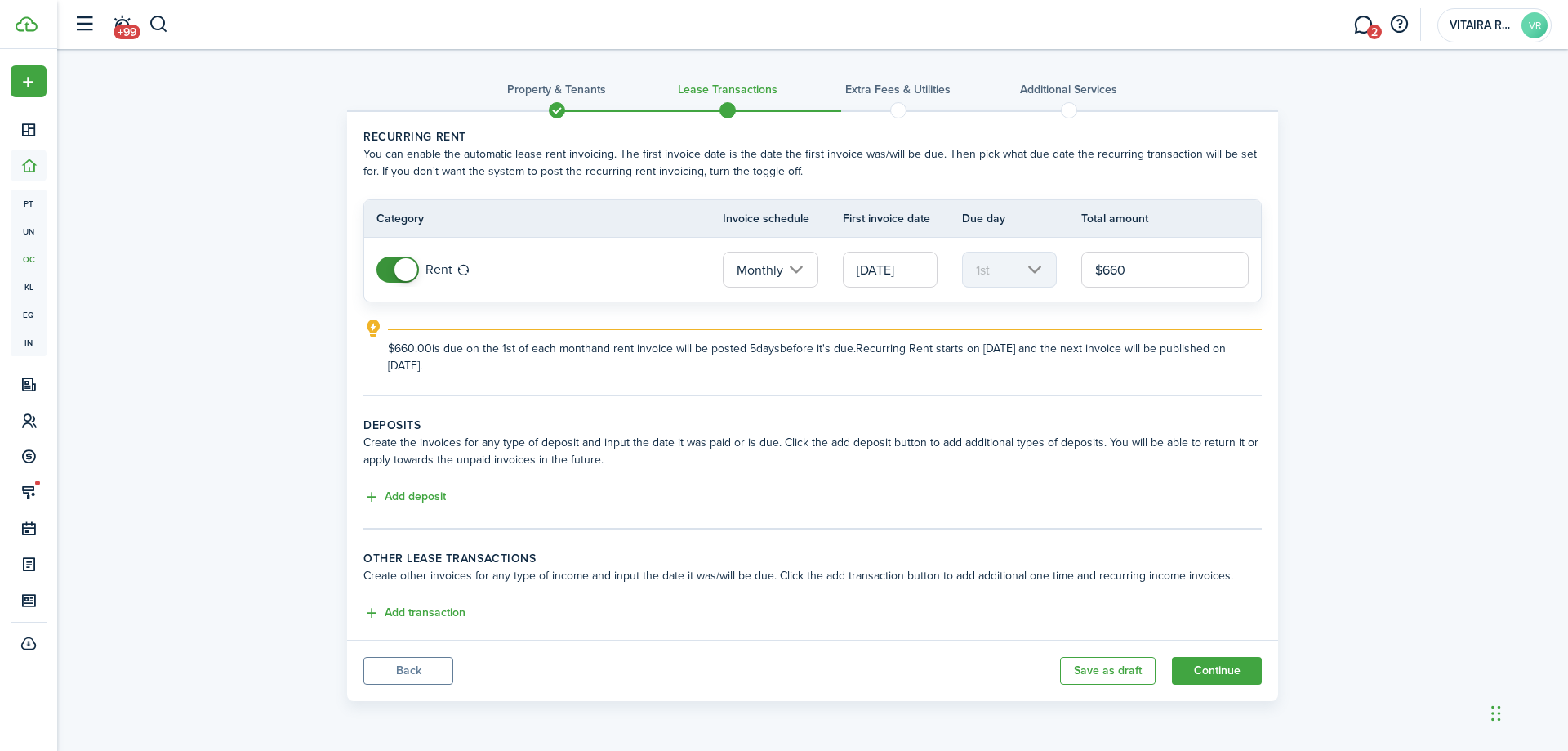
type input "$660.00"
click at [1131, 311] on lease-classic-rent "Recurring rent You can enable the automatic lease rent invoicing. The first inv…" at bounding box center [813, 250] width 898 height 246
click at [425, 498] on button "Add deposit" at bounding box center [405, 497] width 83 height 18
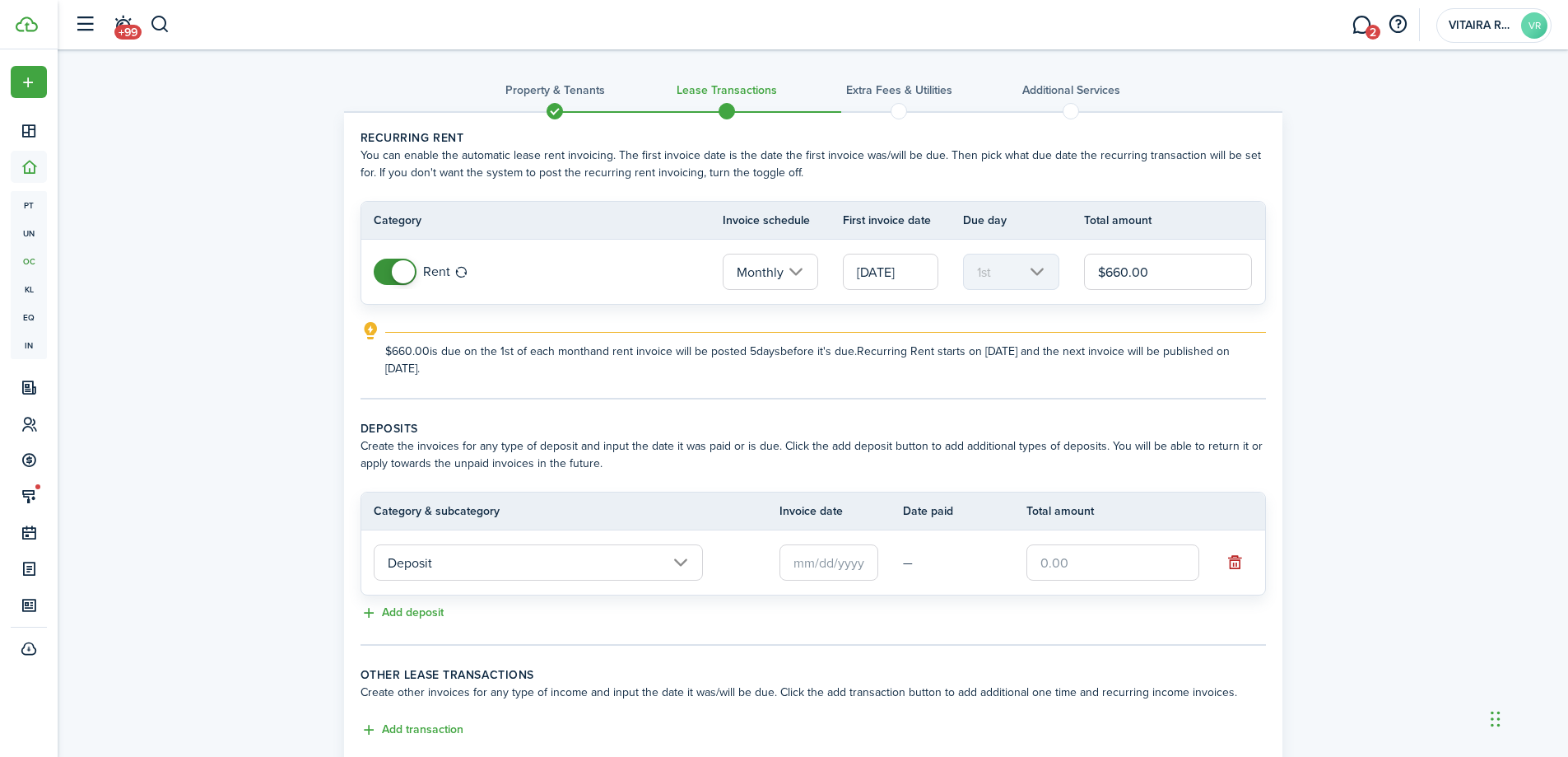
click at [681, 563] on input "Deposit" at bounding box center [538, 562] width 329 height 36
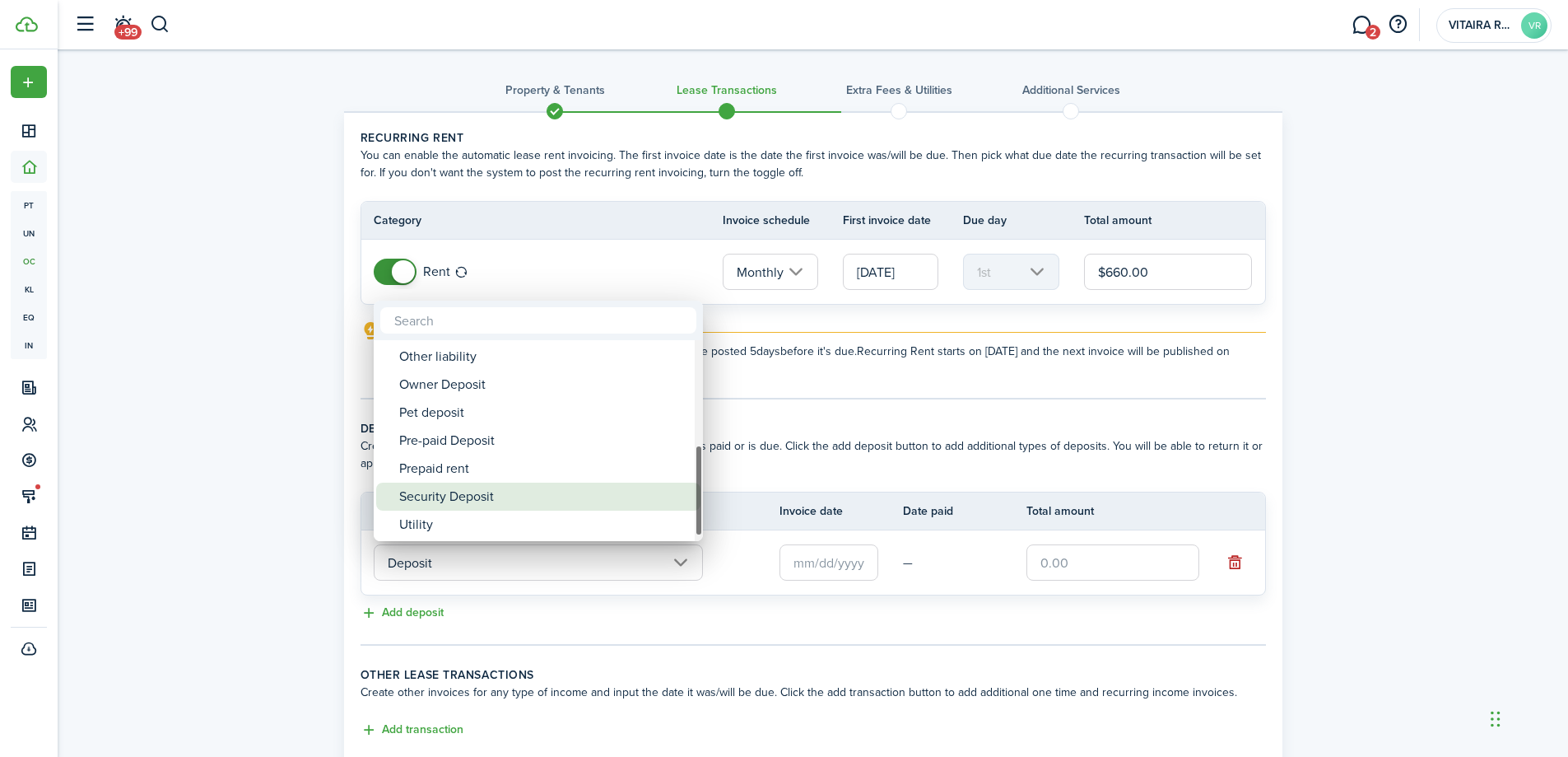
click at [491, 496] on div "Security Deposit" at bounding box center [545, 496] width 291 height 28
type input "Deposit / Security Deposit"
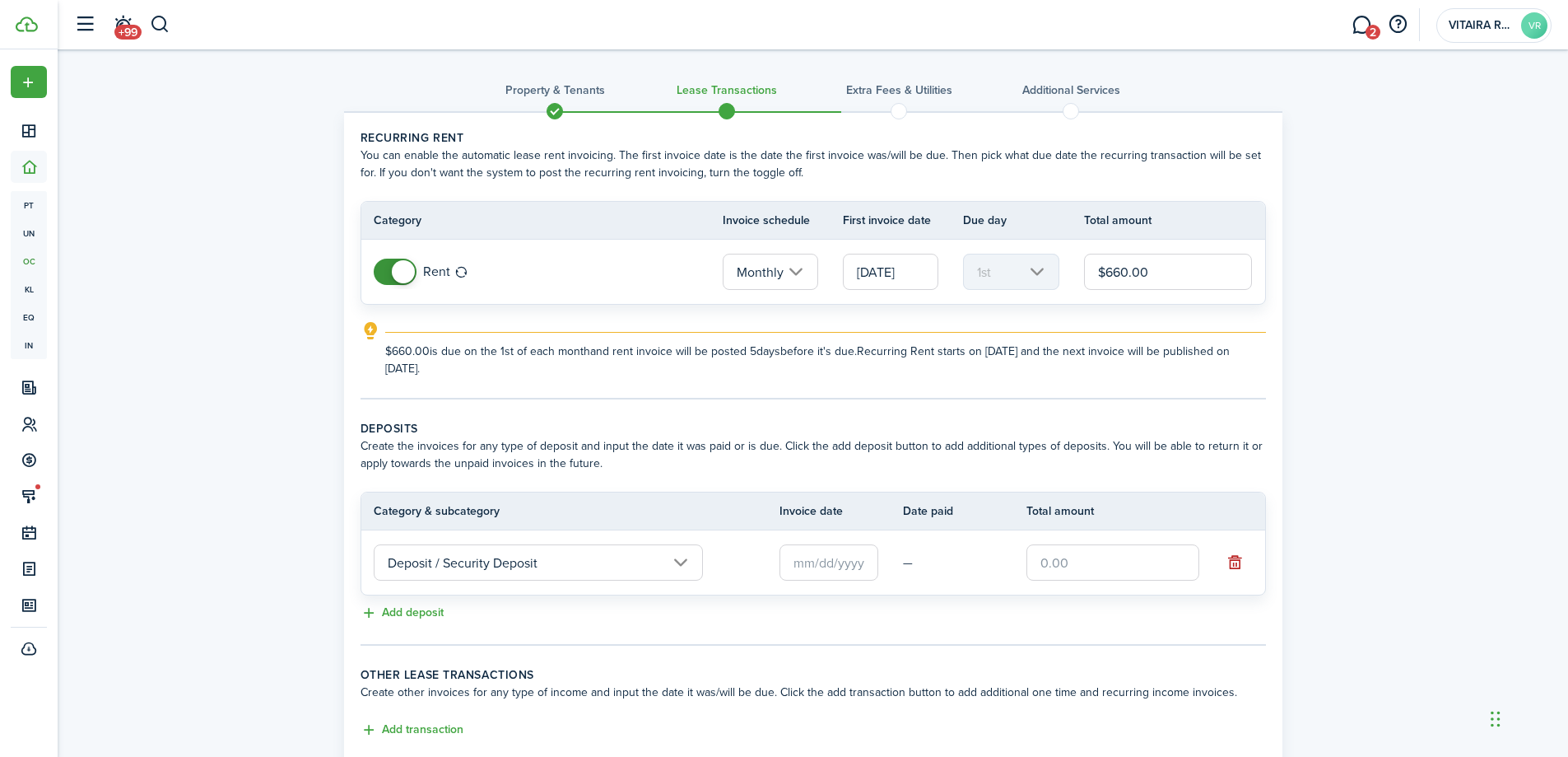
click at [827, 561] on input "text" at bounding box center [829, 562] width 99 height 36
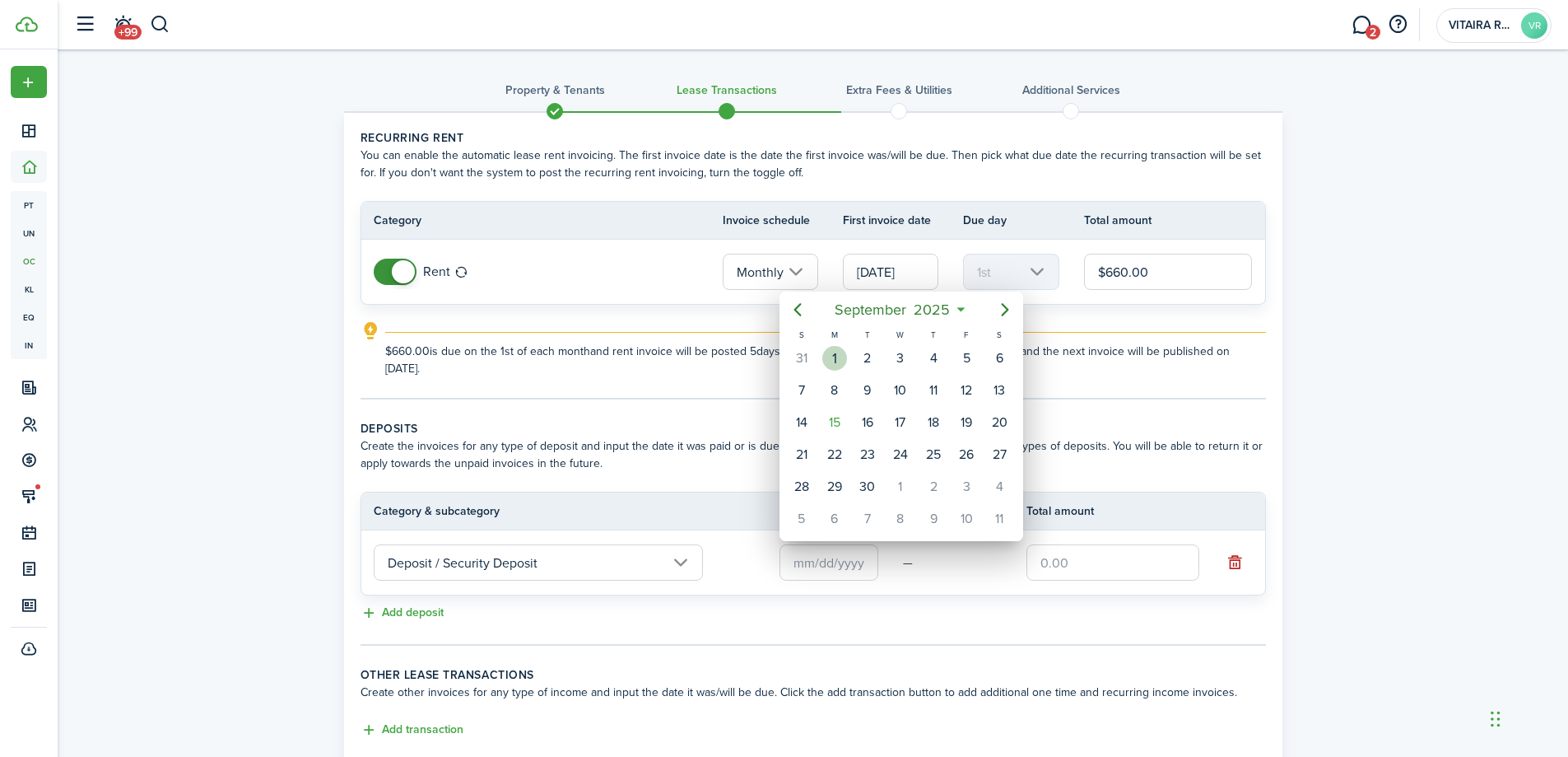
click at [838, 356] on div "1" at bounding box center [835, 358] width 25 height 25
type input "[DATE]"
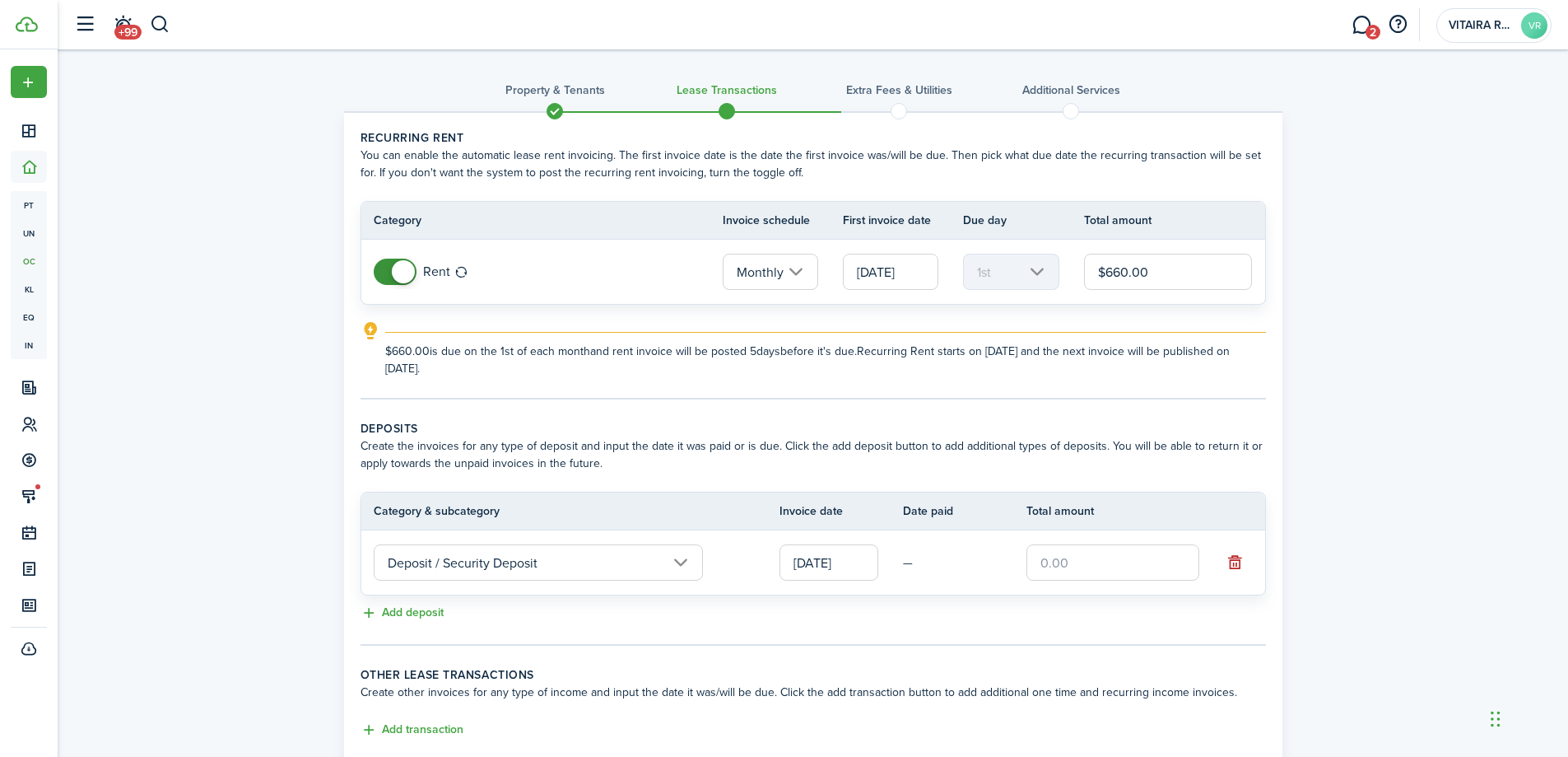
click at [1082, 559] on input "text" at bounding box center [1113, 562] width 172 height 36
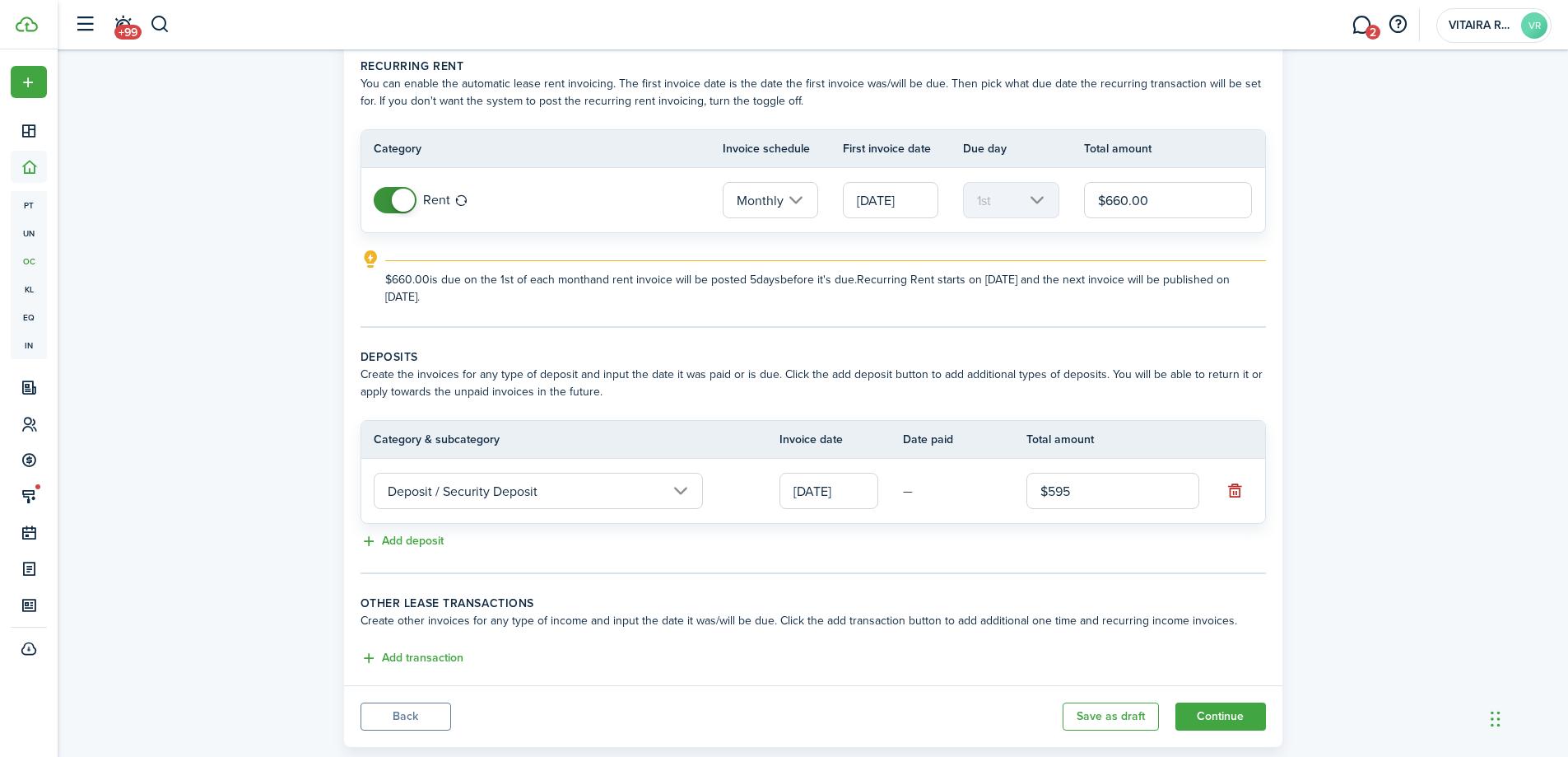
scroll to position [107, 0]
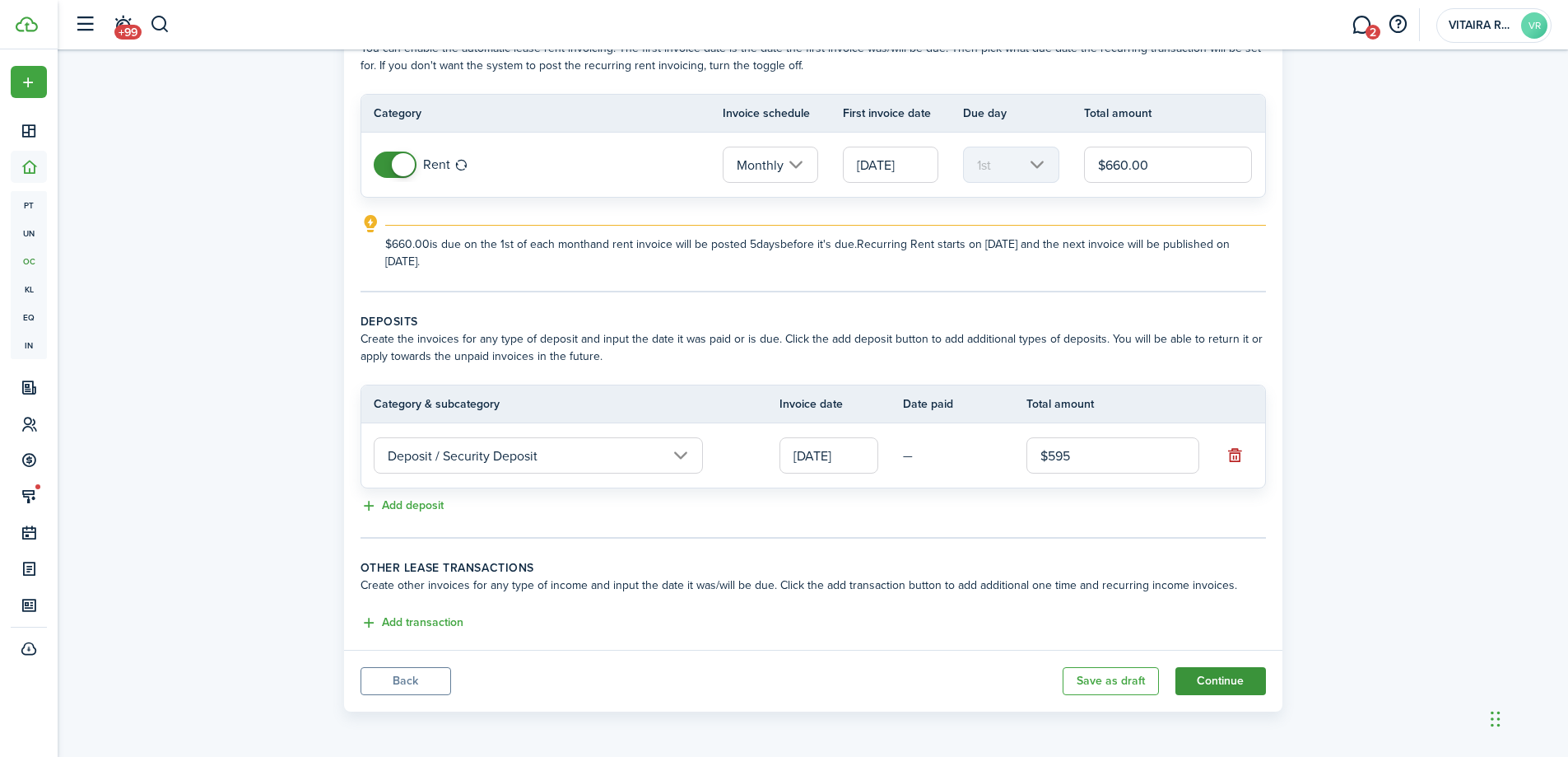
type input "$595.00"
click at [1213, 687] on button "Continue" at bounding box center [1221, 681] width 91 height 28
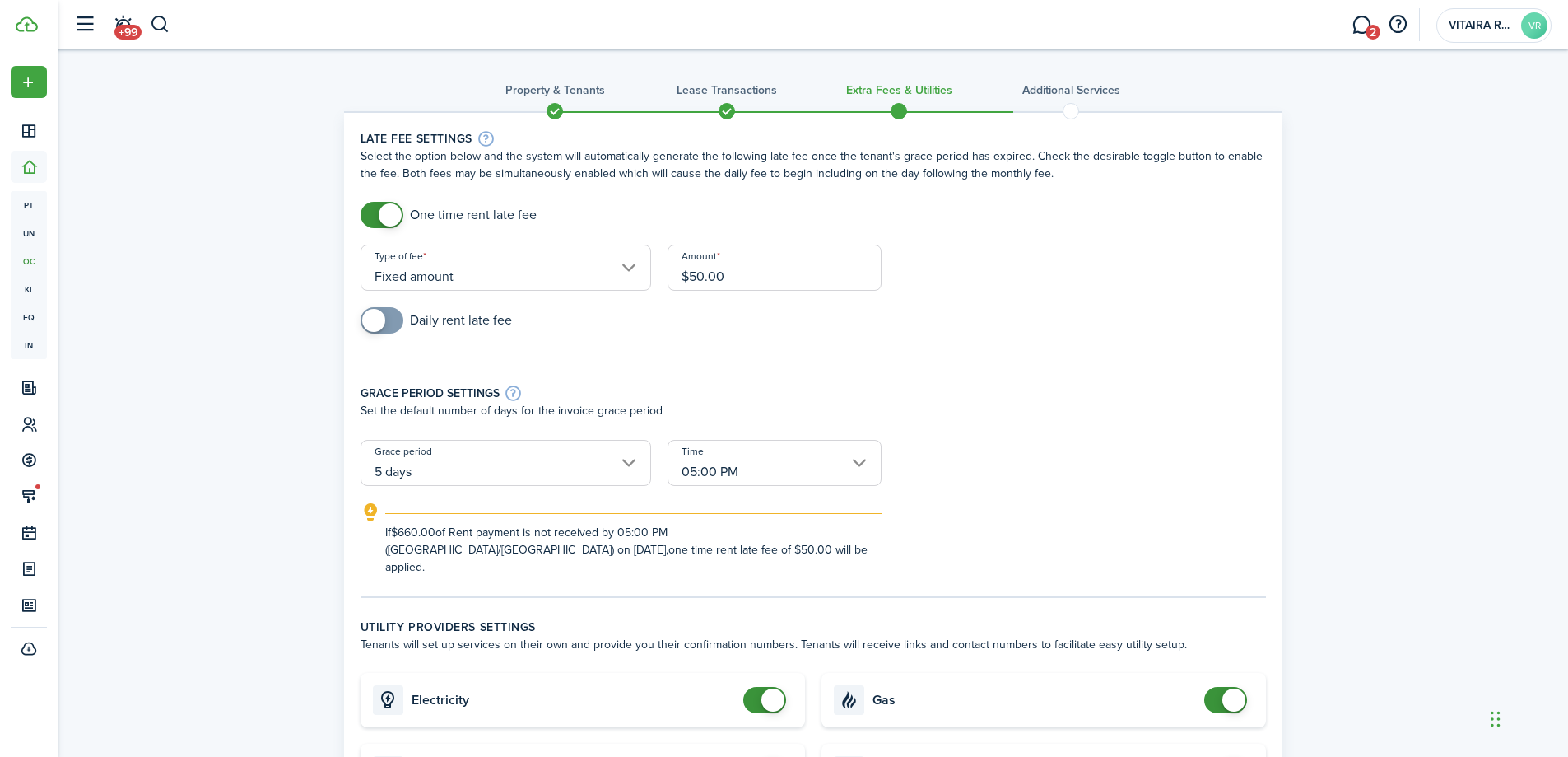
click at [751, 271] on input "$50.00" at bounding box center [774, 268] width 214 height 46
type input "$75.00"
click at [691, 312] on div "Daily rent late fee" at bounding box center [813, 328] width 922 height 43
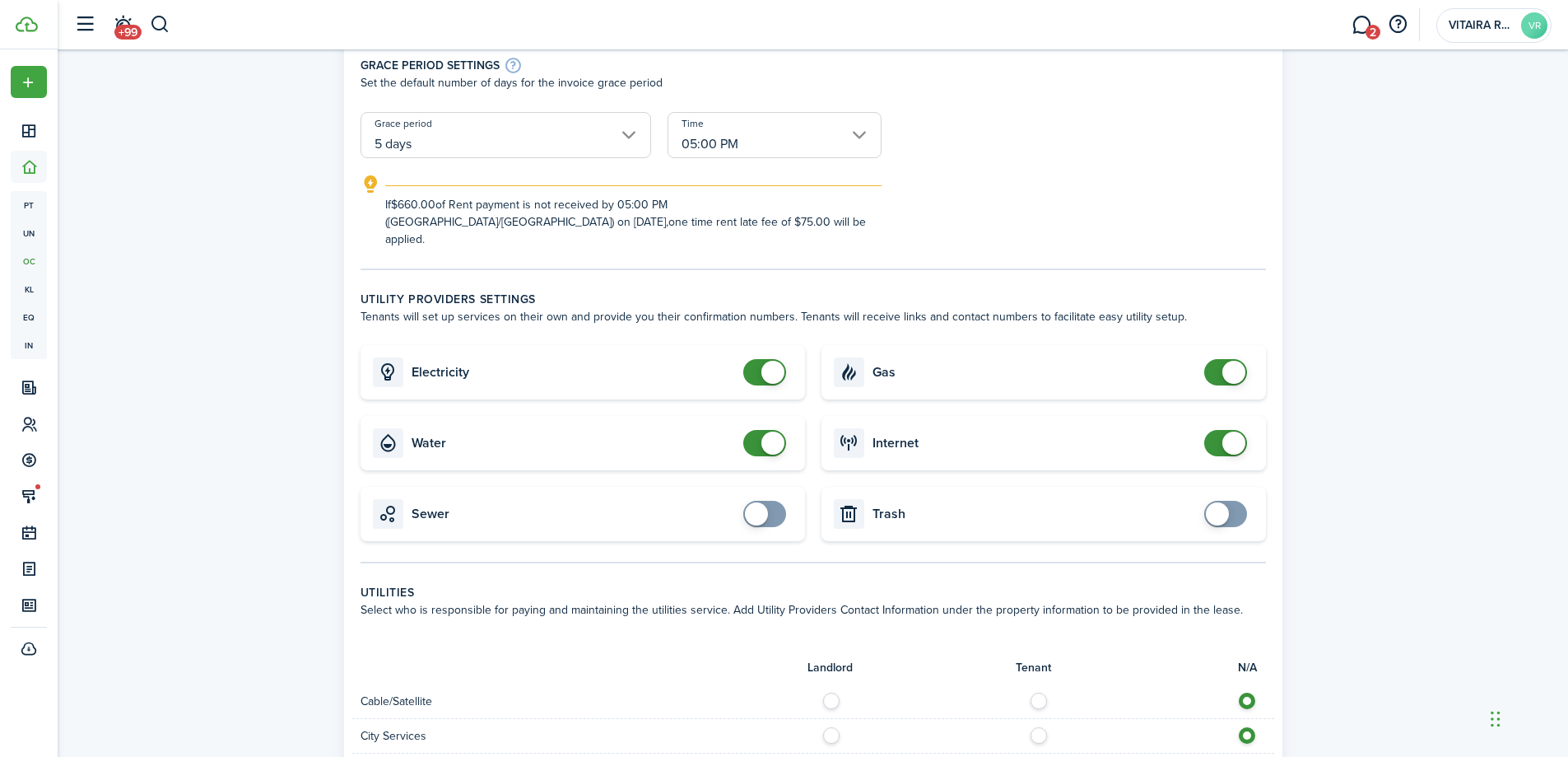
scroll to position [329, 0]
checkbox input "false"
click at [757, 429] on span at bounding box center [765, 442] width 17 height 26
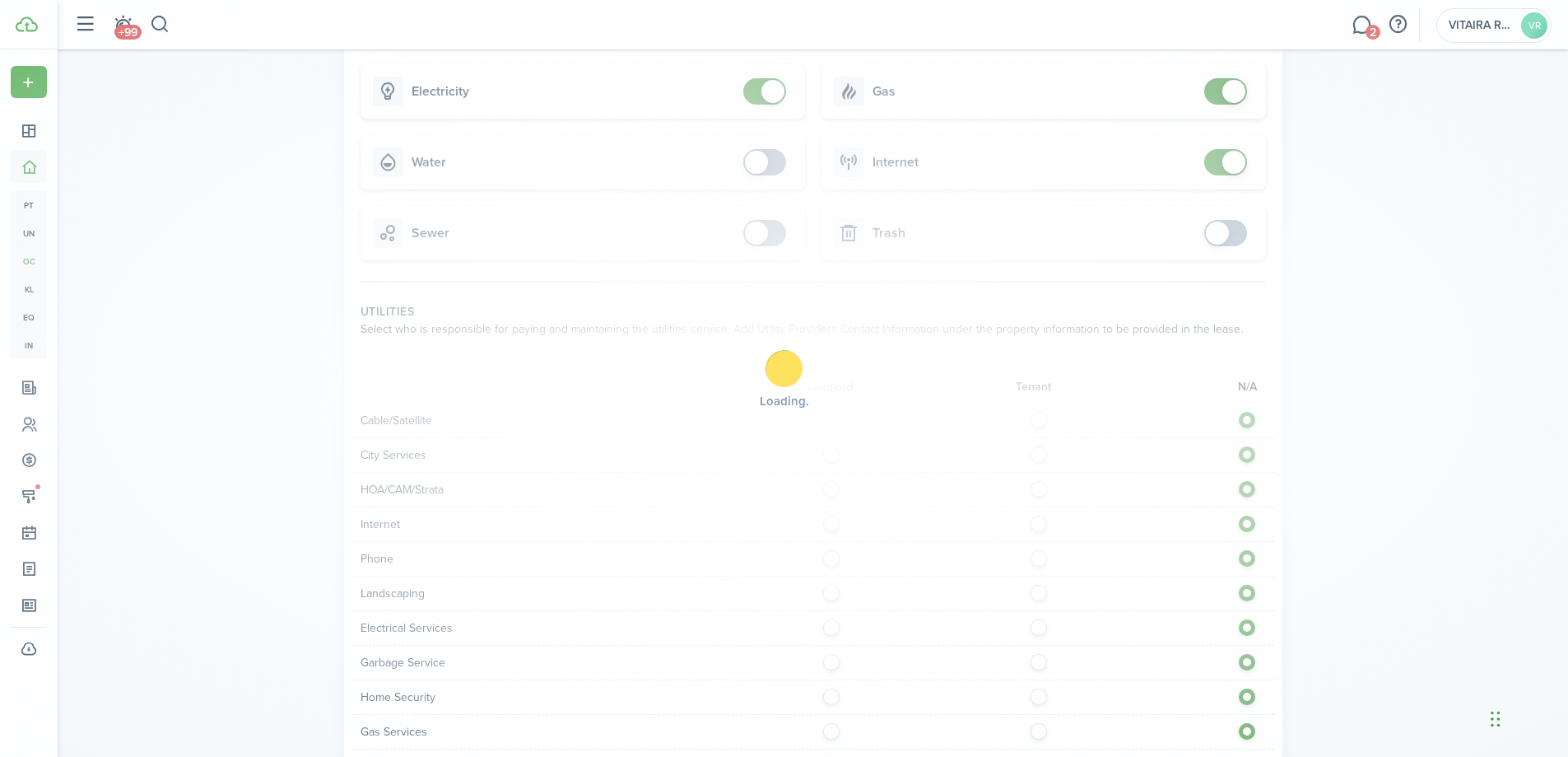
scroll to position [659, 0]
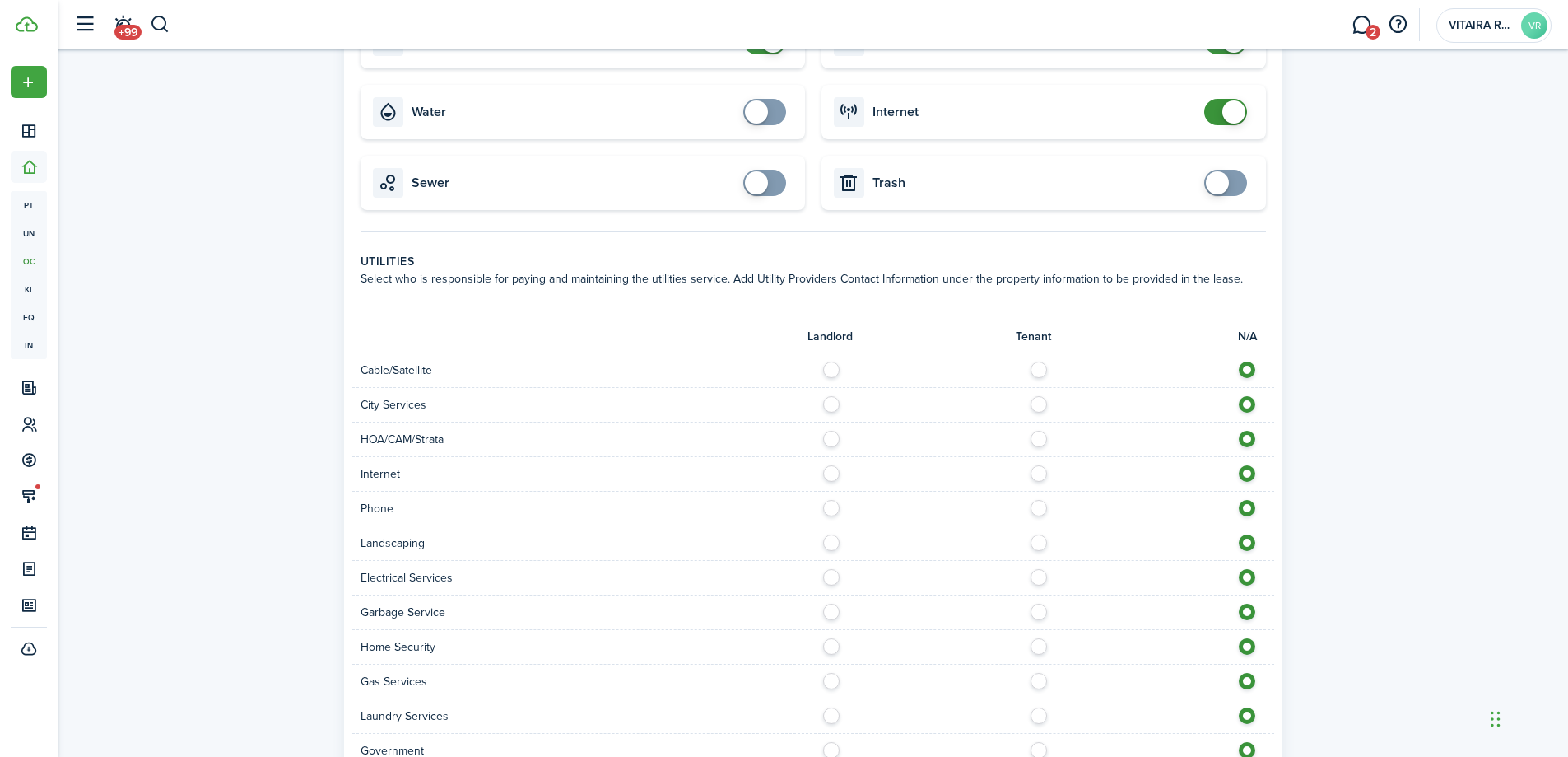
click at [1039, 362] on label at bounding box center [1043, 366] width 29 height 8
radio input "true"
click at [1036, 396] on label at bounding box center [1043, 400] width 29 height 8
radio input "true"
click at [1035, 430] on label at bounding box center [1043, 434] width 29 height 8
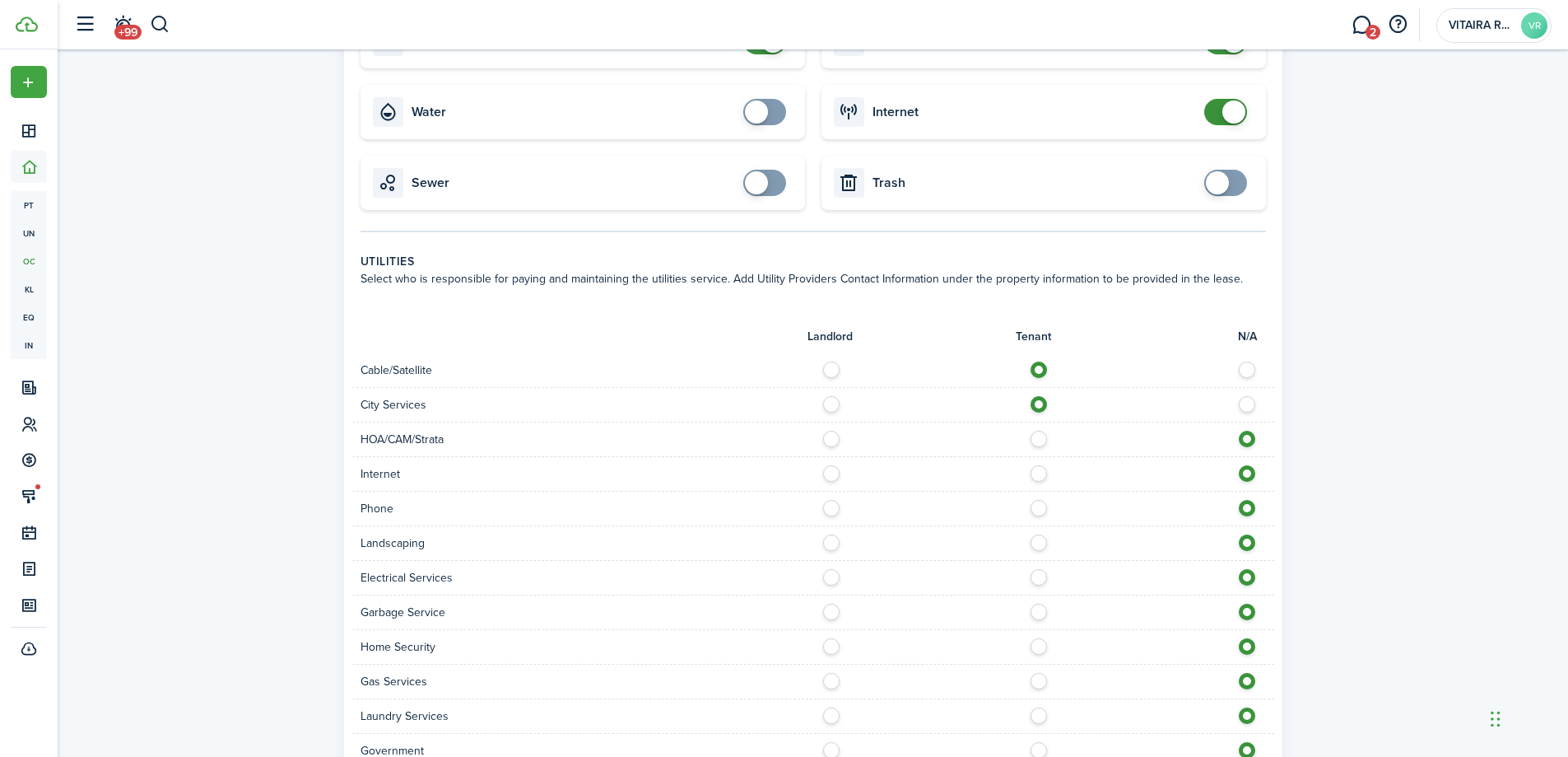
radio input "true"
click at [1037, 466] on label at bounding box center [1043, 469] width 29 height 8
radio input "true"
click at [1040, 500] on label at bounding box center [1043, 504] width 29 height 8
radio input "true"
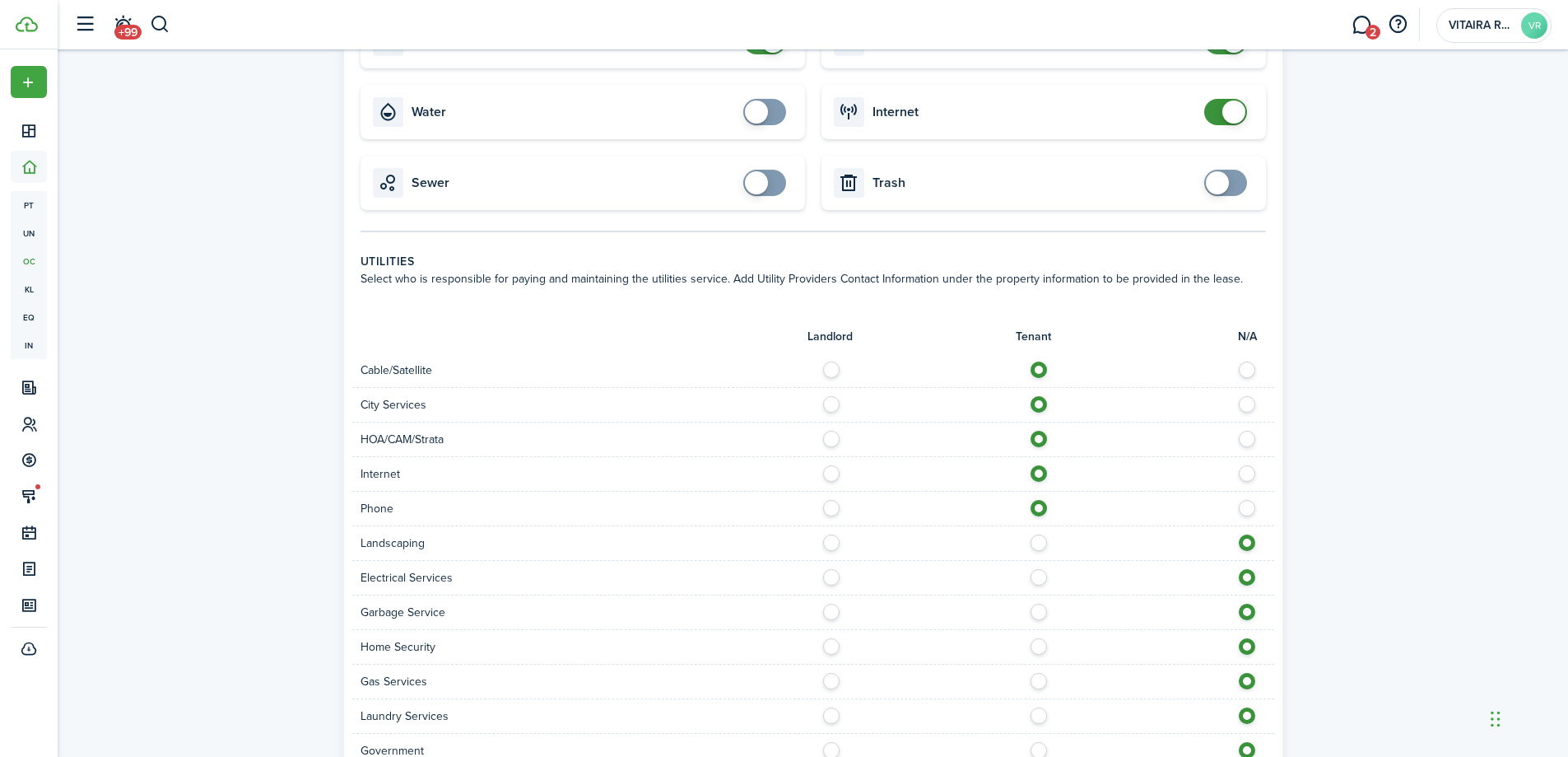
click at [832, 534] on label at bounding box center [835, 538] width 29 height 8
radio input "true"
click at [1043, 569] on label at bounding box center [1043, 572] width 29 height 8
radio input "true"
click at [833, 604] on label at bounding box center [835, 608] width 29 height 8
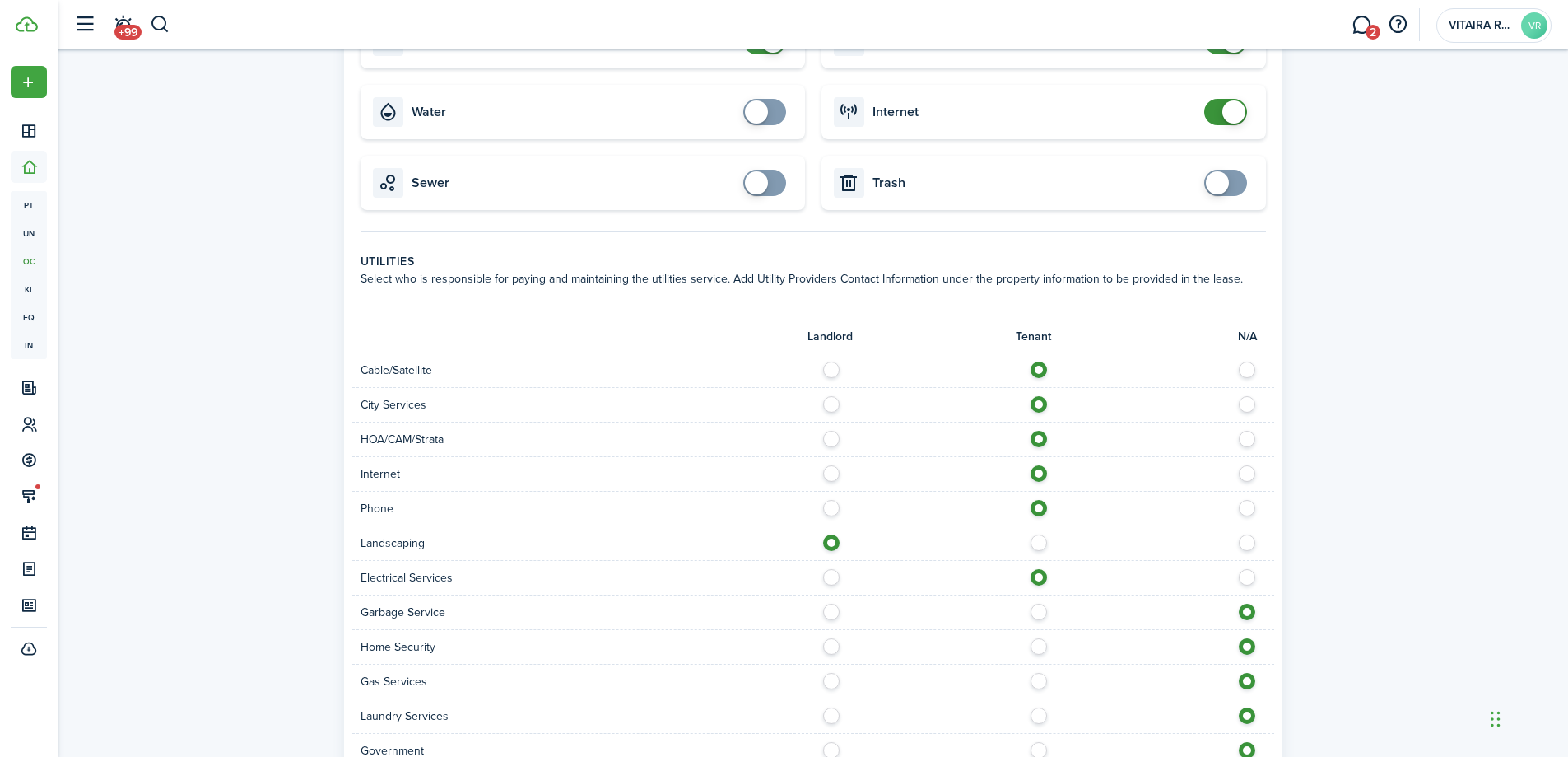
radio input "true"
click at [1040, 638] on label at bounding box center [1043, 642] width 29 height 8
radio input "true"
click at [1037, 673] on label at bounding box center [1043, 676] width 29 height 8
radio input "true"
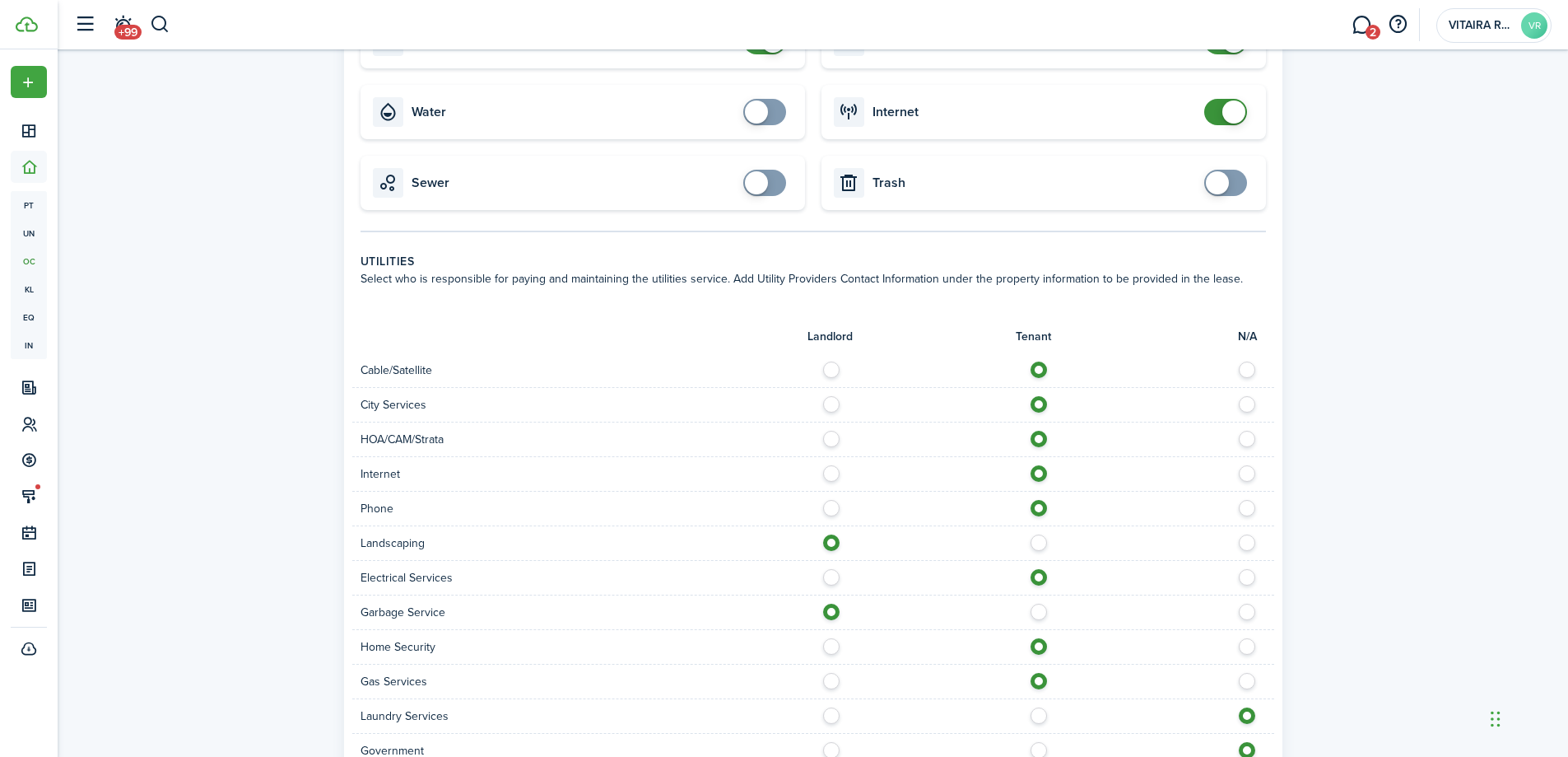
click at [831, 708] on label at bounding box center [835, 712] width 29 height 8
radio input "true"
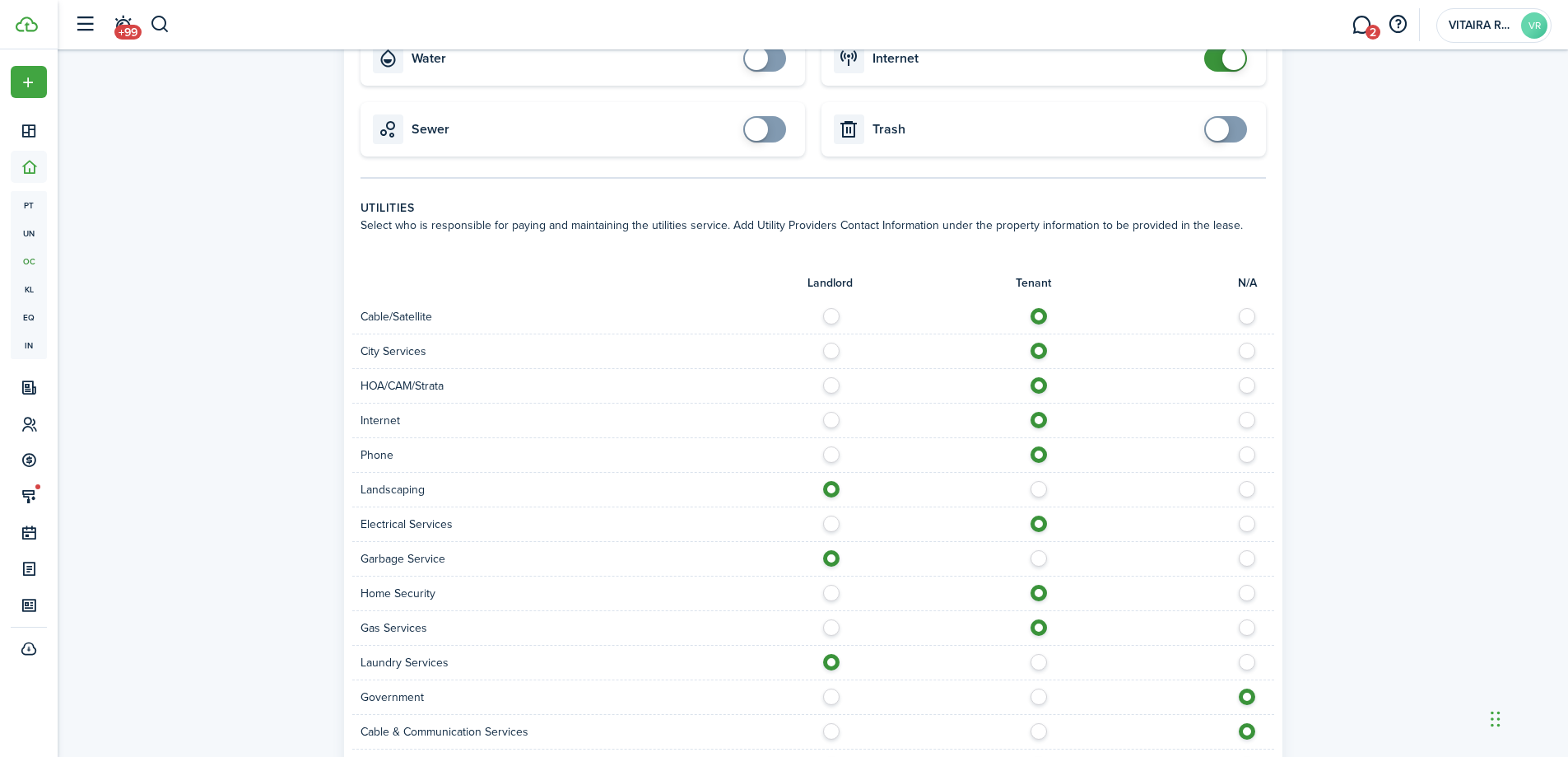
scroll to position [741, 0]
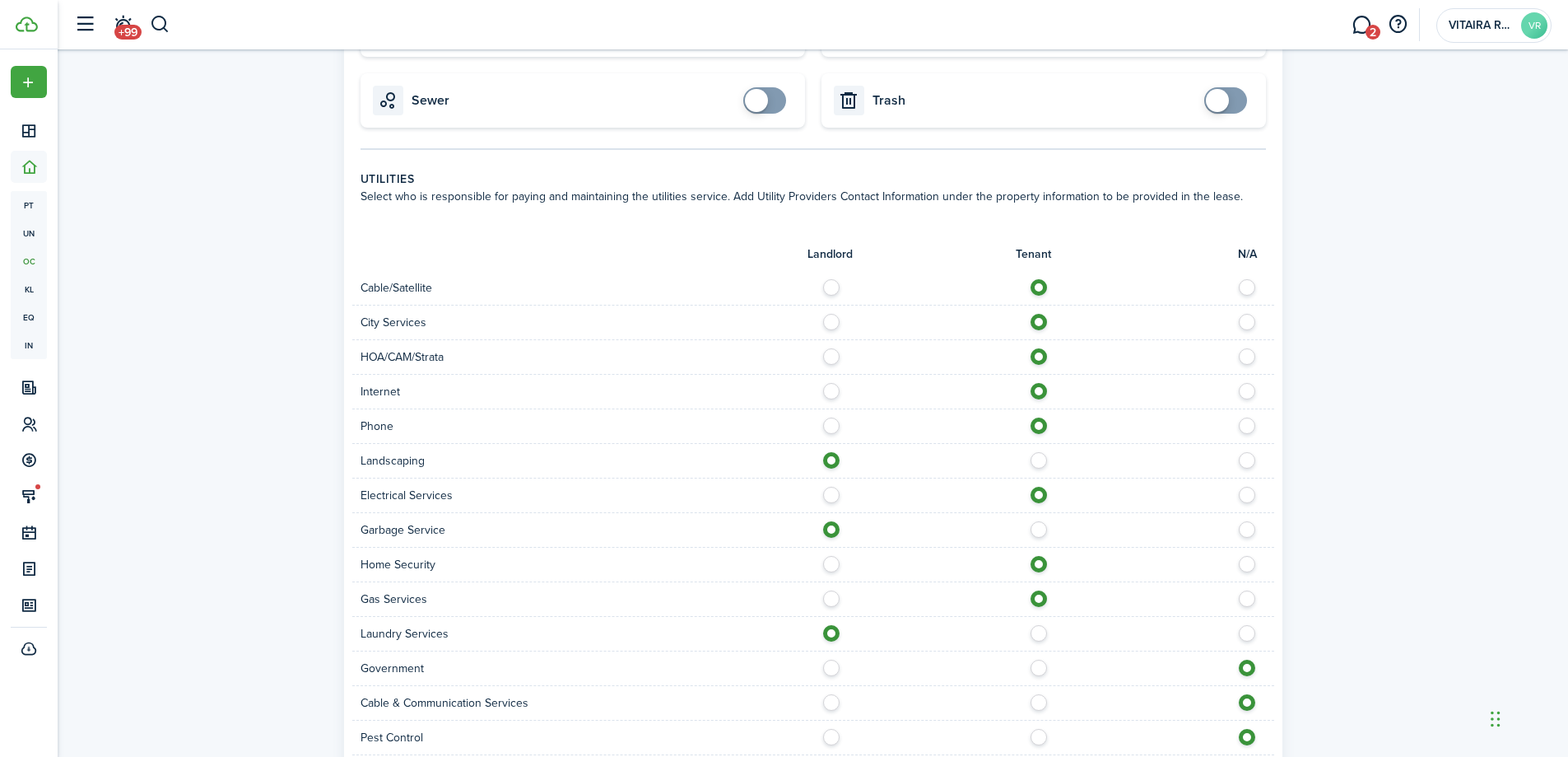
click at [835, 660] on label at bounding box center [835, 663] width 29 height 8
radio input "true"
click at [1044, 694] on label at bounding box center [1043, 698] width 29 height 8
radio input "true"
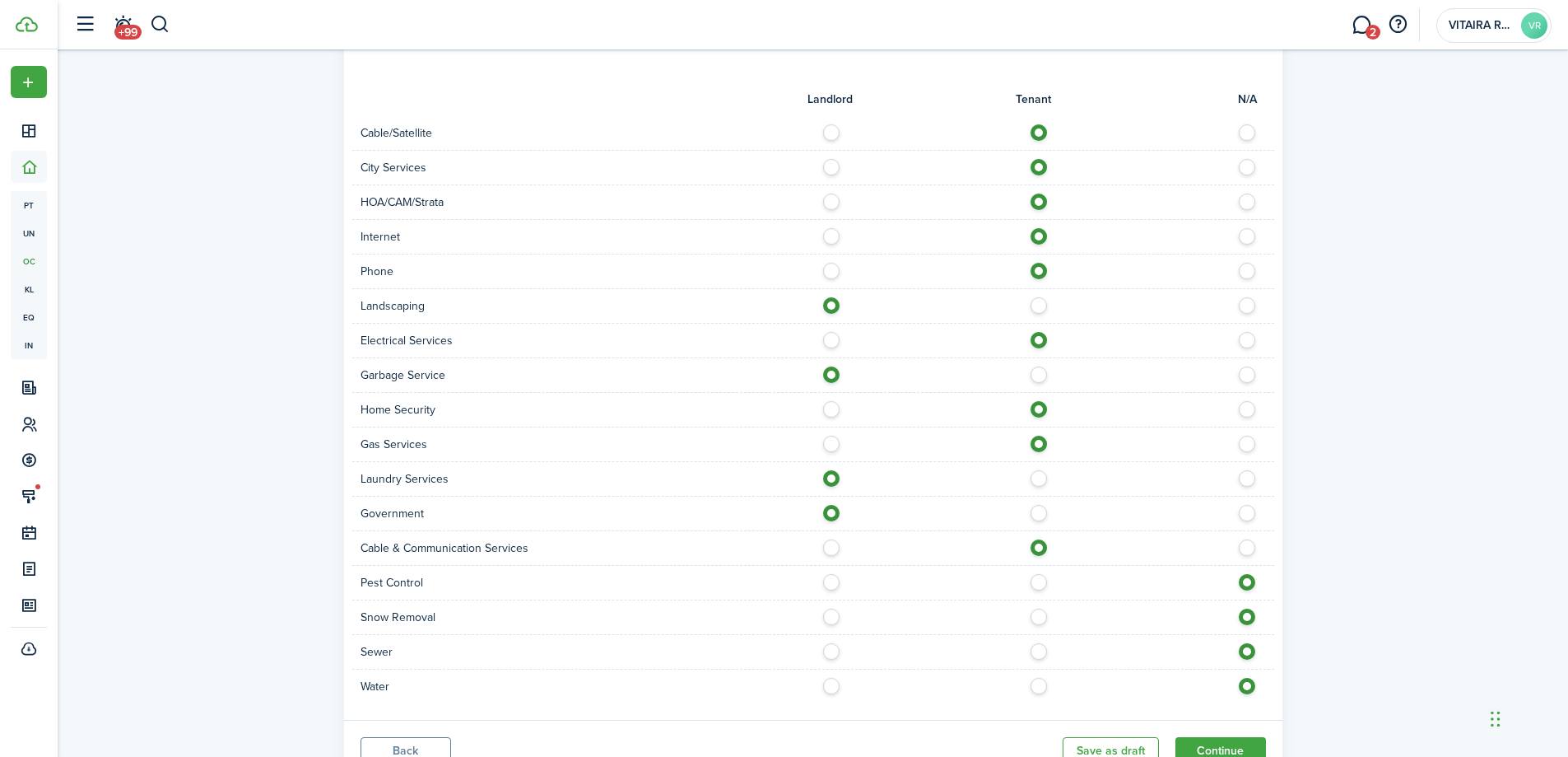
scroll to position [905, 0]
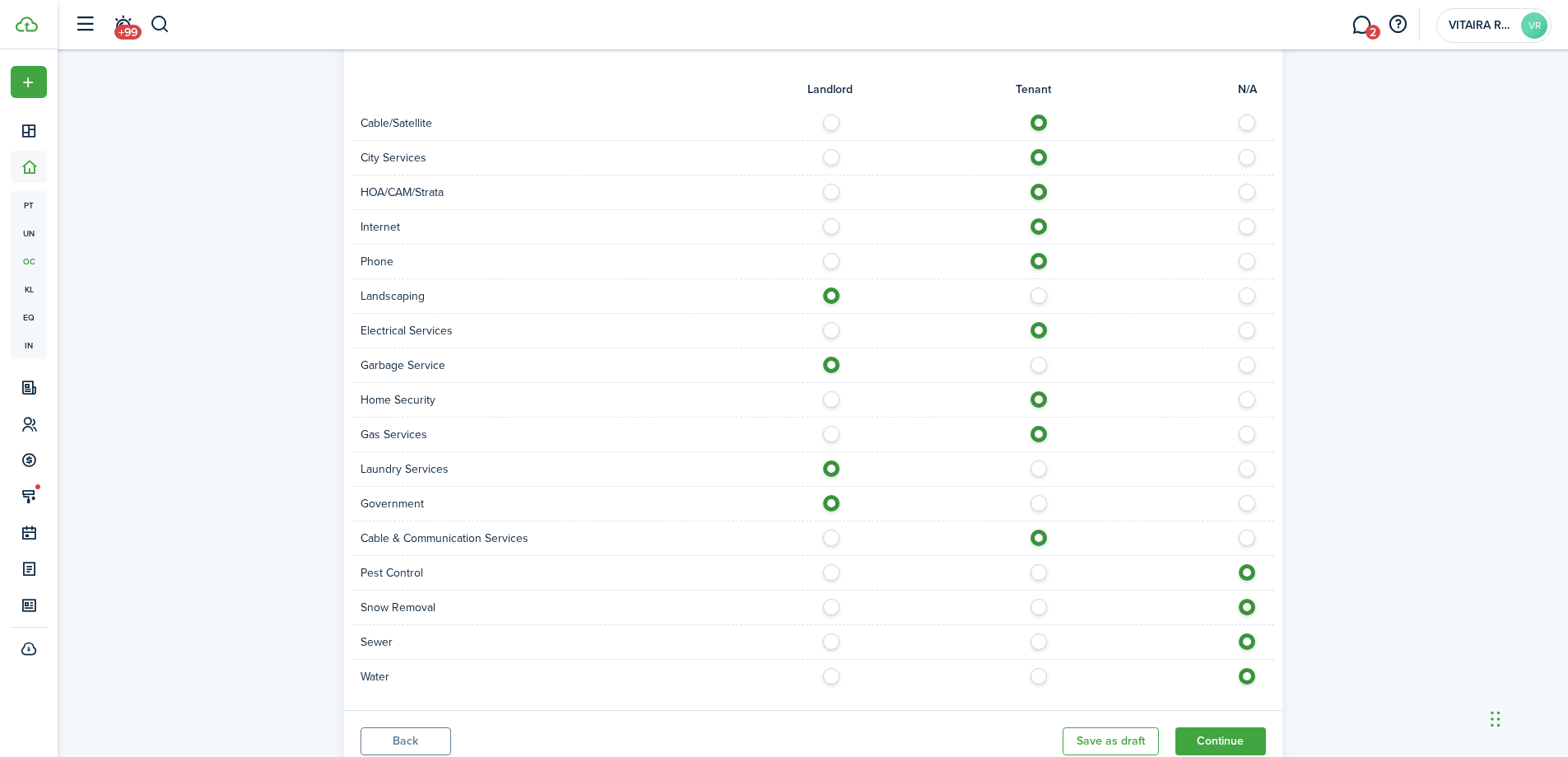
click at [835, 564] on label at bounding box center [835, 568] width 29 height 8
radio input "true"
click at [827, 634] on label at bounding box center [835, 637] width 29 height 8
radio input "true"
click at [1039, 668] on label at bounding box center [1043, 672] width 29 height 8
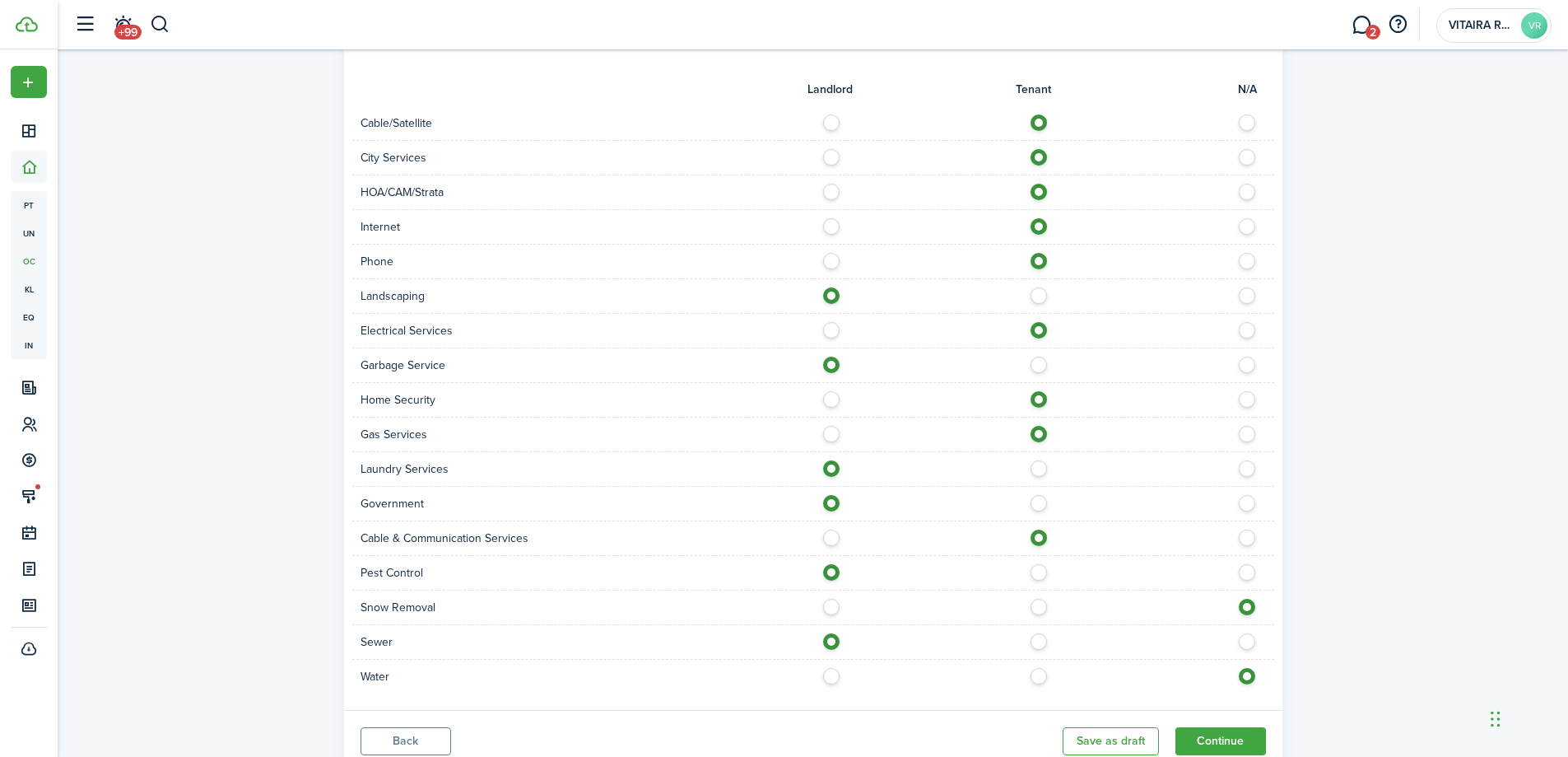
radio input "true"
click at [1226, 727] on button "Continue" at bounding box center [1221, 741] width 91 height 28
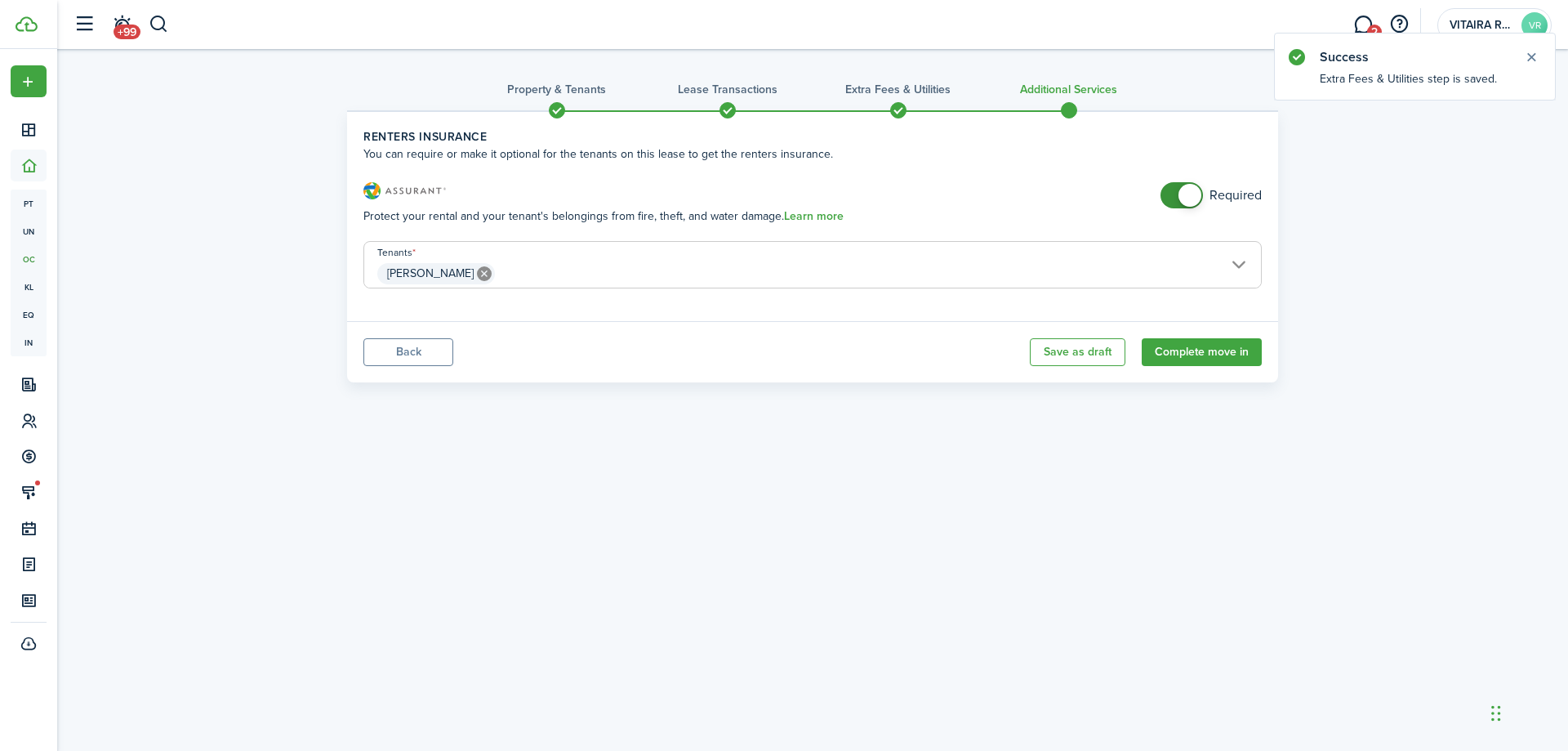
checkbox input "false"
click at [1174, 198] on span at bounding box center [1182, 195] width 17 height 26
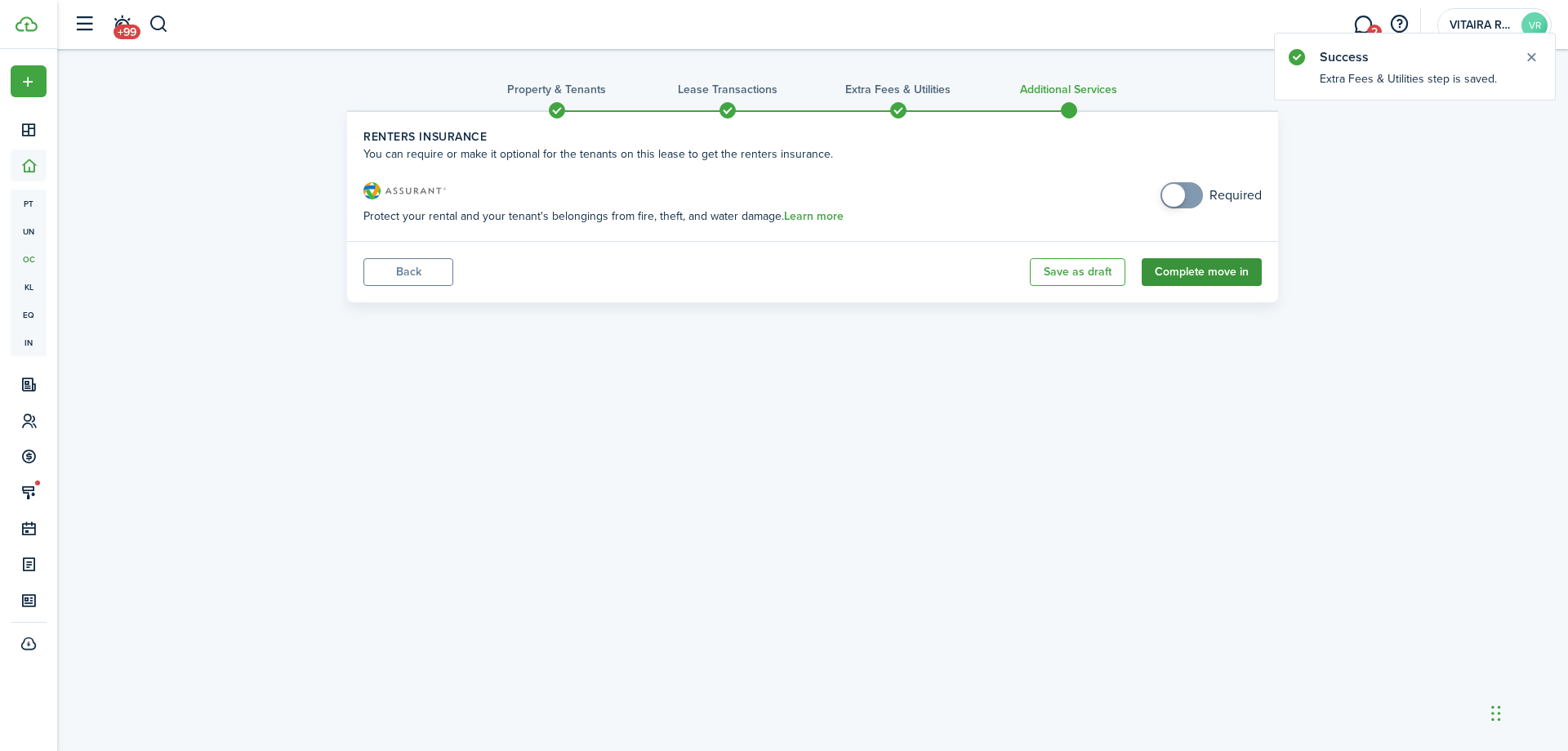
click at [1181, 271] on button "Complete move in" at bounding box center [1202, 272] width 120 height 28
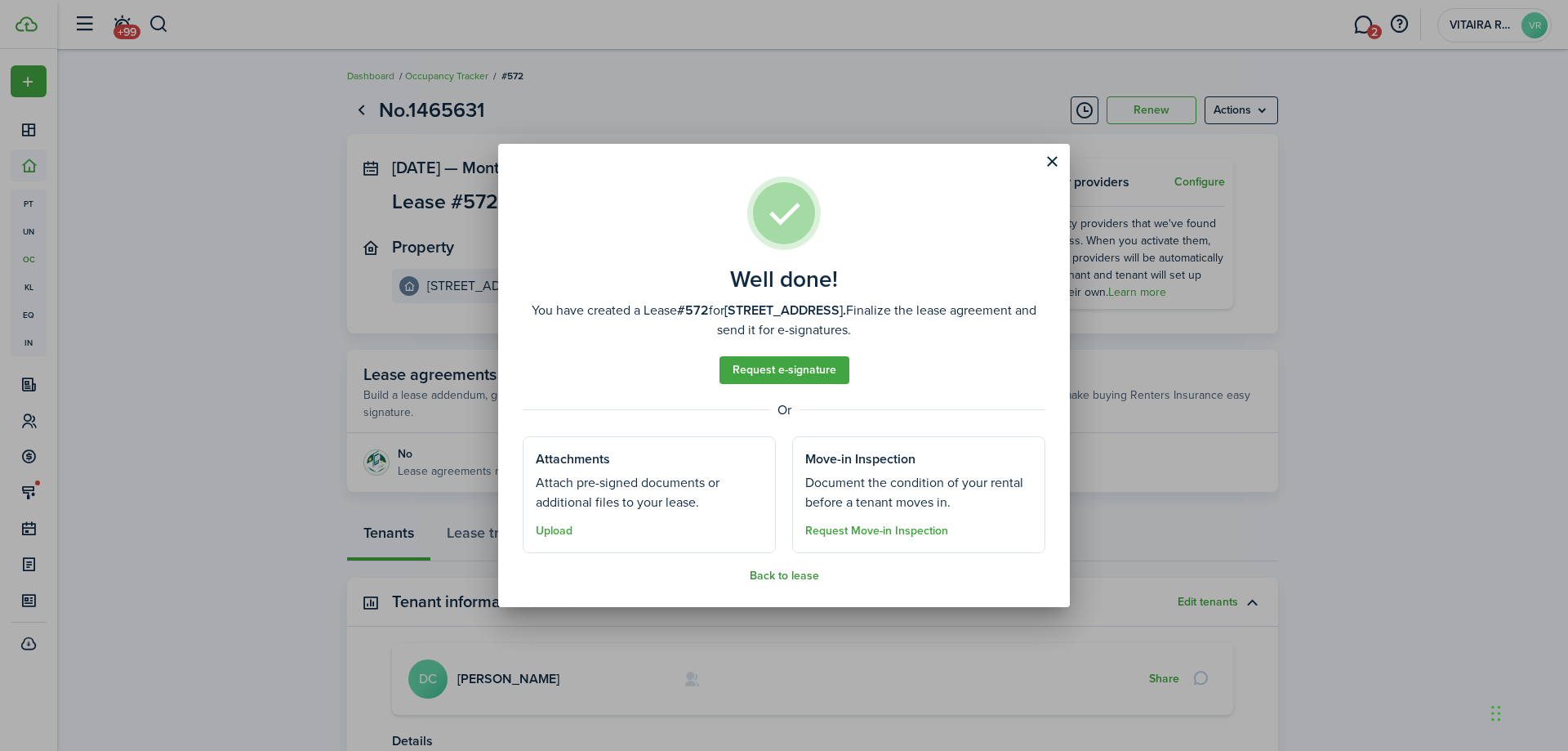
click at [803, 578] on button "Back to lease" at bounding box center [784, 576] width 69 height 13
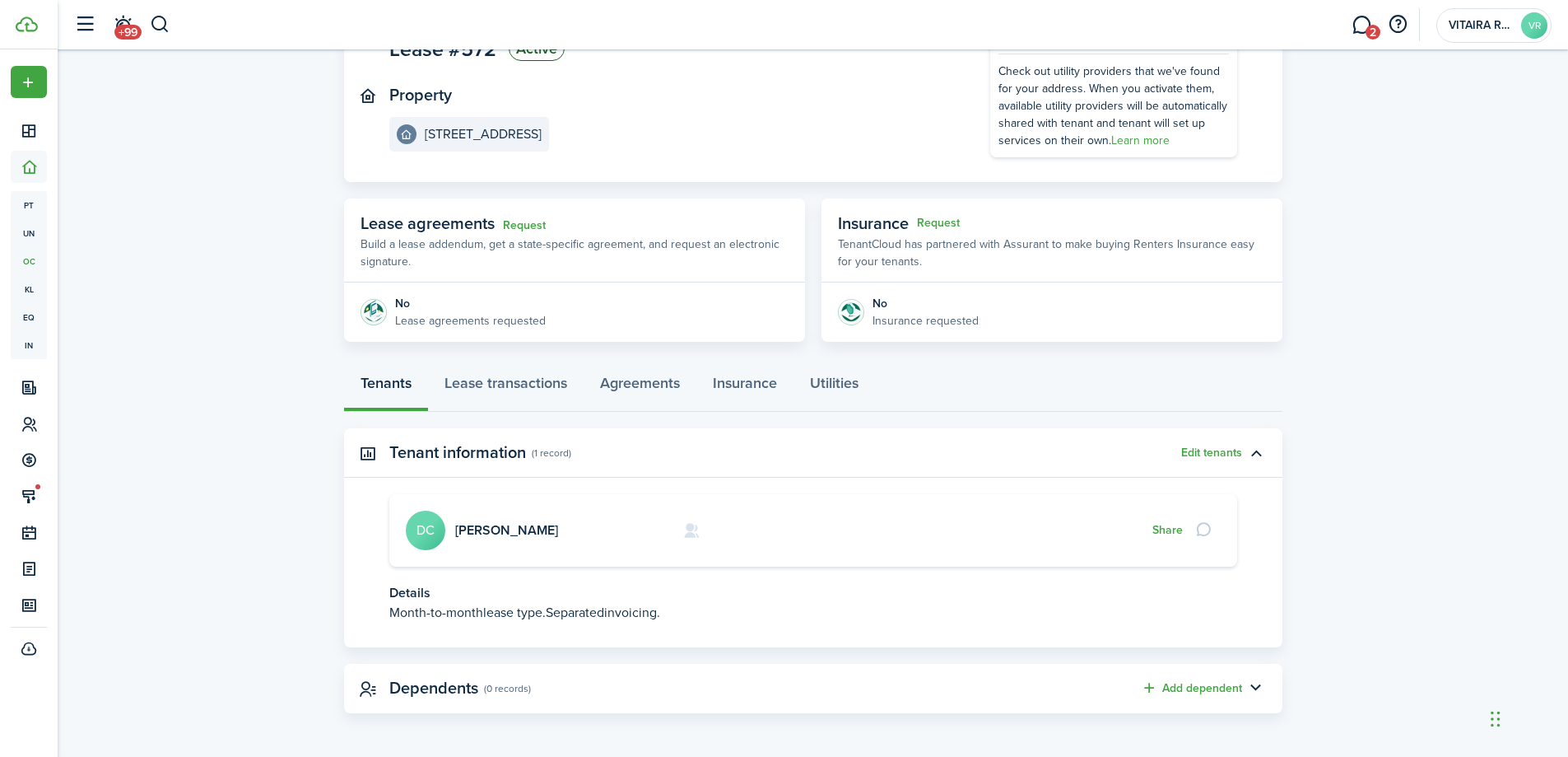
scroll to position [156, 0]
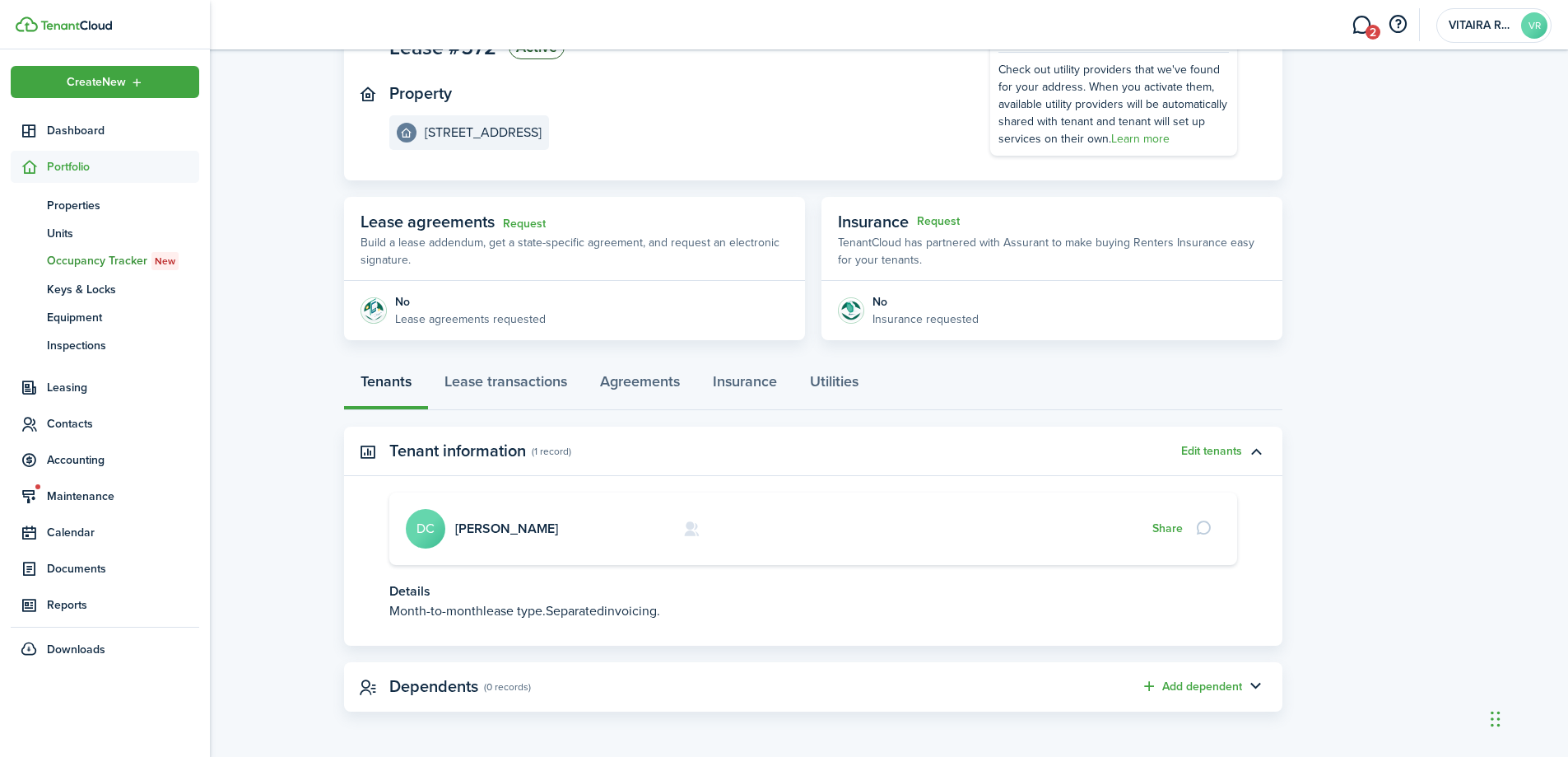
click at [44, 163] on sidebar-link-icon at bounding box center [29, 166] width 36 height 18
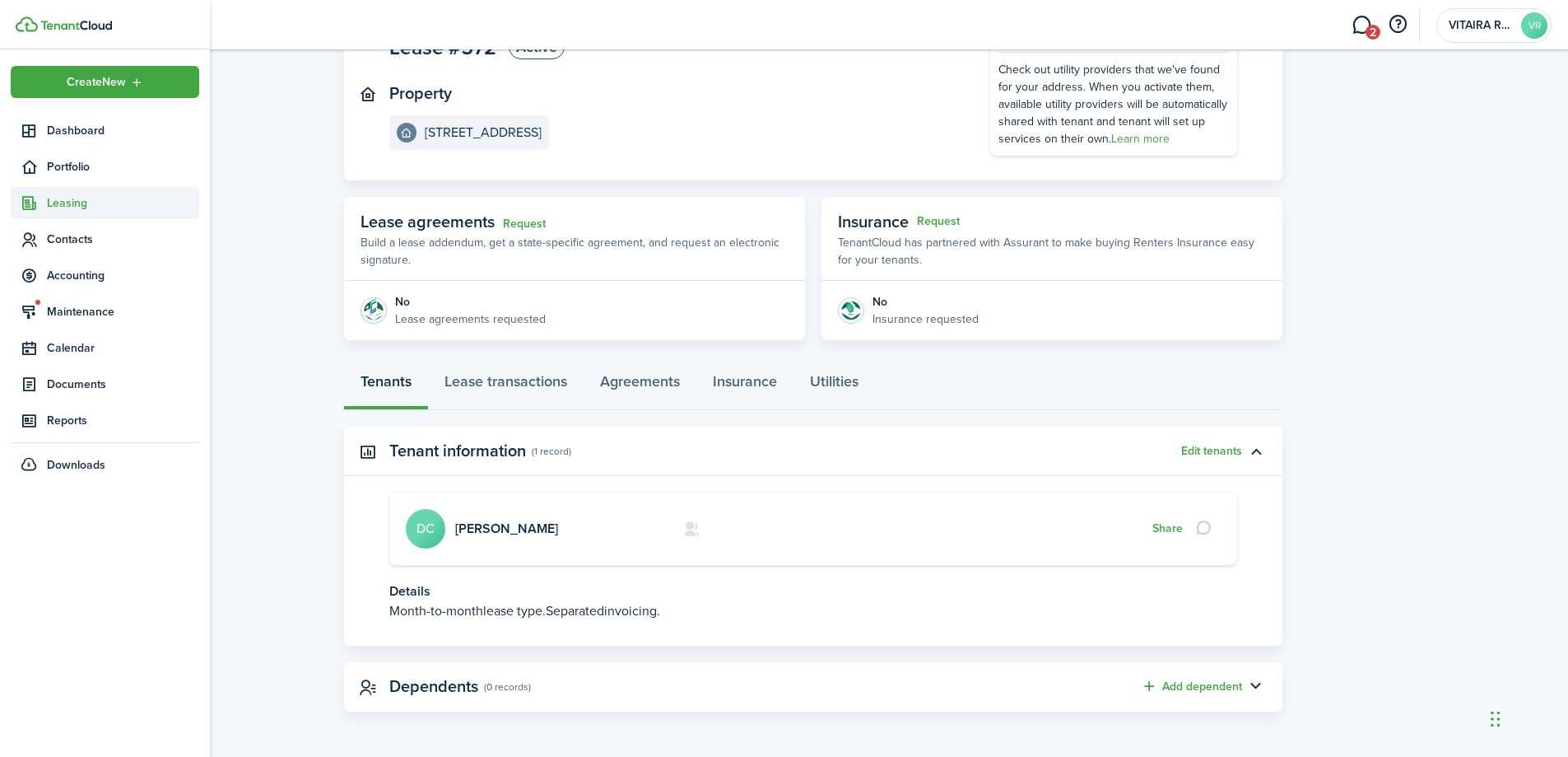
click at [62, 206] on span "Leasing" at bounding box center [123, 202] width 152 height 18
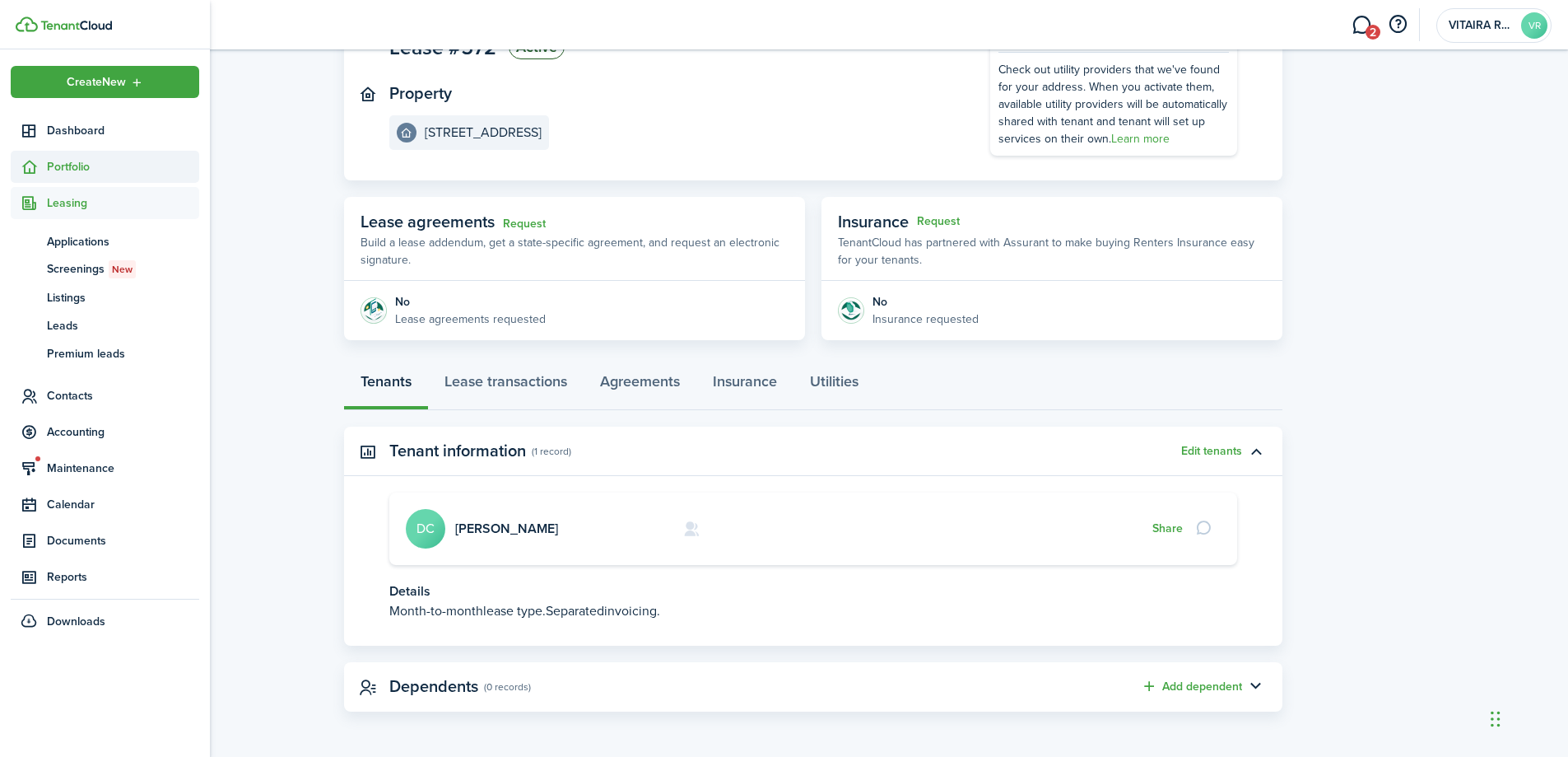
click at [70, 167] on span "Portfolio" at bounding box center [123, 166] width 152 height 18
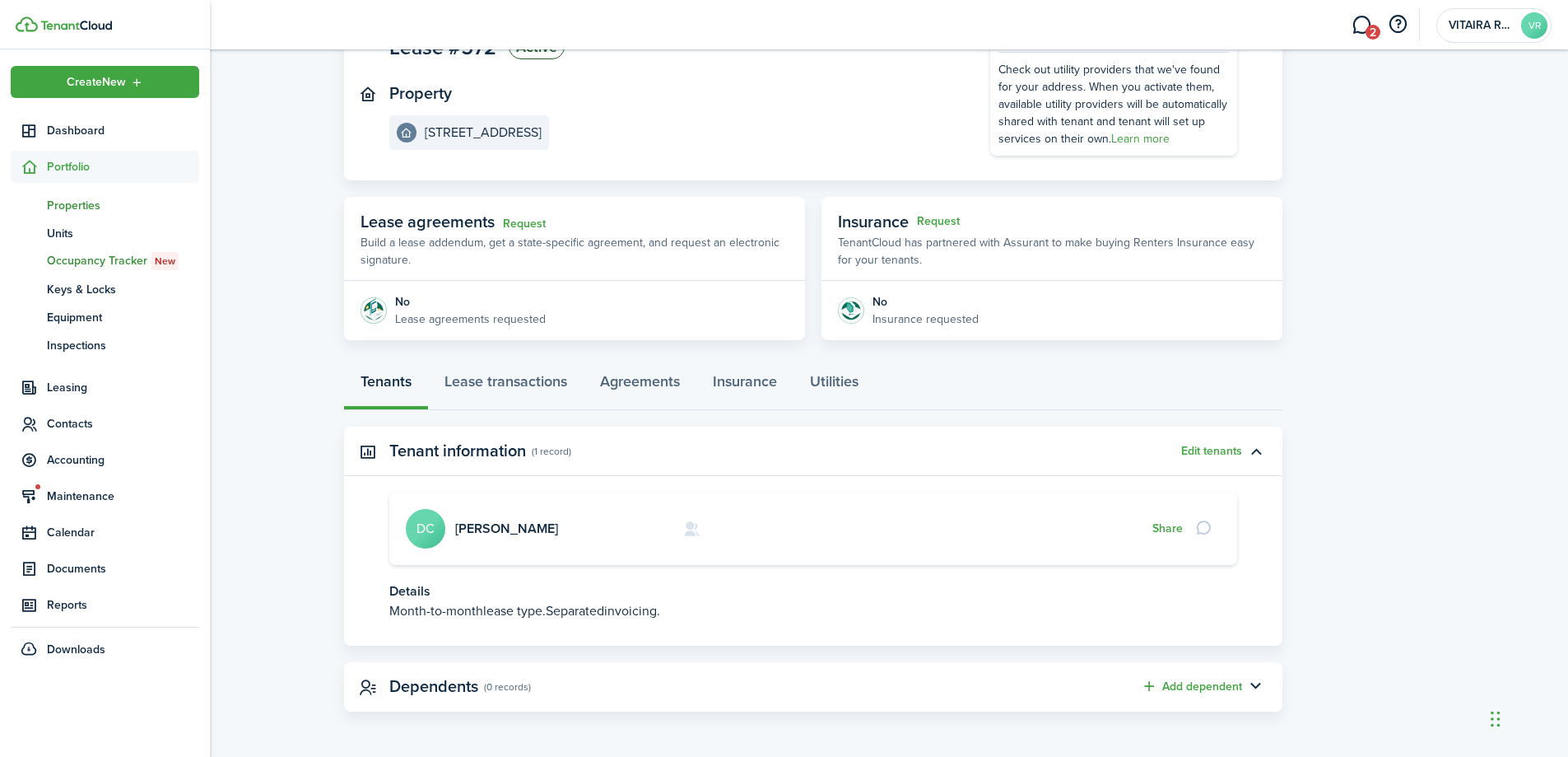
click at [77, 202] on span "Properties" at bounding box center [123, 205] width 152 height 18
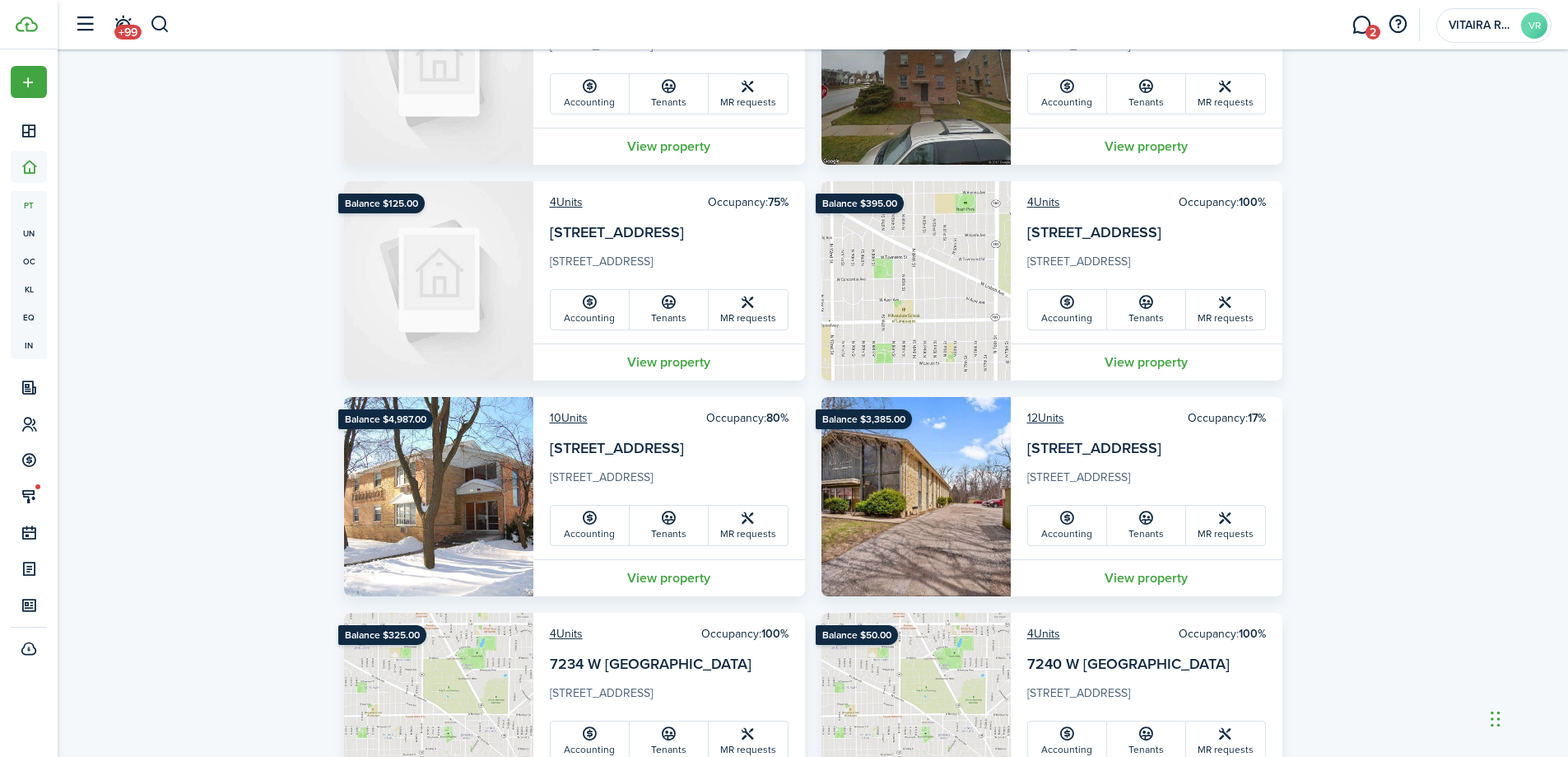
scroll to position [905, 0]
